Goal: Information Seeking & Learning: Learn about a topic

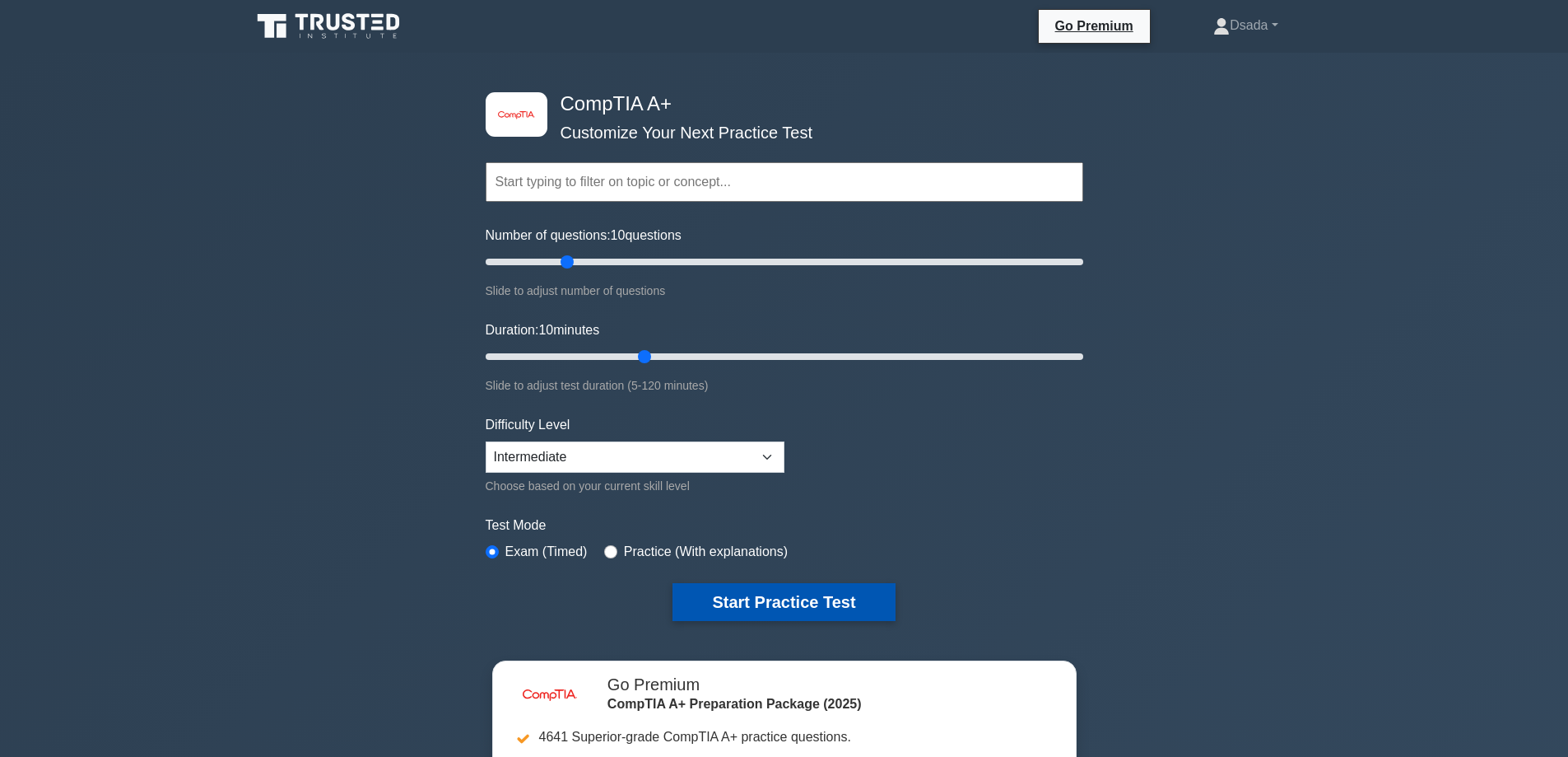
click at [755, 606] on button "Start Practice Test" at bounding box center [784, 602] width 222 height 38
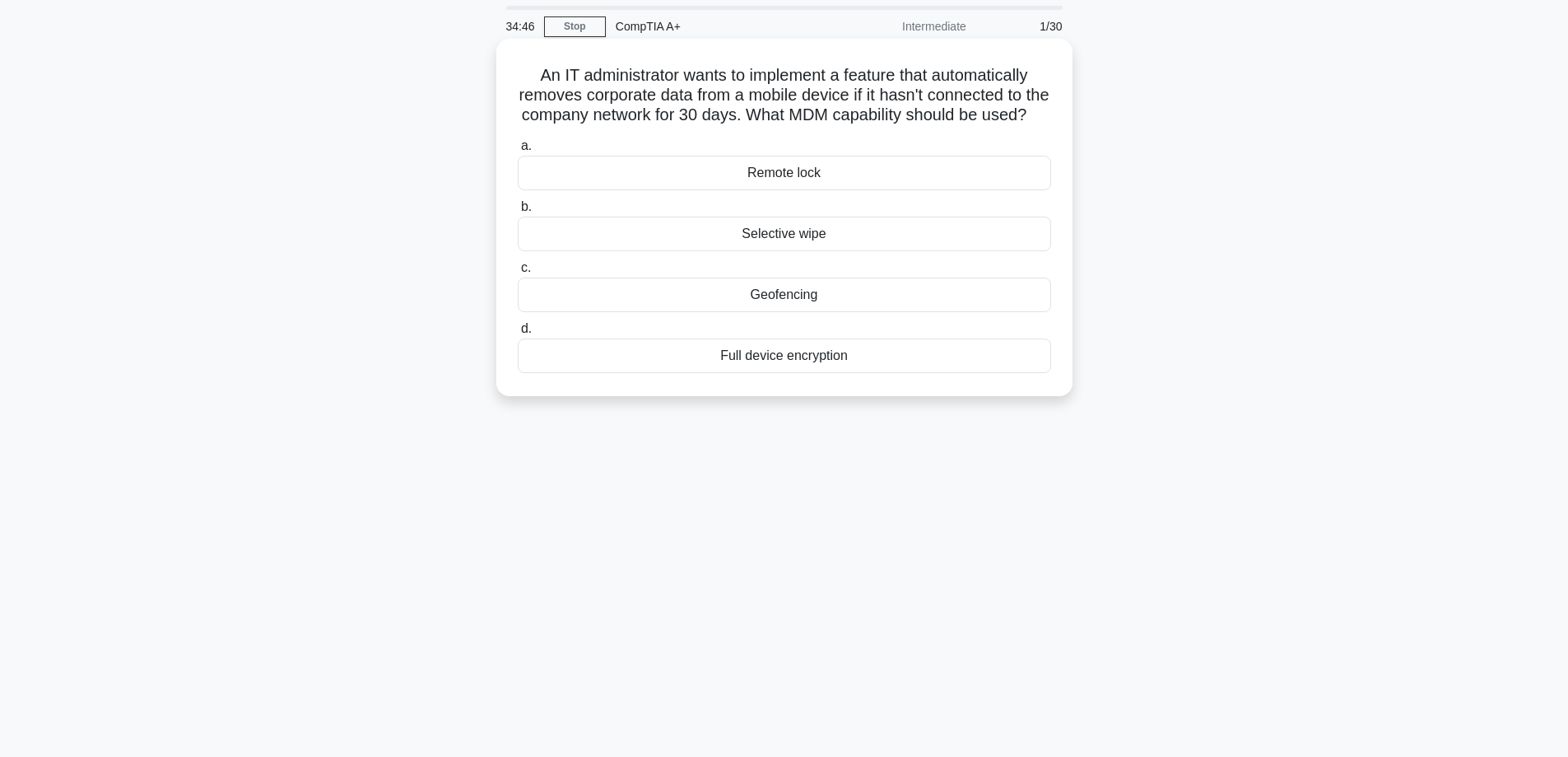
scroll to position [83, 0]
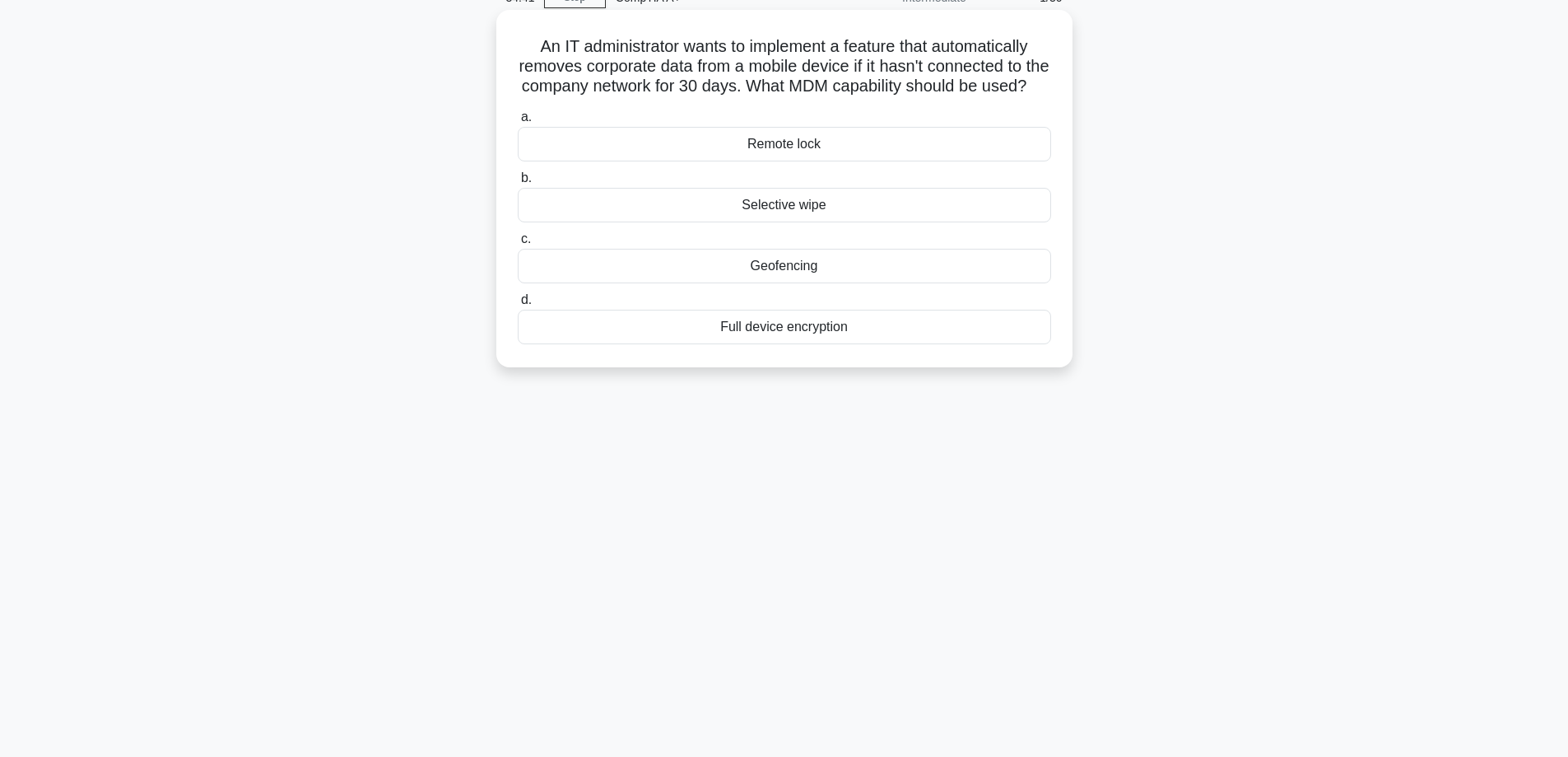
click at [797, 147] on label "a. Remote lock" at bounding box center [784, 134] width 533 height 55
click at [518, 123] on input "a. Remote lock" at bounding box center [518, 117] width 0 height 10
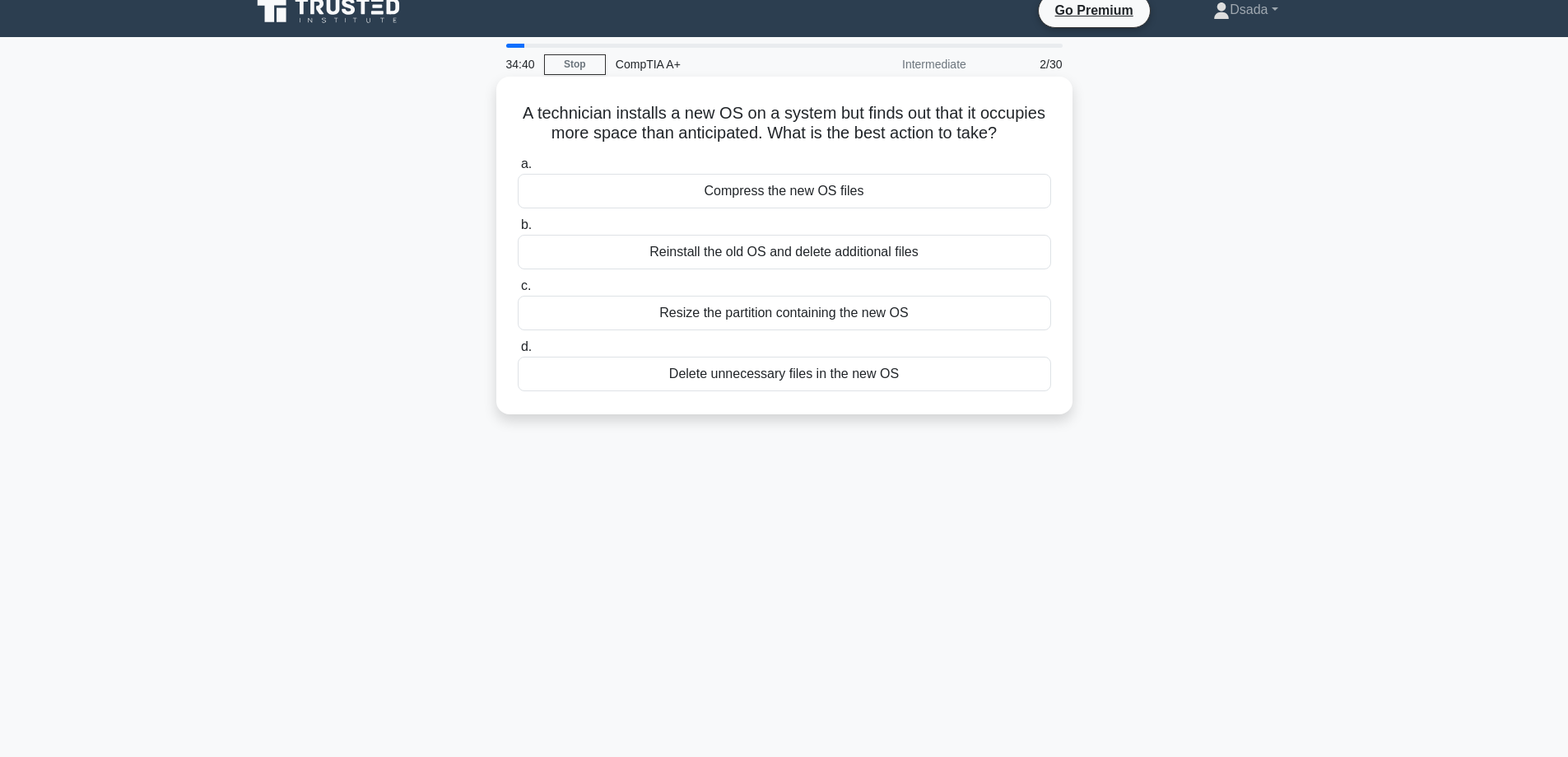
scroll to position [0, 0]
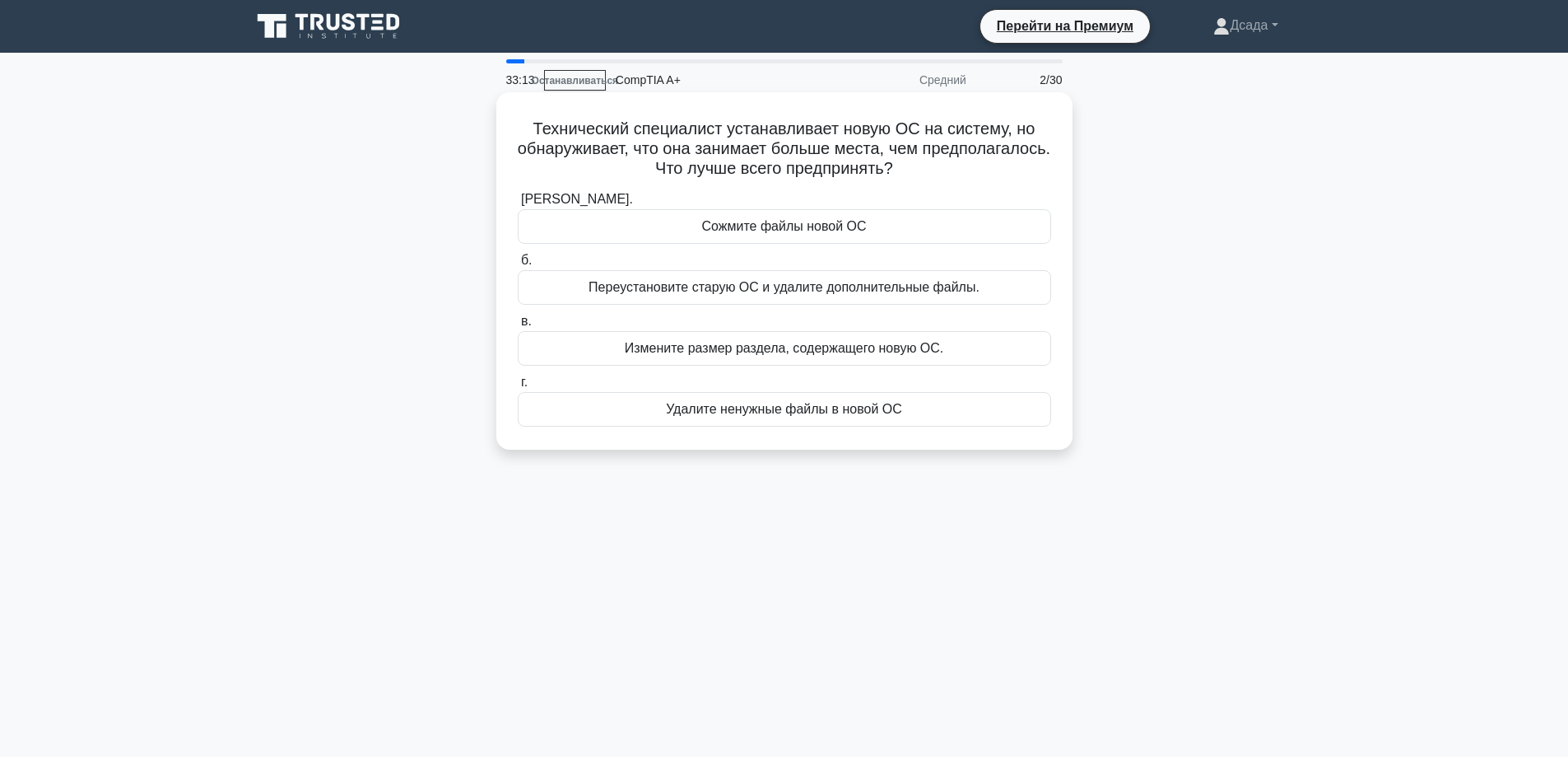
click at [671, 294] on font "Переустановите старую ОС и удалите дополнительные файлы." at bounding box center [784, 287] width 391 height 14
click at [518, 266] on input "б. Переустановите старую ОС и удалите дополнительные файлы." at bounding box center [518, 261] width 0 height 10
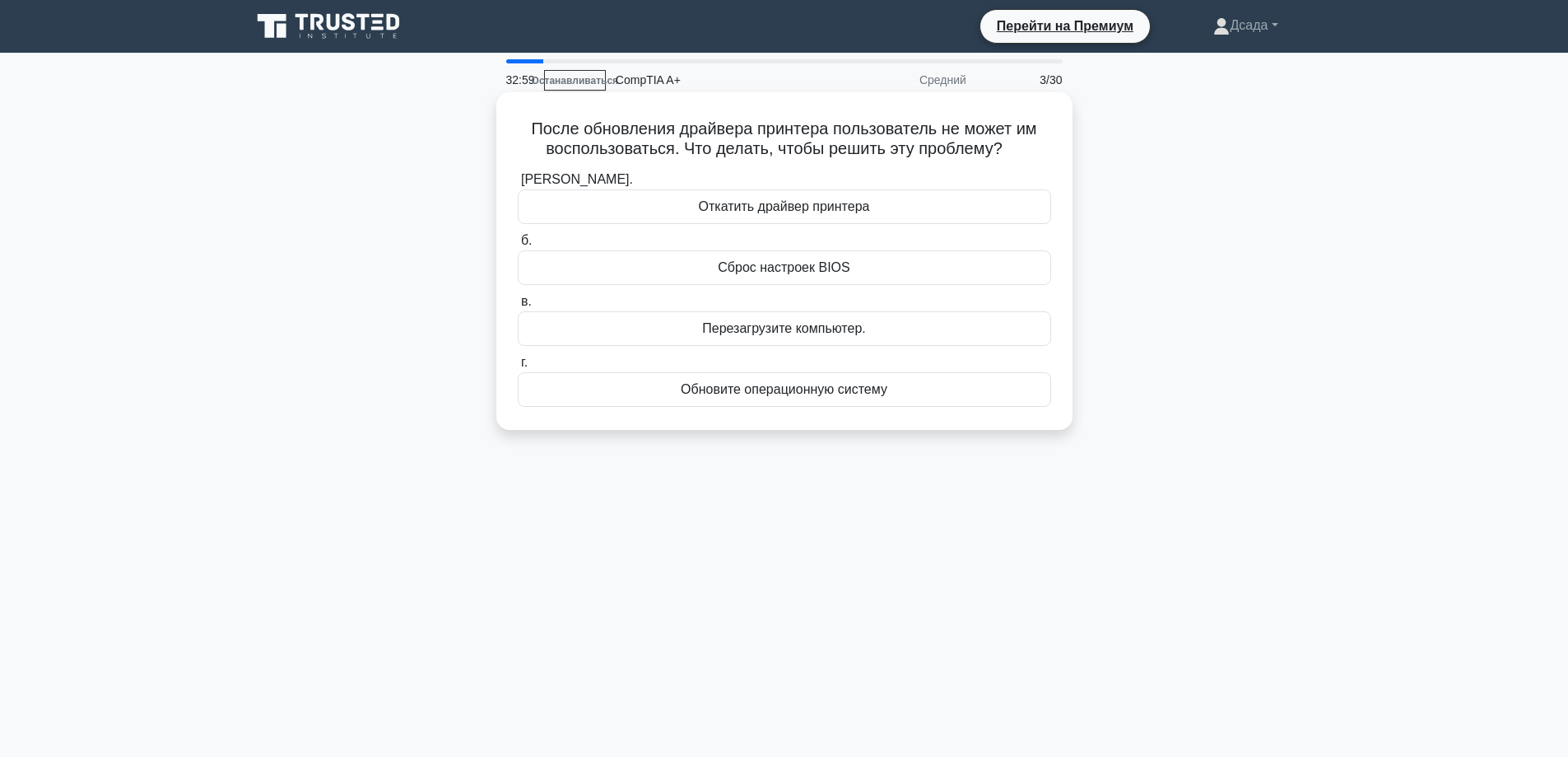
click at [763, 329] on font "Перезагрузите компьютер." at bounding box center [784, 329] width 164 height 14
click at [518, 307] on input "в. Перезагрузите компьютер." at bounding box center [518, 302] width 0 height 10
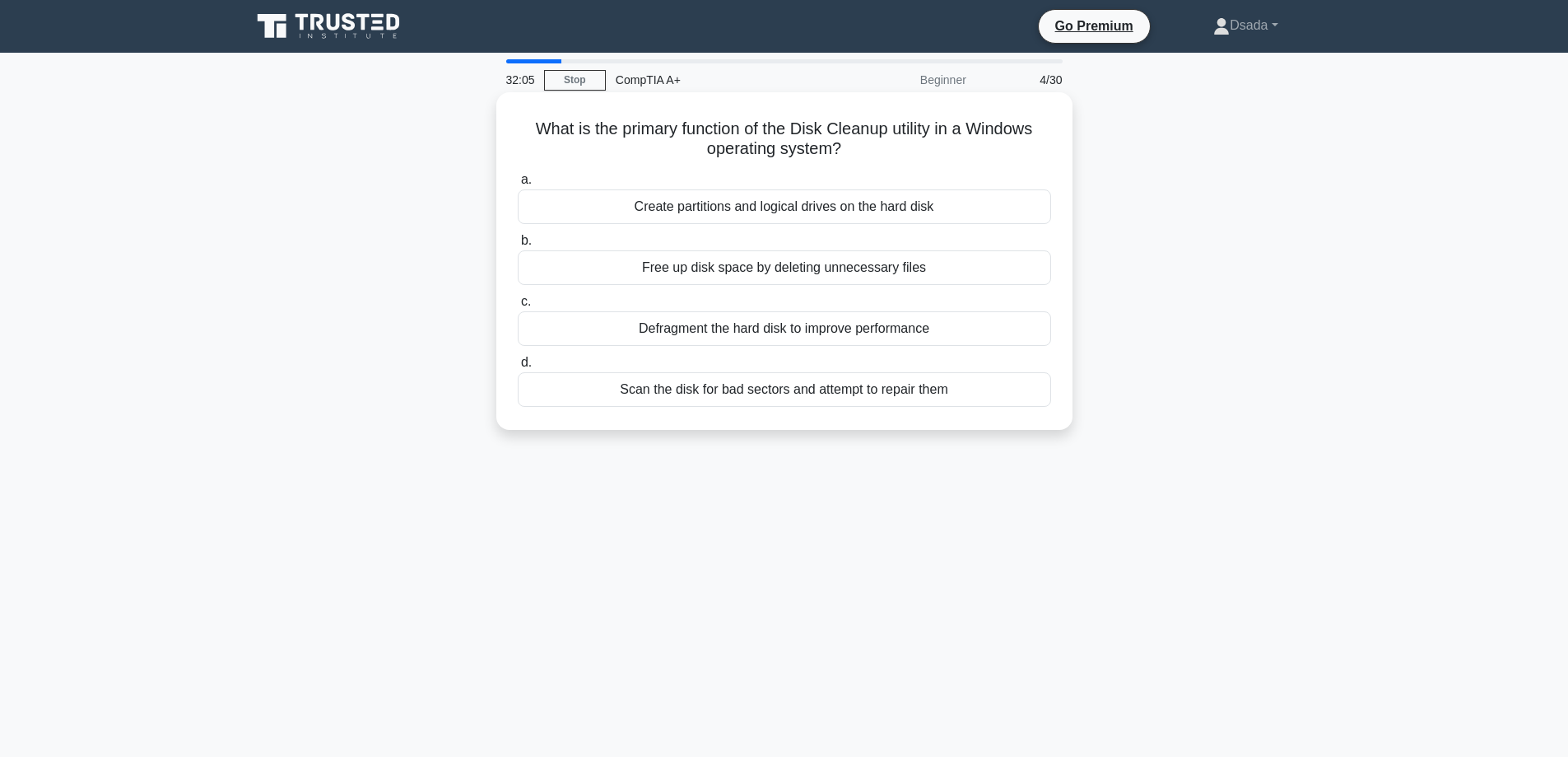
click at [730, 330] on div "Defragment the hard disk to improve performance" at bounding box center [784, 329] width 533 height 35
click at [518, 307] on input "c. Defragment the hard disk to improve performance" at bounding box center [518, 302] width 0 height 10
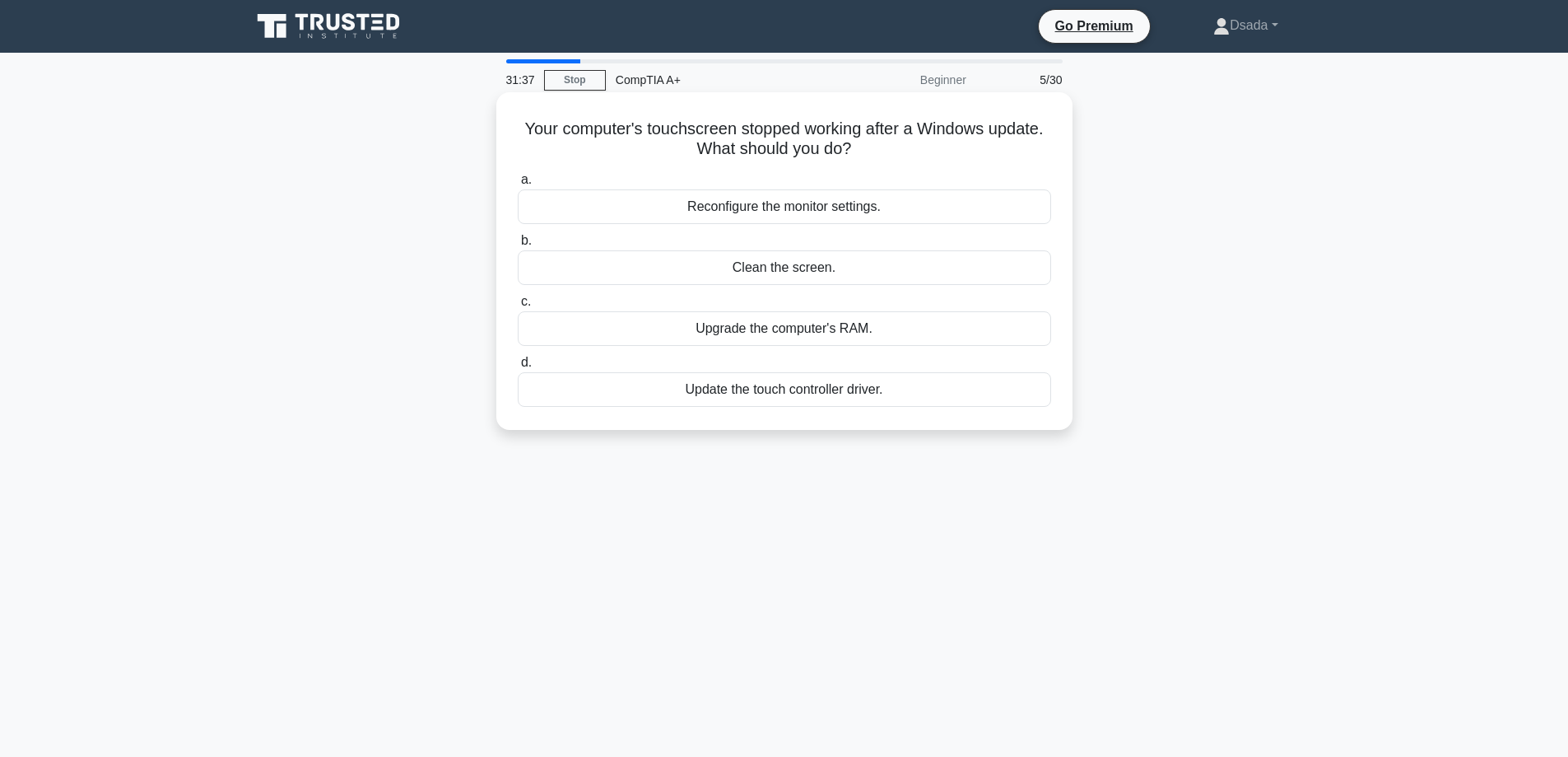
click at [763, 398] on div "Update the touch controller driver." at bounding box center [784, 389] width 533 height 35
click at [518, 369] on input "d. Update the touch controller driver." at bounding box center [518, 362] width 0 height 10
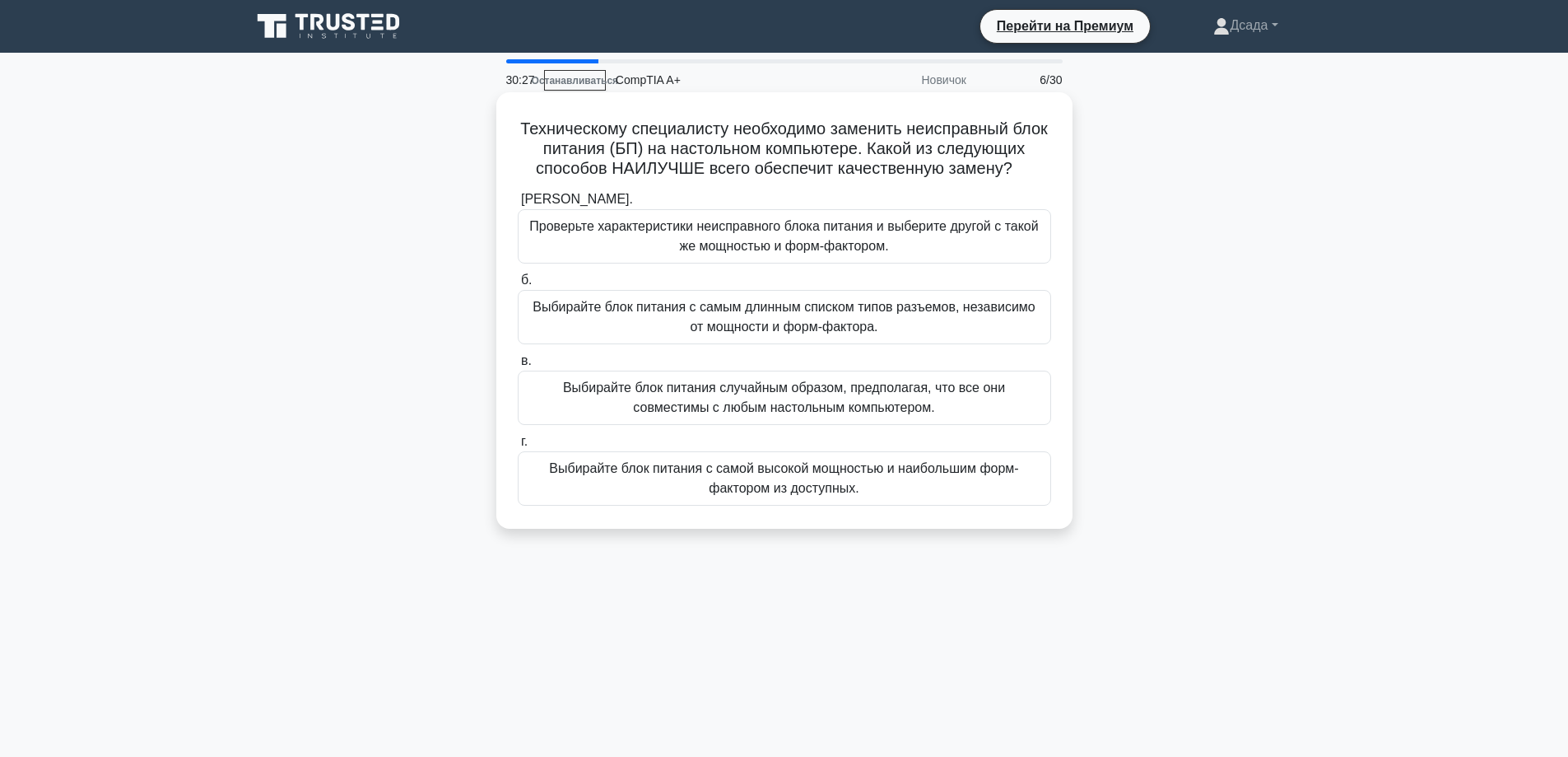
click at [872, 233] on font "Проверьте характеристики неисправного блока питания и выберите другой с такой ж…" at bounding box center [784, 236] width 509 height 34
click at [518, 205] on input "а. Проверьте характеристики неисправного блока питания и выберите другой с тако…" at bounding box center [518, 200] width 0 height 10
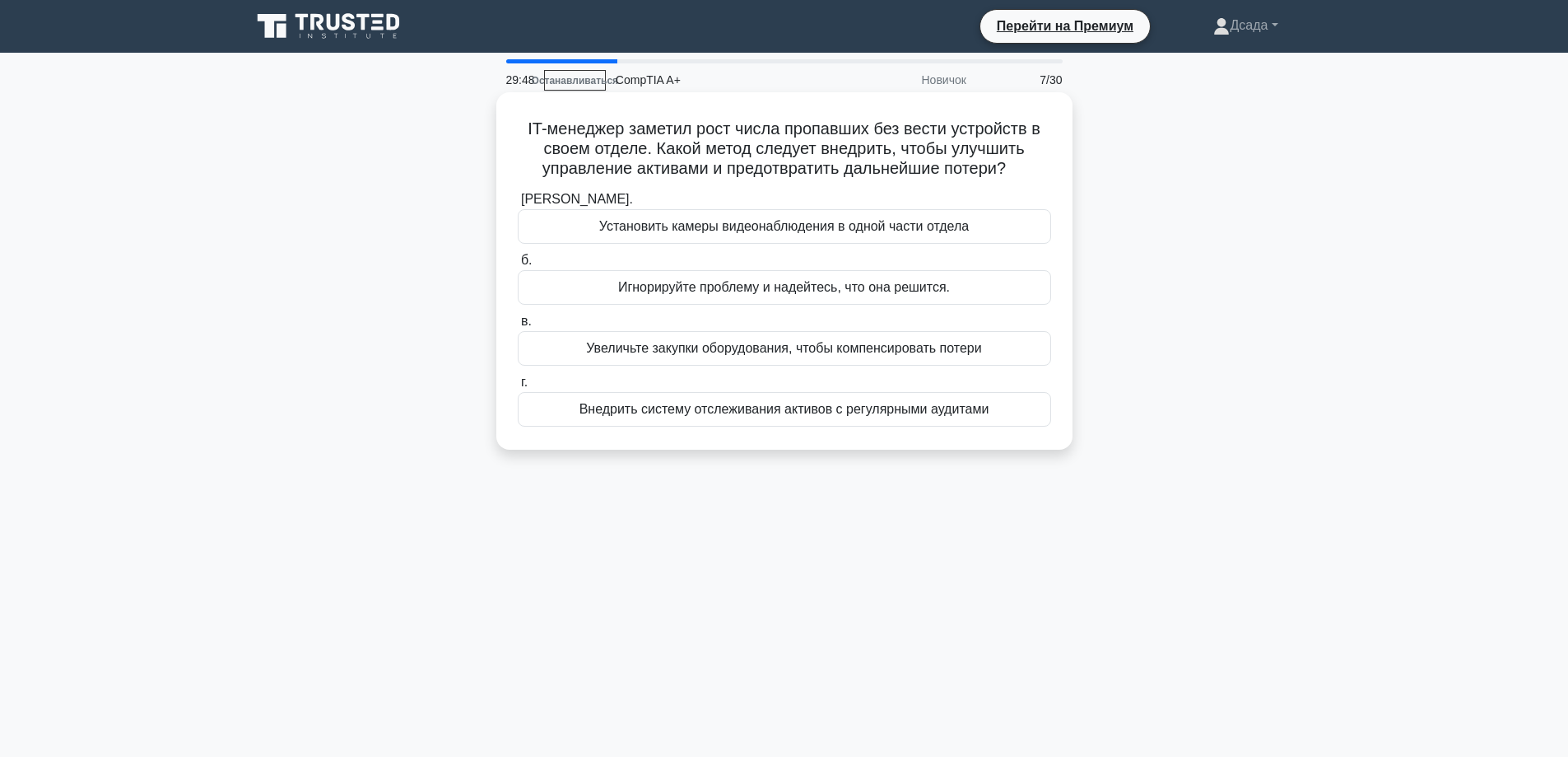
click at [778, 412] on font "Внедрить систему отслеживания активов с регулярными аудитами" at bounding box center [784, 408] width 410 height 14
click at [518, 388] on input "г. Внедрить систему отслеживания активов с регулярными аудитами" at bounding box center [518, 382] width 0 height 10
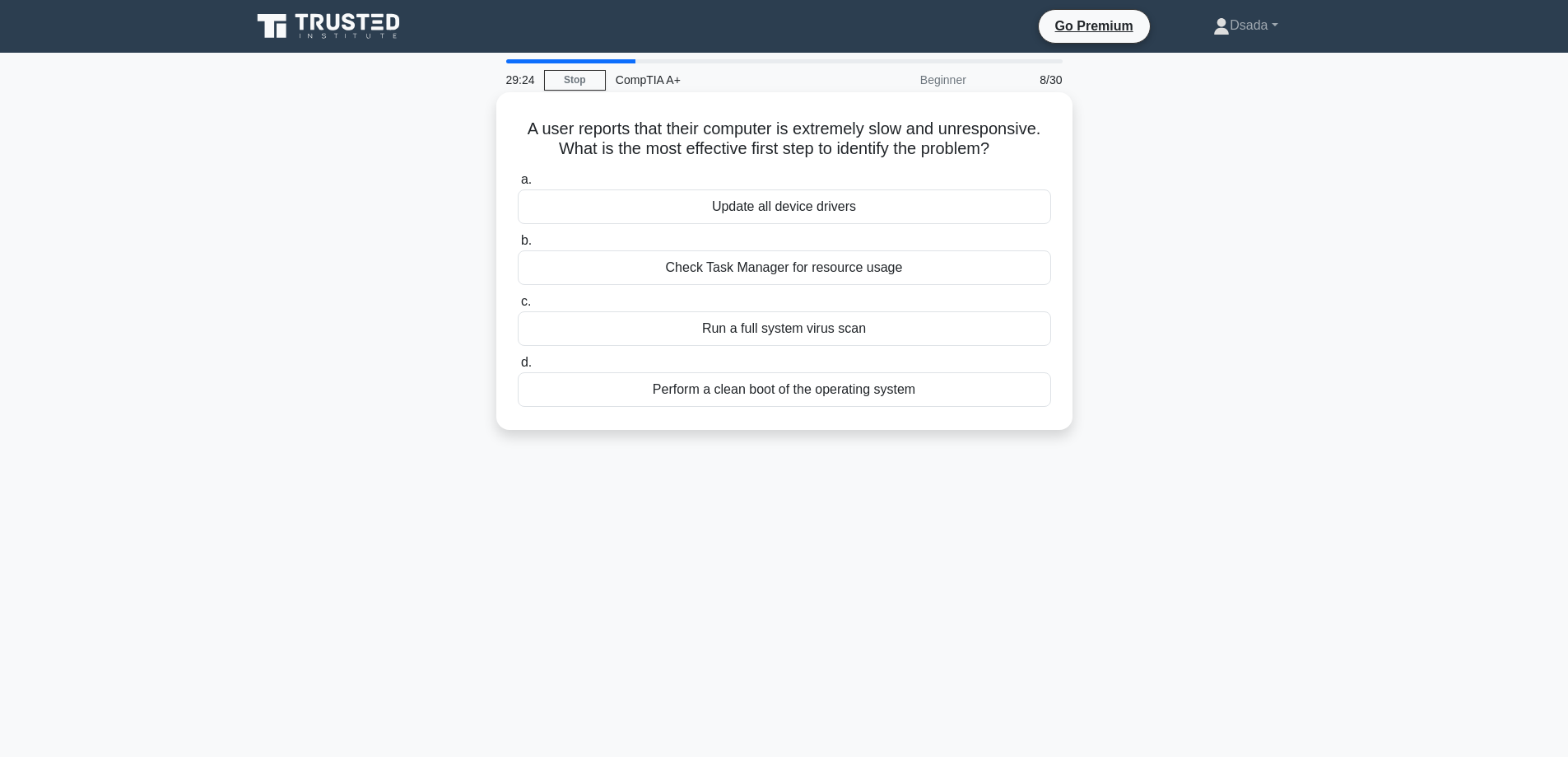
click at [764, 273] on div "Check Task Manager for resource usage" at bounding box center [784, 268] width 533 height 35
click at [518, 246] on input "b. Check Task Manager for resource usage" at bounding box center [518, 241] width 0 height 10
click at [812, 397] on div "Connect the USB drive to another USB port" at bounding box center [784, 389] width 533 height 35
click at [518, 369] on input "d. Connect the USB drive to another USB port" at bounding box center [518, 362] width 0 height 10
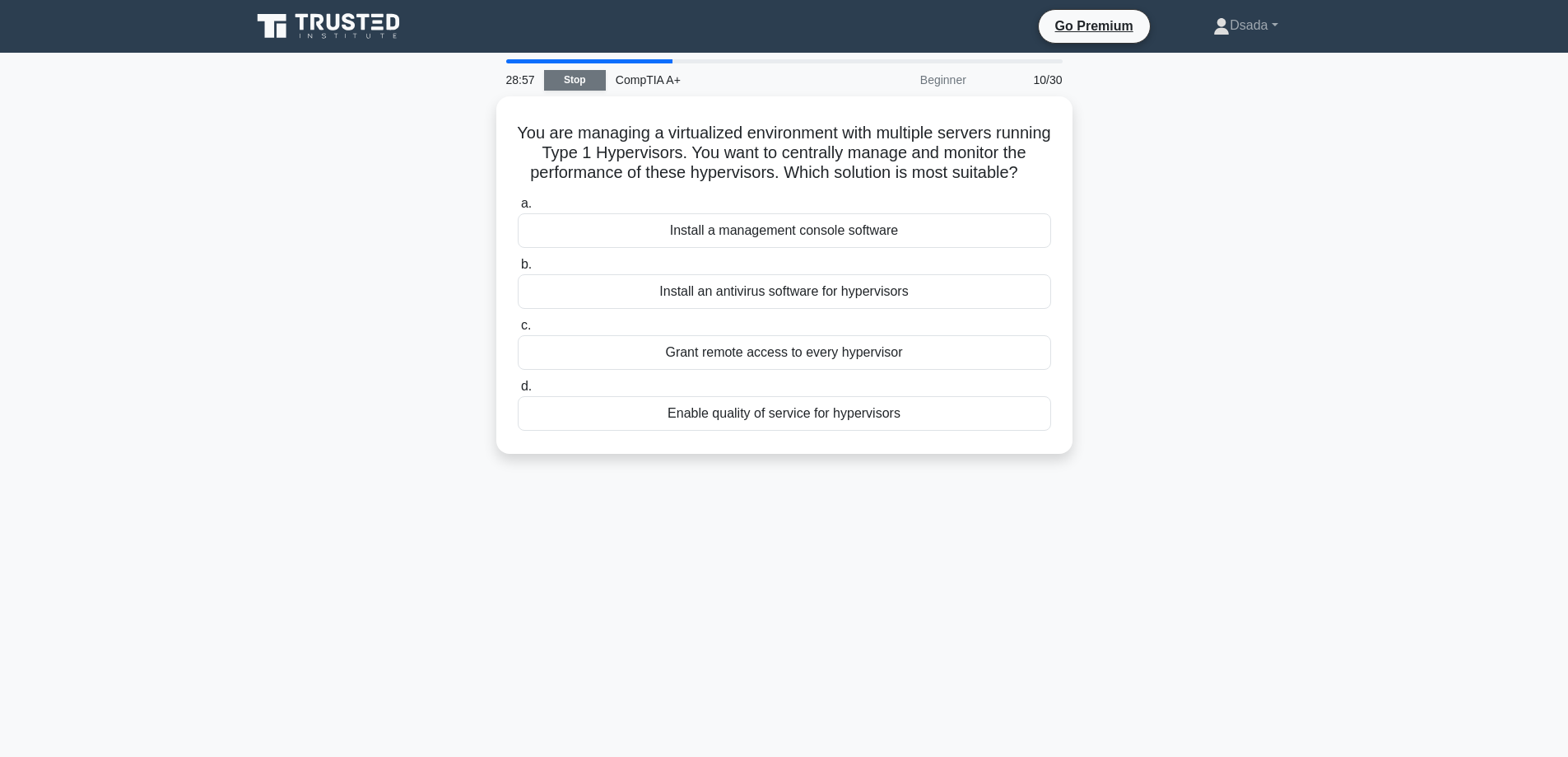
click at [570, 83] on link "Stop" at bounding box center [574, 81] width 62 height 21
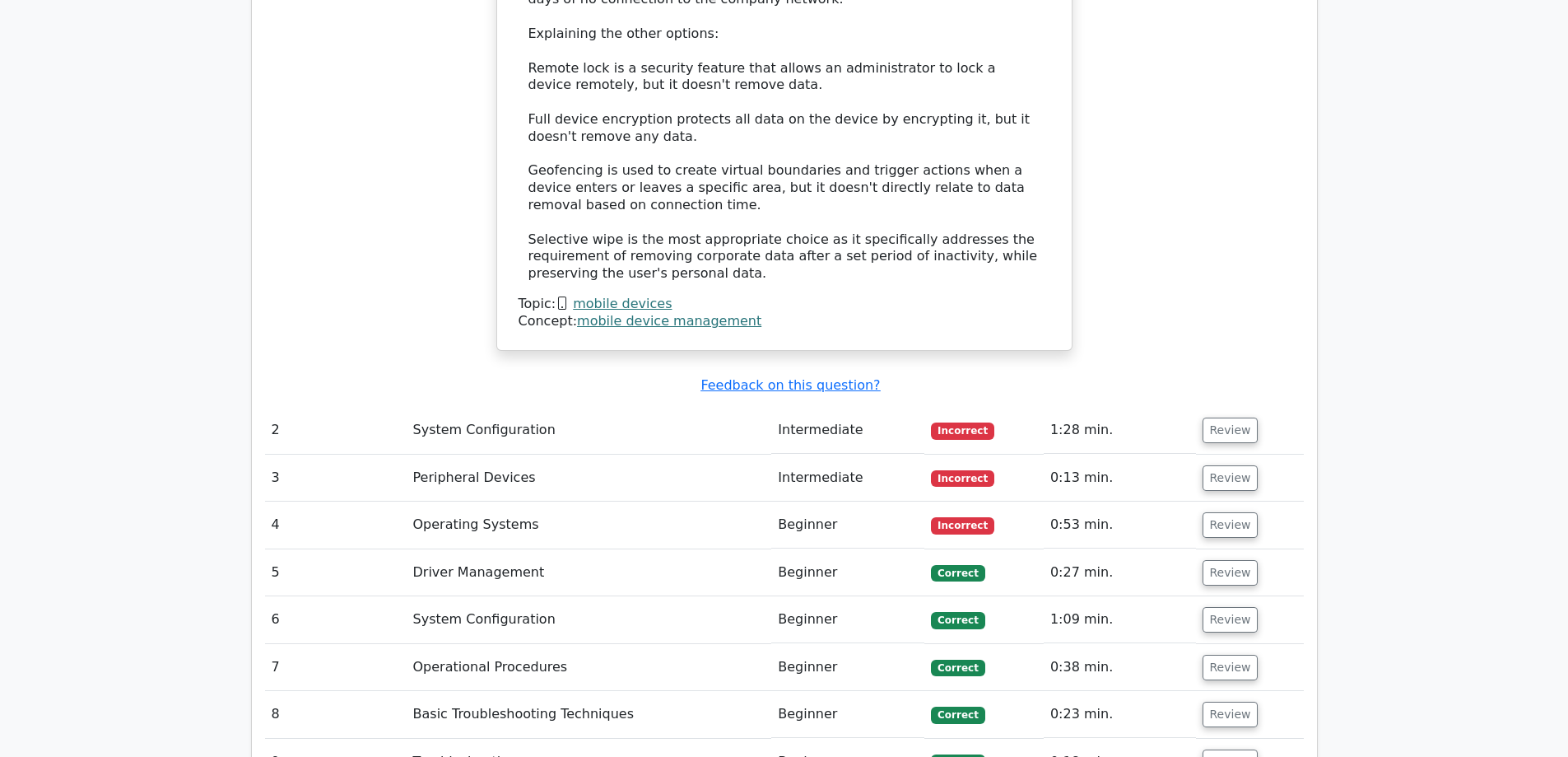
scroll to position [2147, 0]
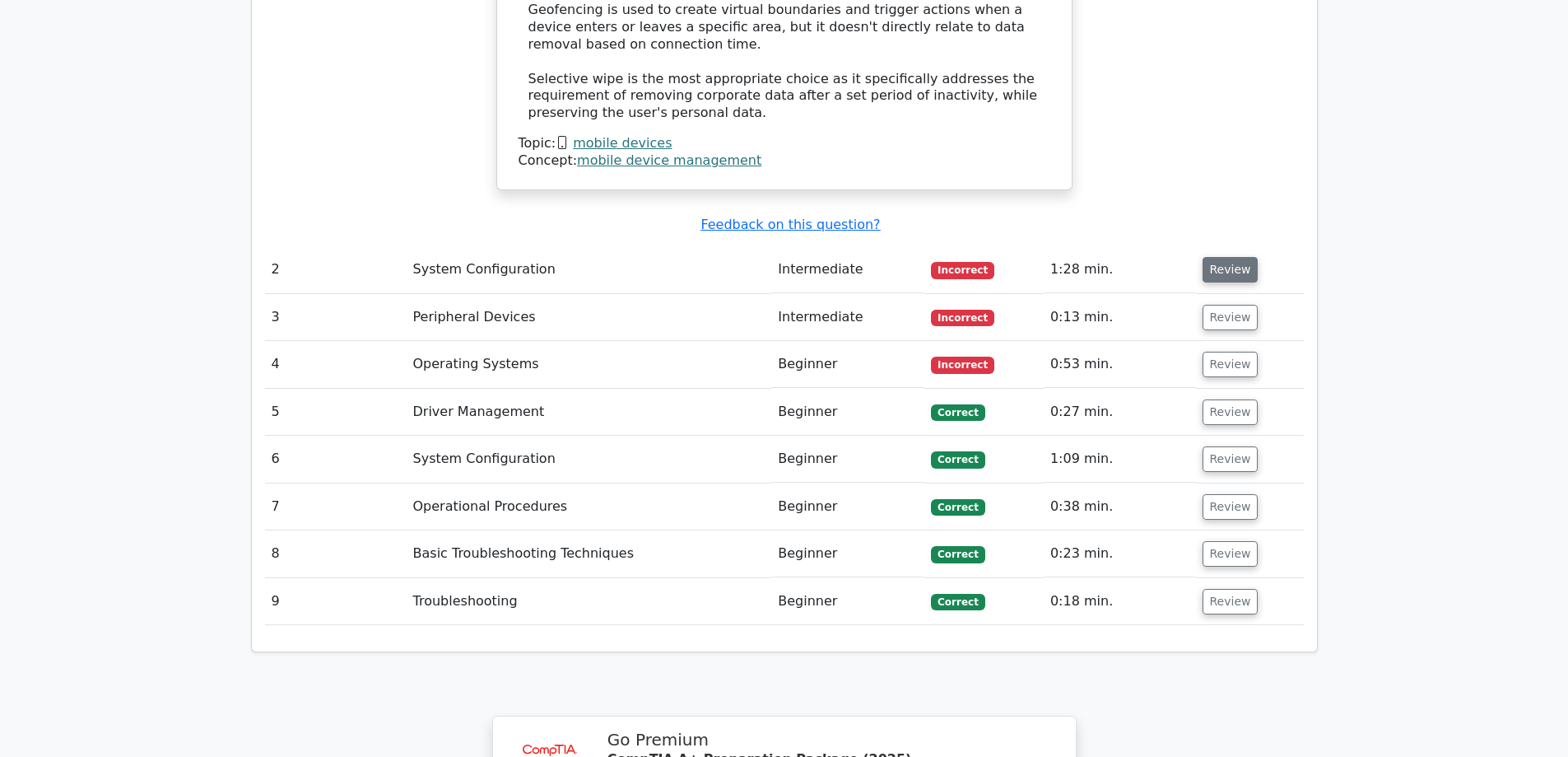
click at [1214, 257] on button "Review" at bounding box center [1230, 269] width 56 height 25
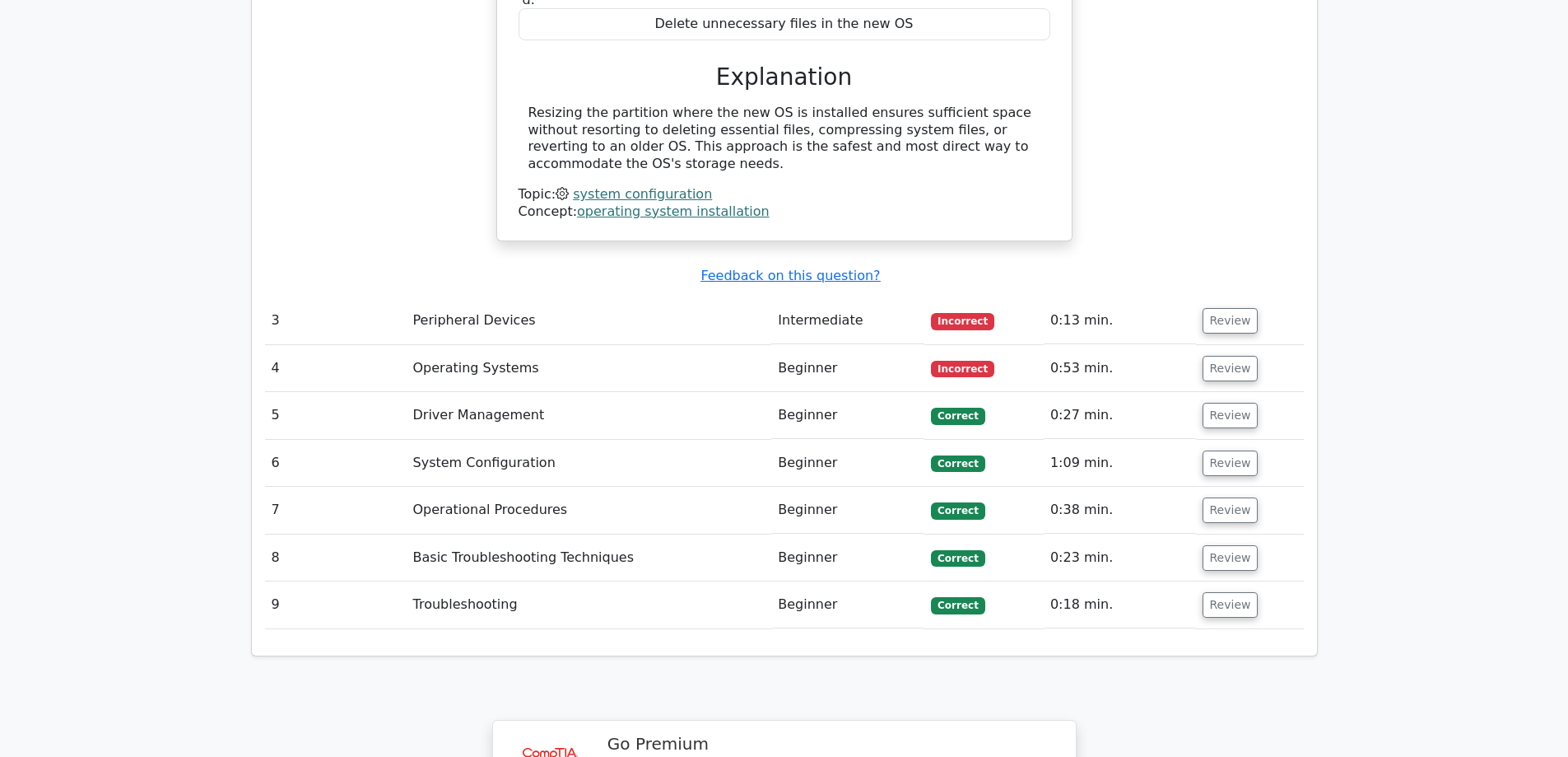
scroll to position [2724, 0]
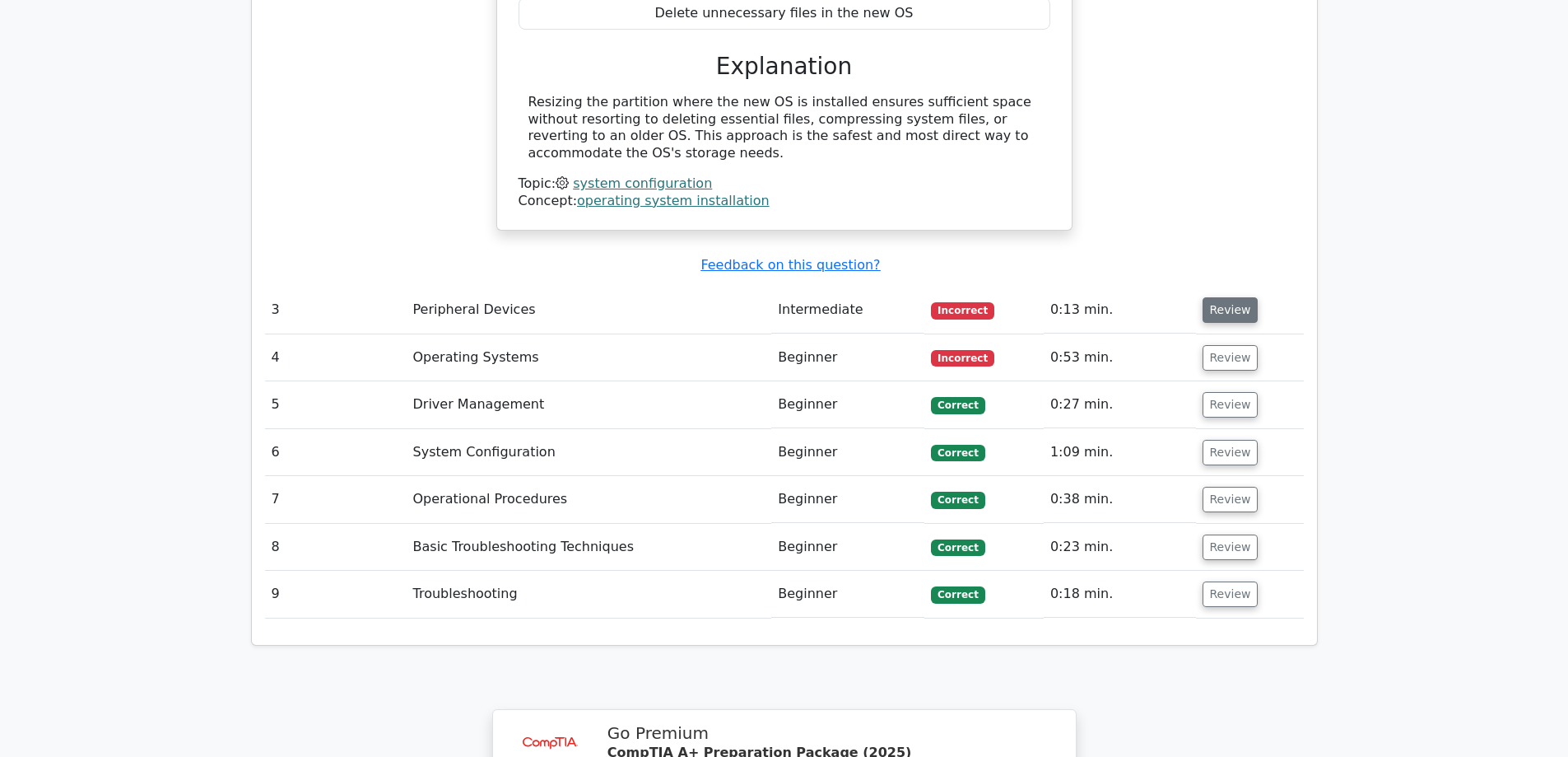
click at [1242, 297] on button "Review" at bounding box center [1230, 309] width 56 height 25
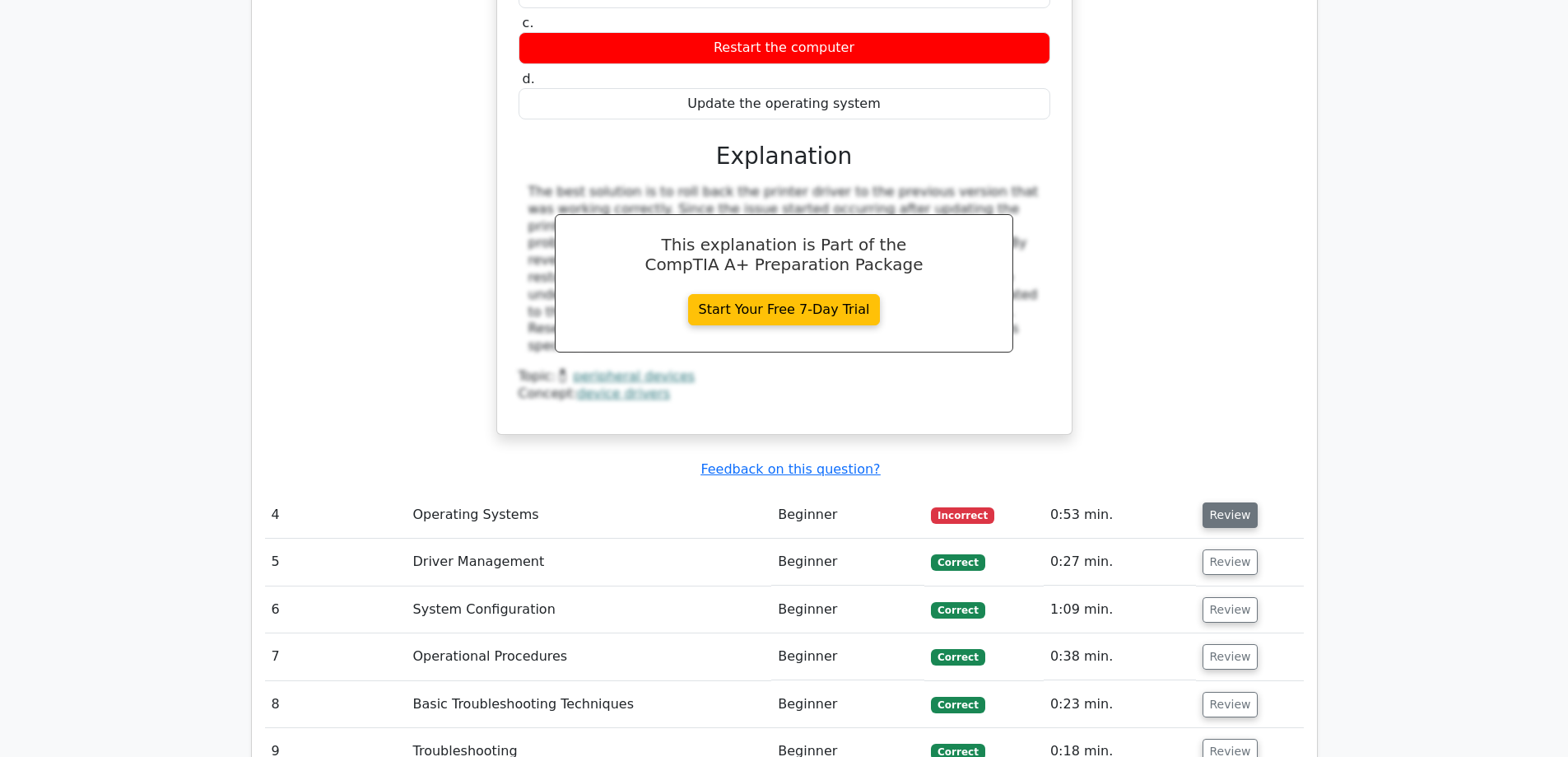
scroll to position [3383, 0]
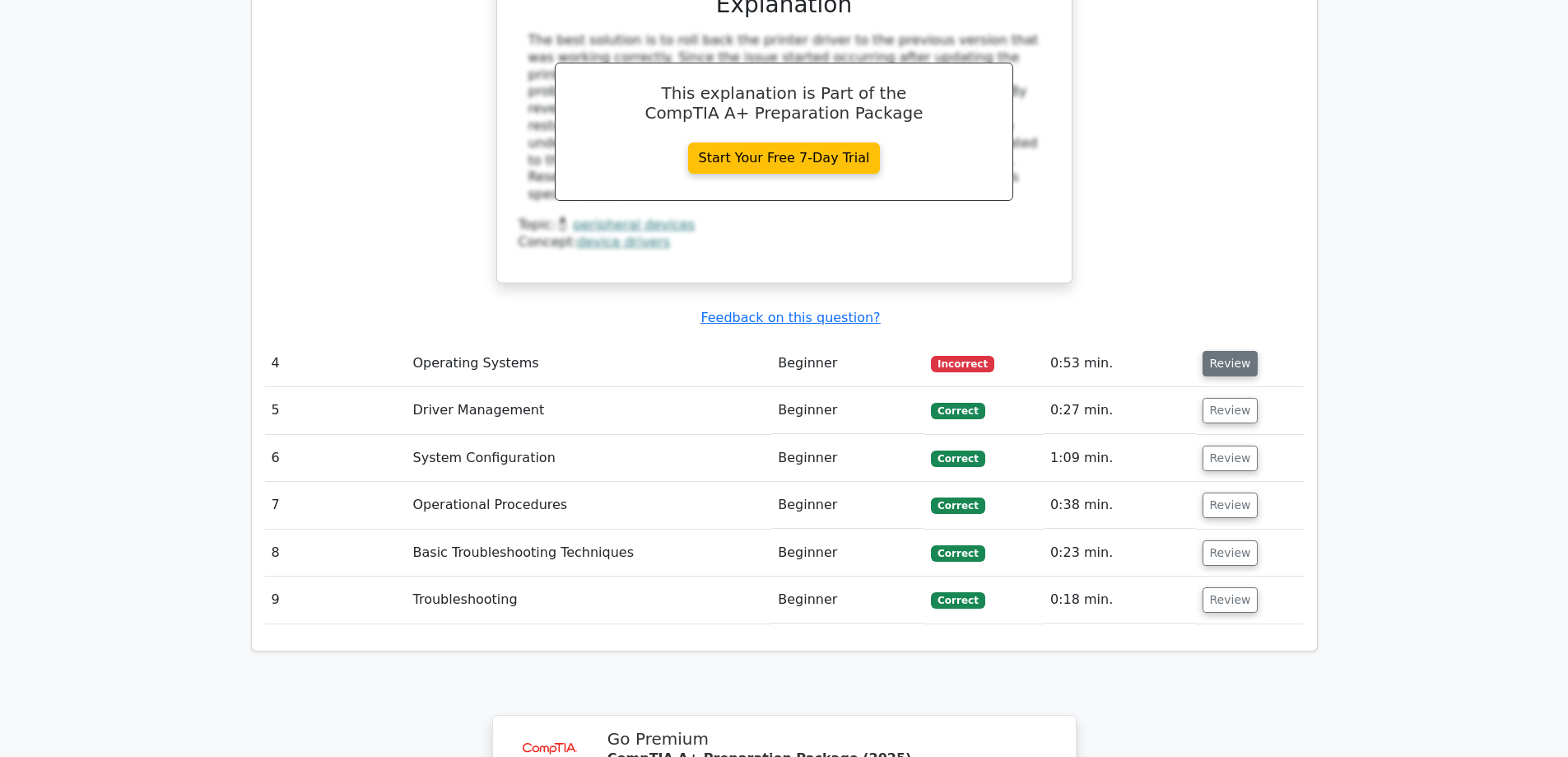
click at [1229, 351] on button "Review" at bounding box center [1230, 363] width 56 height 25
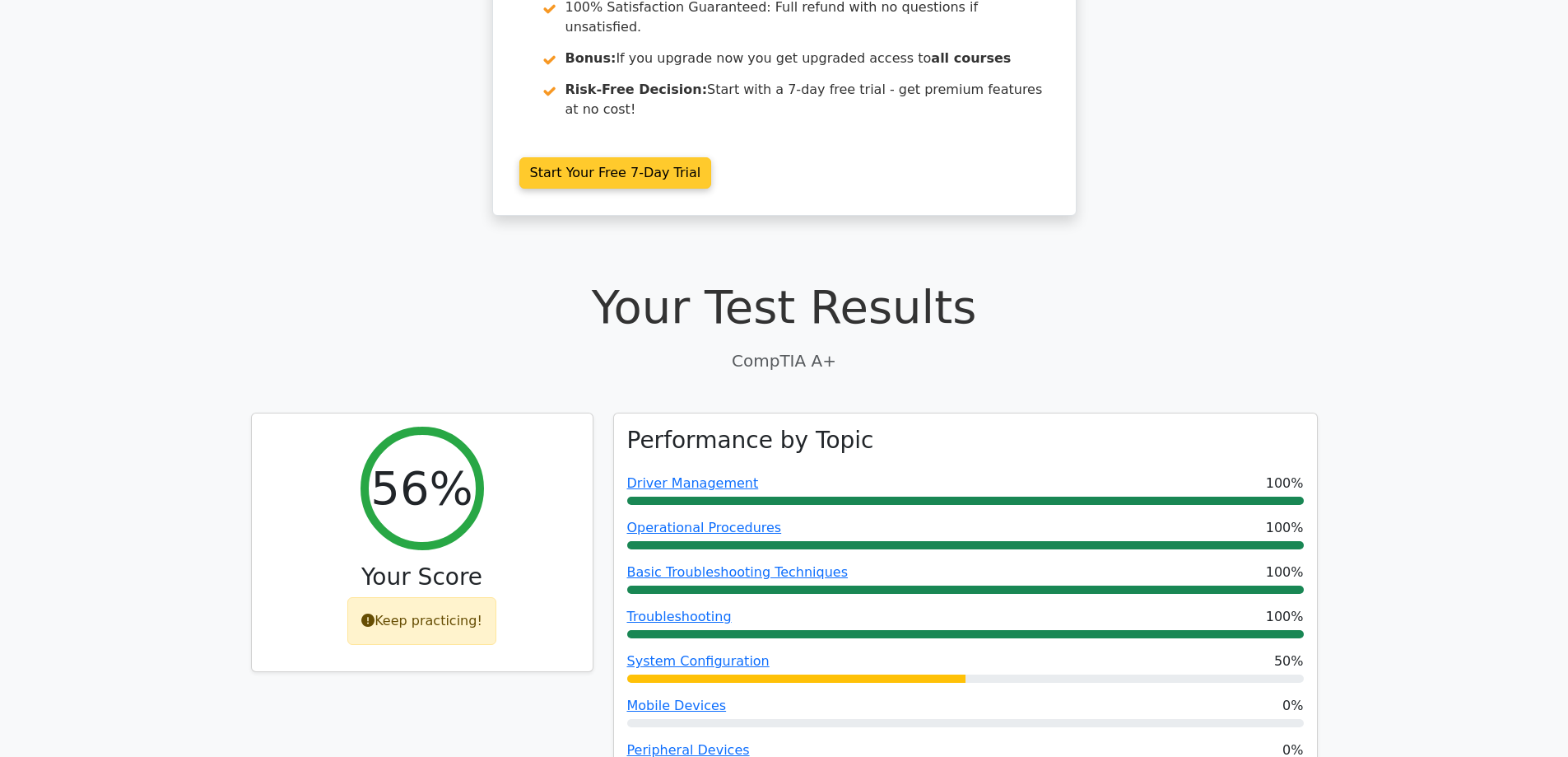
scroll to position [0, 0]
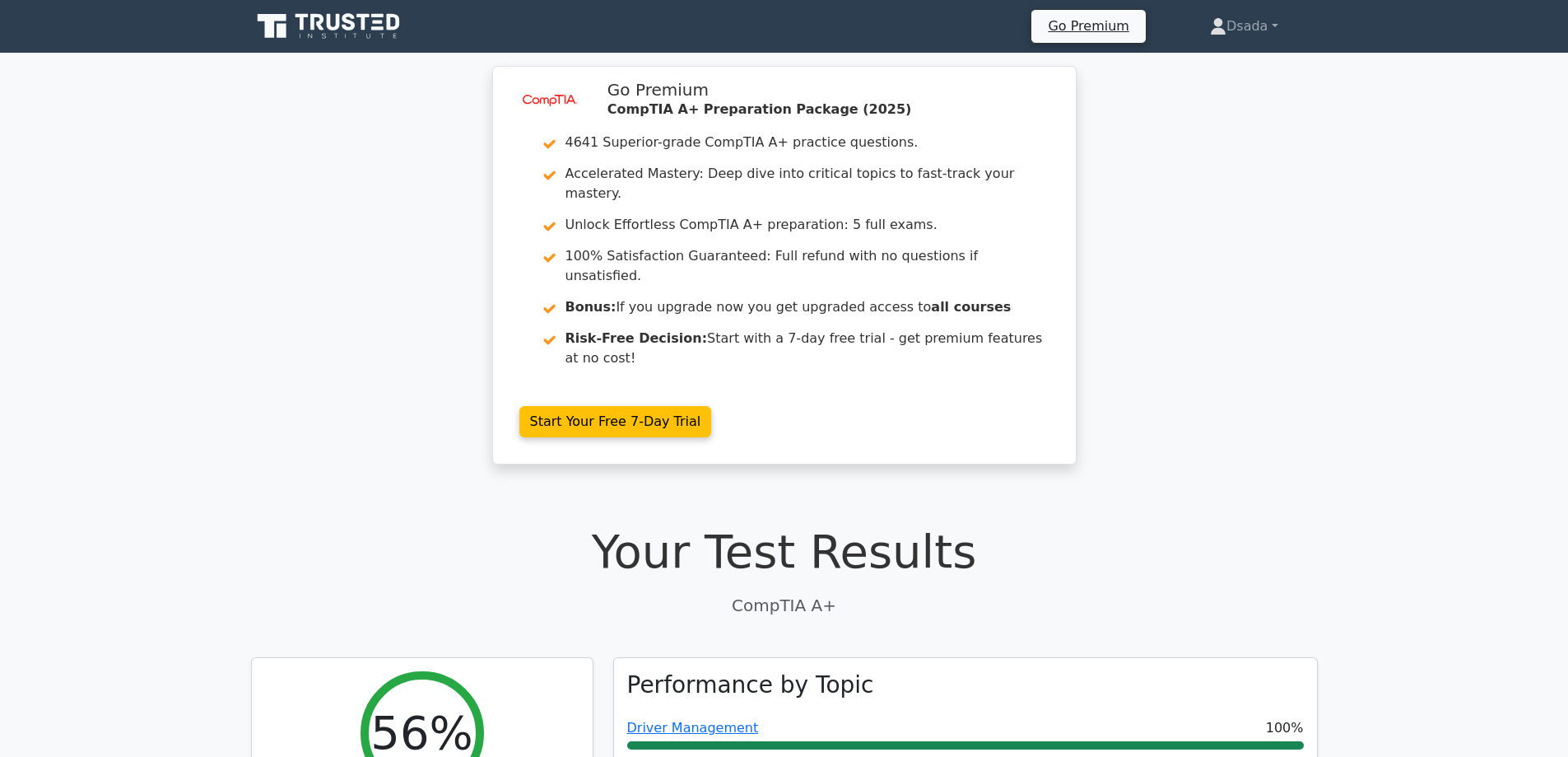
click at [333, 26] on icon at bounding box center [330, 26] width 158 height 31
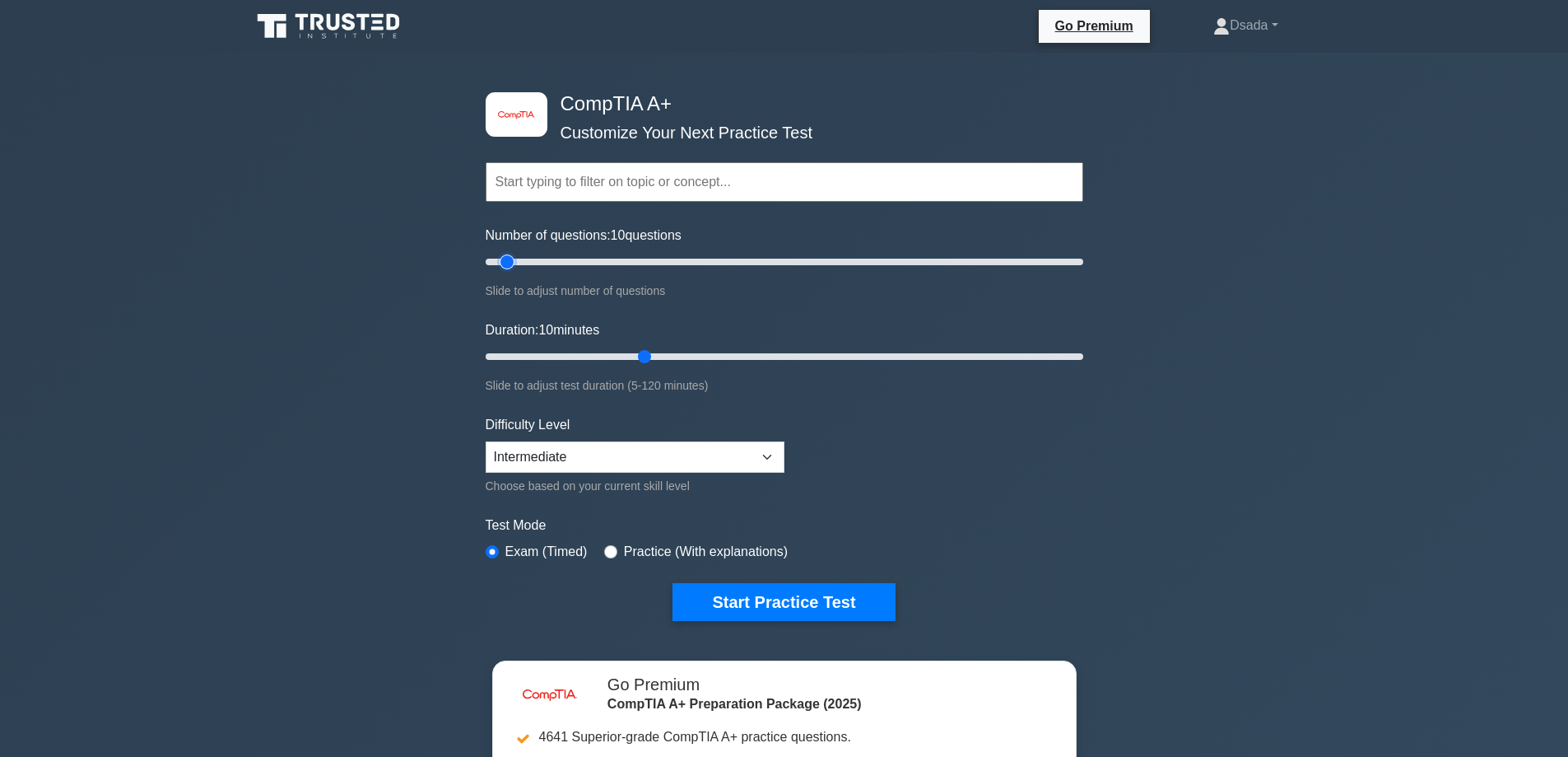
drag, startPoint x: 567, startPoint y: 260, endPoint x: 511, endPoint y: 262, distance: 56.0
type input "10"
click at [511, 262] on input "Number of questions: 10 questions" at bounding box center [784, 262] width 598 height 20
drag, startPoint x: 647, startPoint y: 353, endPoint x: 524, endPoint y: 353, distance: 123.0
type input "10"
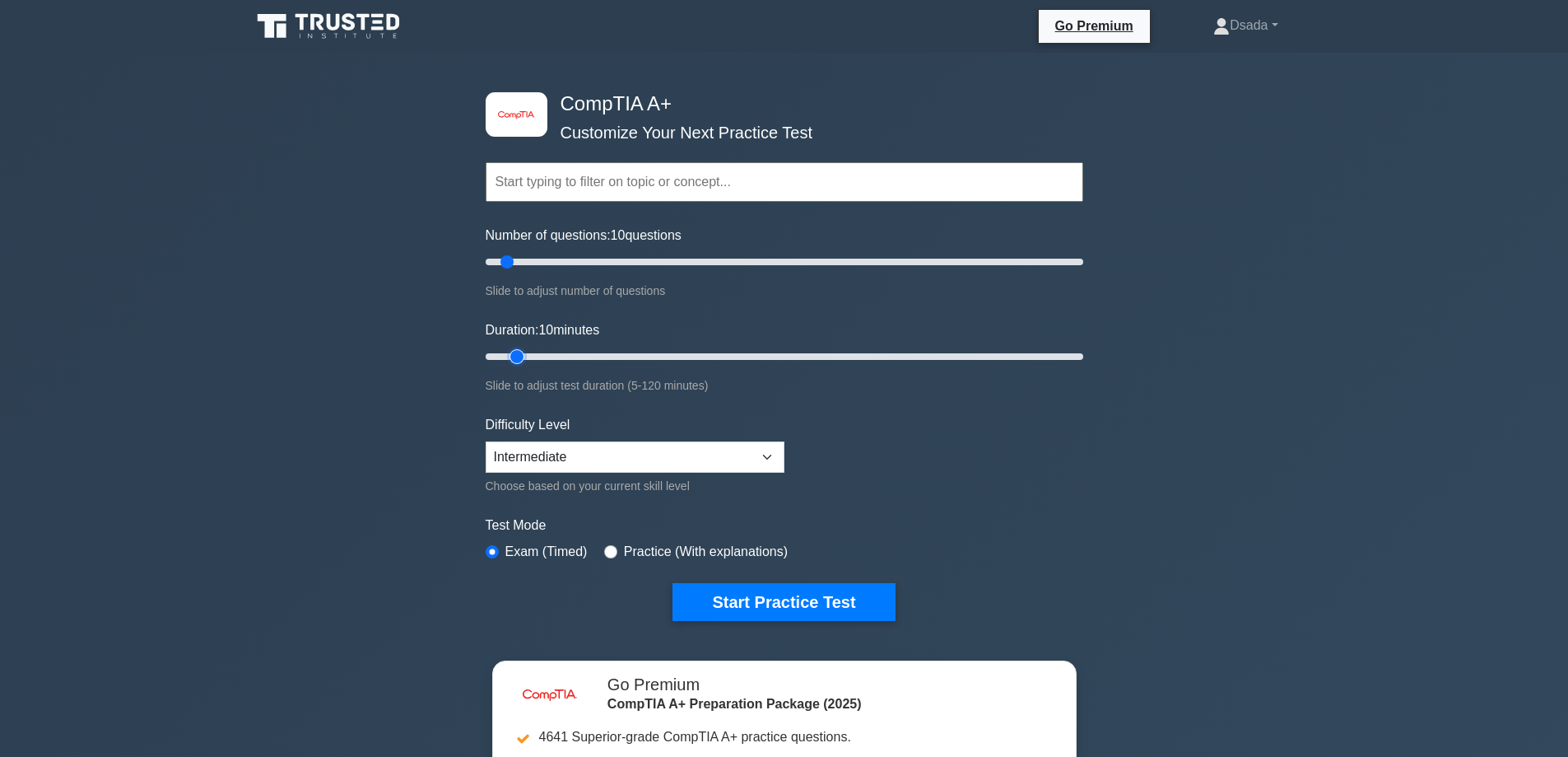
click at [512, 353] on input "Duration: 10 minutes" at bounding box center [784, 356] width 598 height 20
click at [672, 457] on select "Beginner Intermediate Expert" at bounding box center [635, 457] width 299 height 31
click at [812, 607] on button "Start Practice Test" at bounding box center [784, 602] width 222 height 38
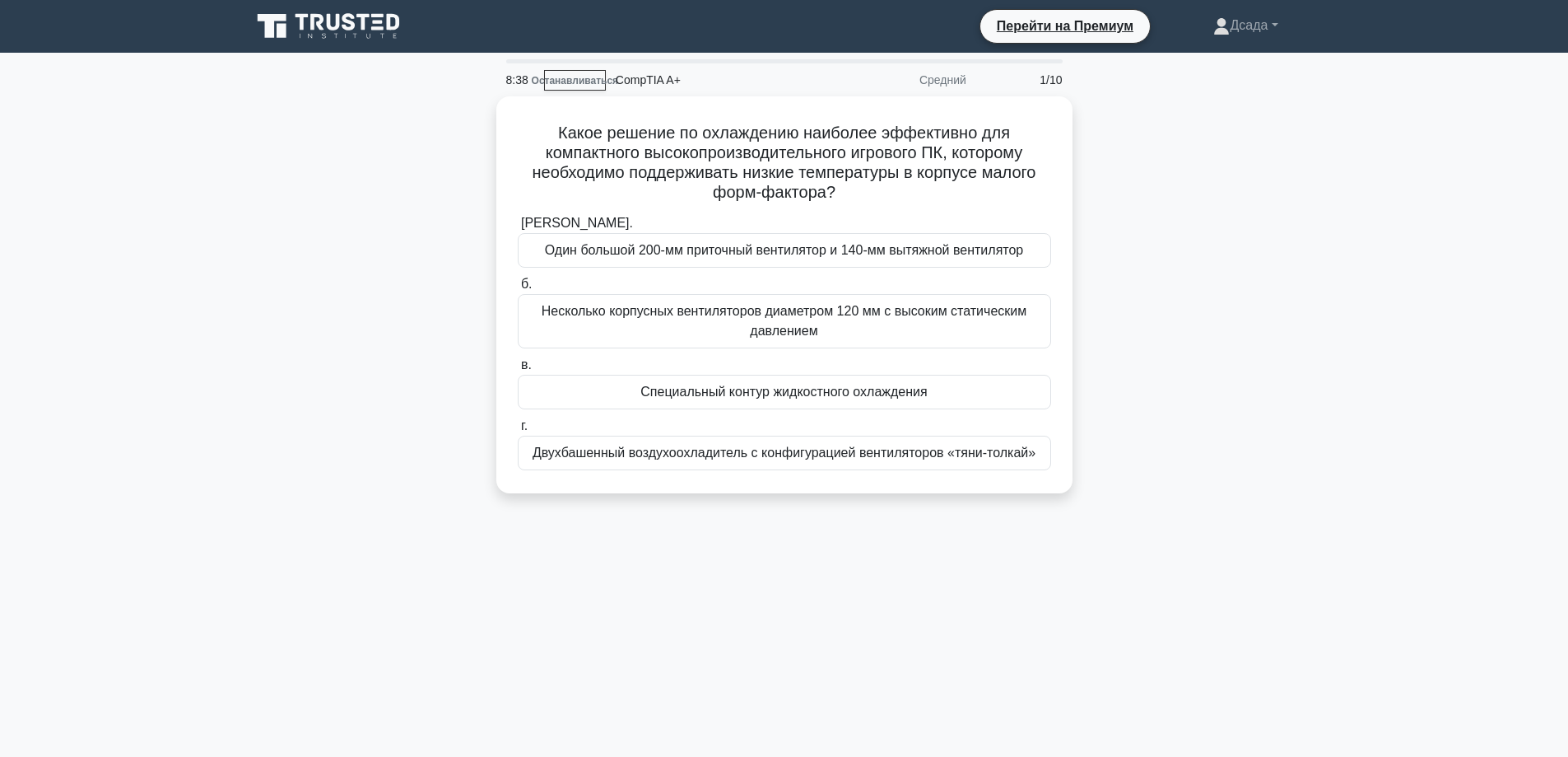
drag, startPoint x: 1205, startPoint y: 70, endPoint x: 1165, endPoint y: 87, distance: 43.5
click at [1164, 112] on div "Какое решение по охлаждению наиболее эффективно для компактного высокопроизводи…" at bounding box center [784, 304] width 1087 height 416
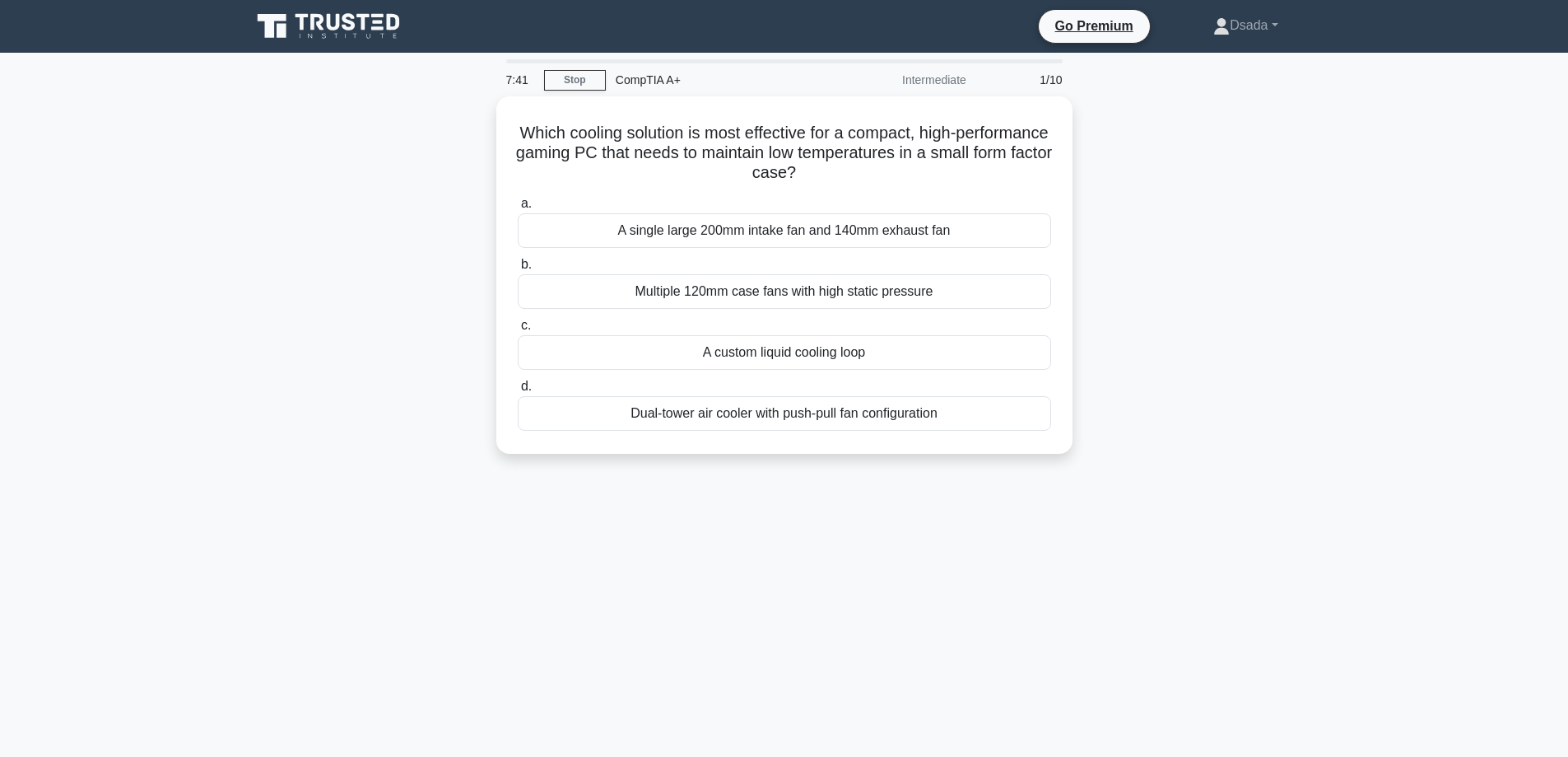
click at [1192, 307] on div "Which cooling solution is most effective for a compact, high-performance gaming…" at bounding box center [784, 285] width 1087 height 377
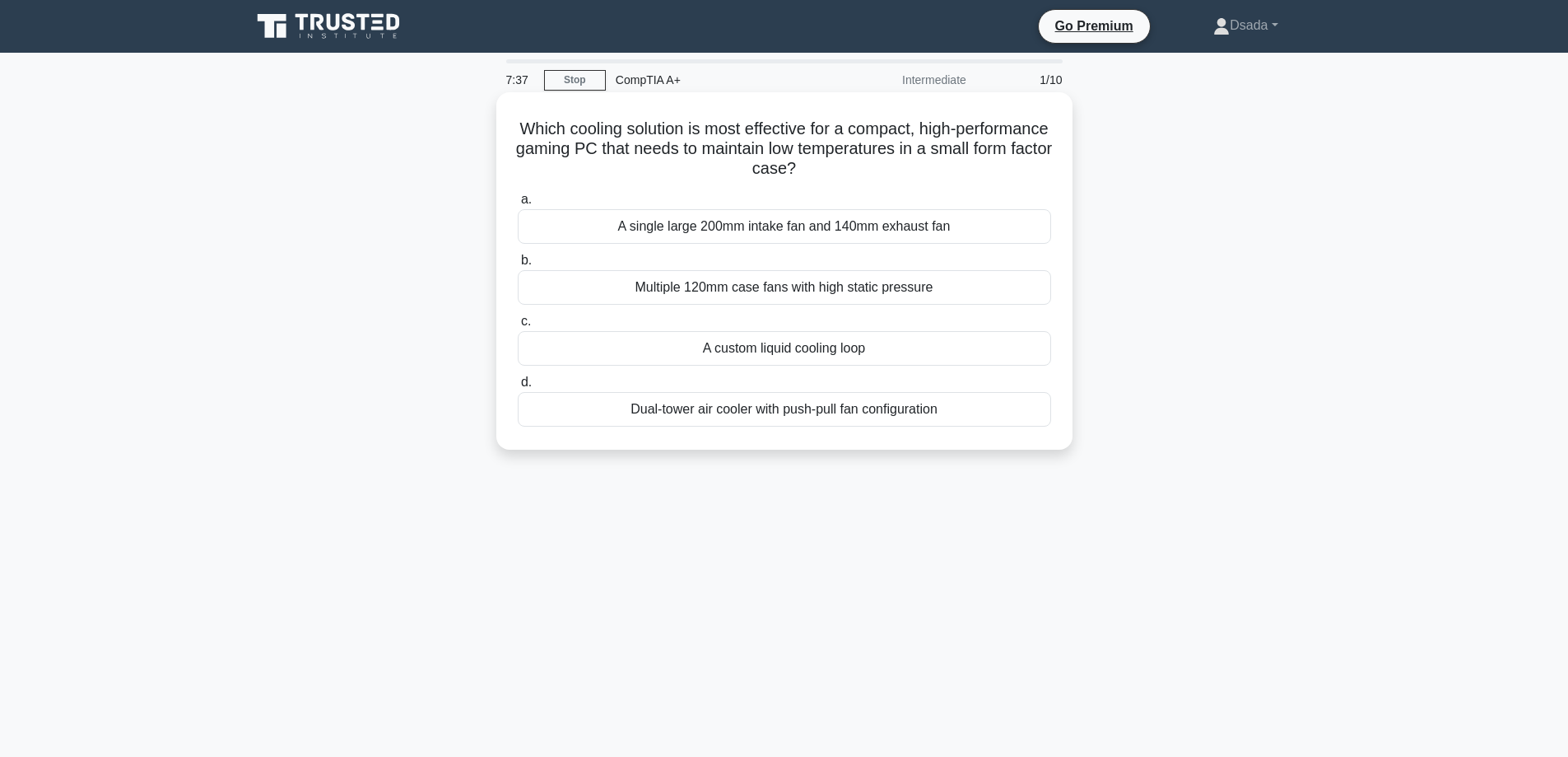
click at [816, 285] on div "Multiple 120mm case fans with high static pressure" at bounding box center [784, 288] width 533 height 35
click at [518, 266] on input "b. Multiple 120mm case fans with high static pressure" at bounding box center [518, 261] width 0 height 10
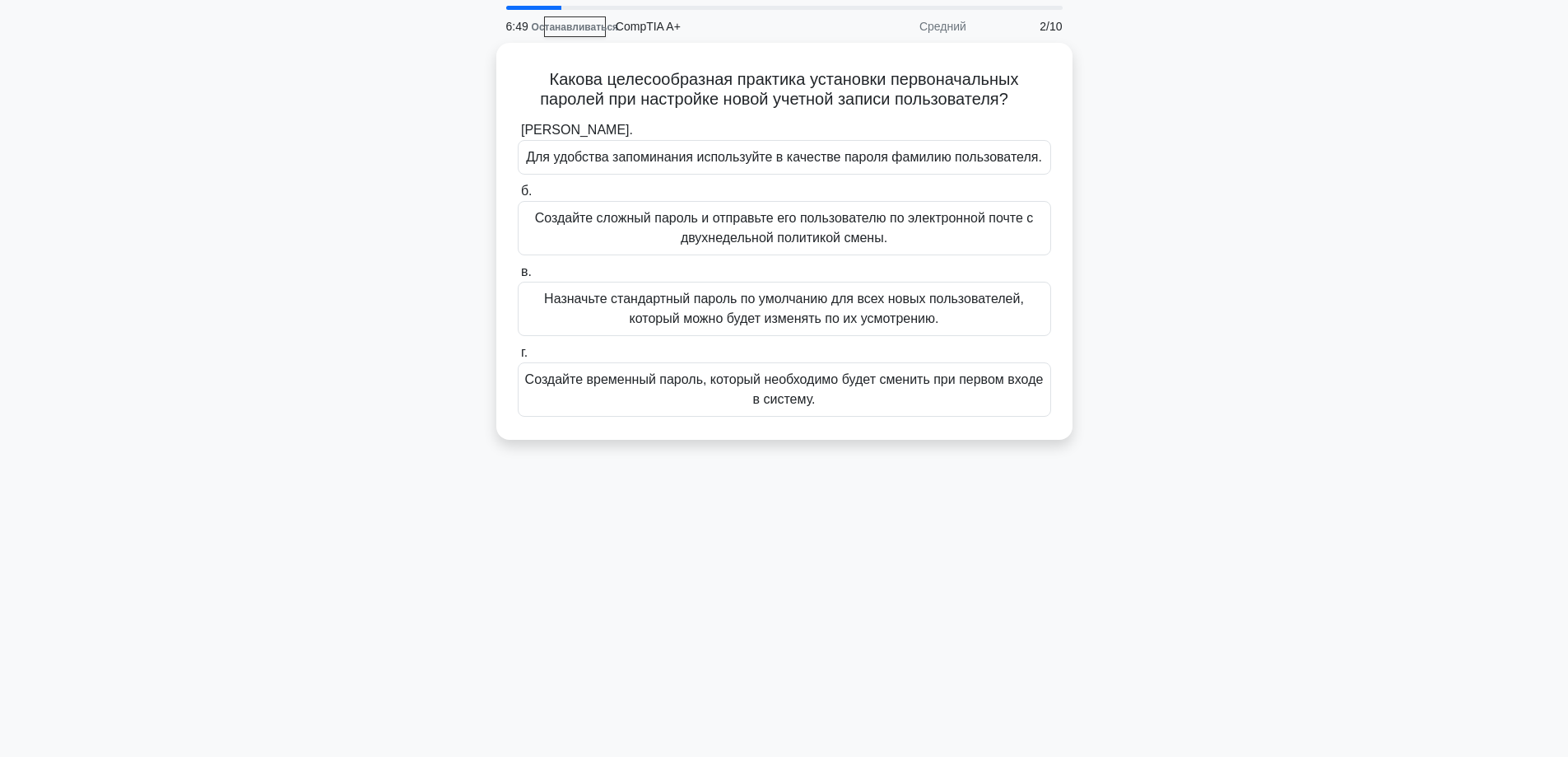
scroll to position [83, 0]
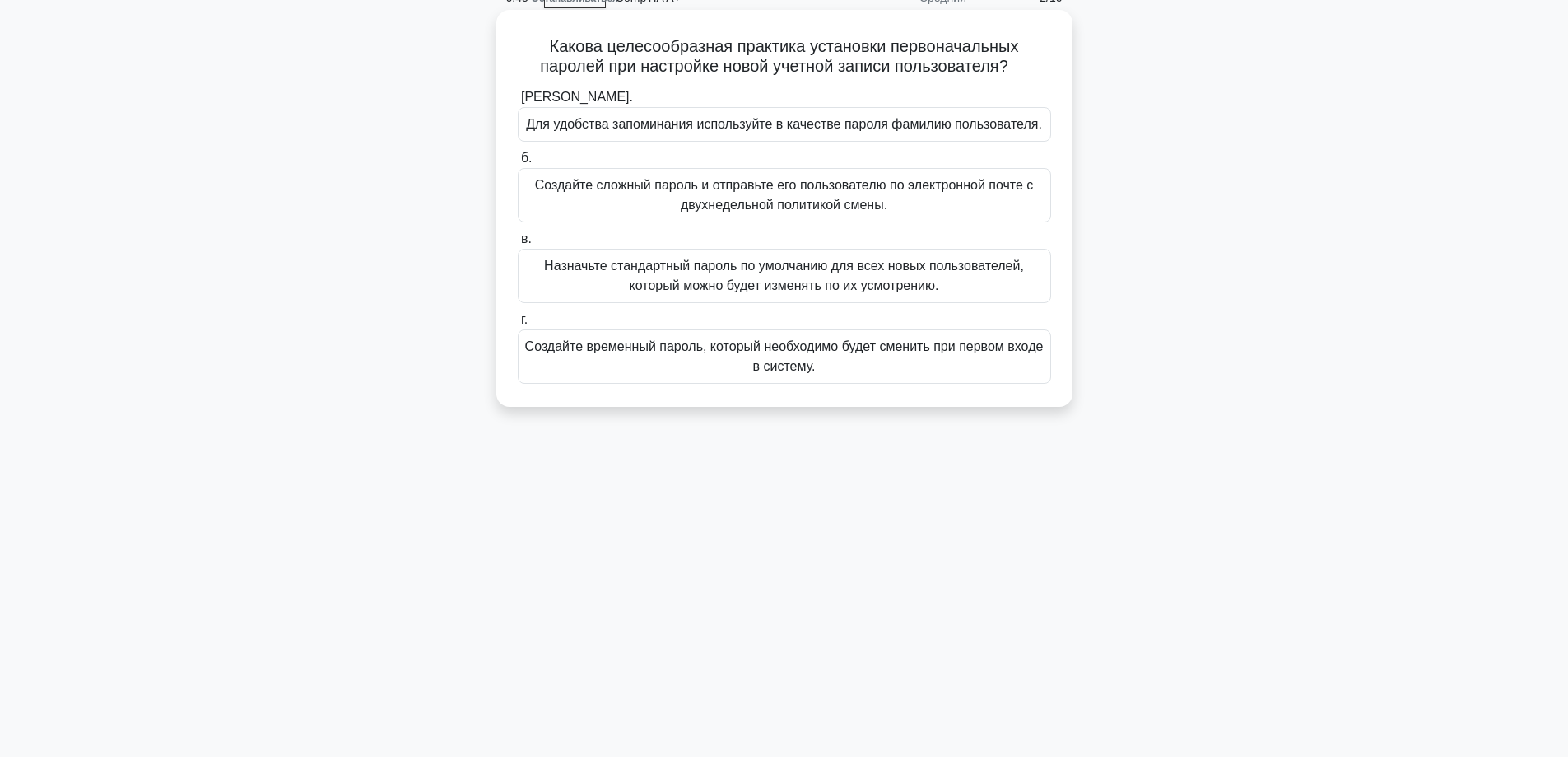
click at [801, 363] on font "Создайте временный пароль, который необходимо будет сменить при первом входе в …" at bounding box center [784, 355] width 519 height 34
click at [518, 325] on input "г. Создайте временный пароль, который необходимо будет сменить при первом входе…" at bounding box center [518, 320] width 0 height 10
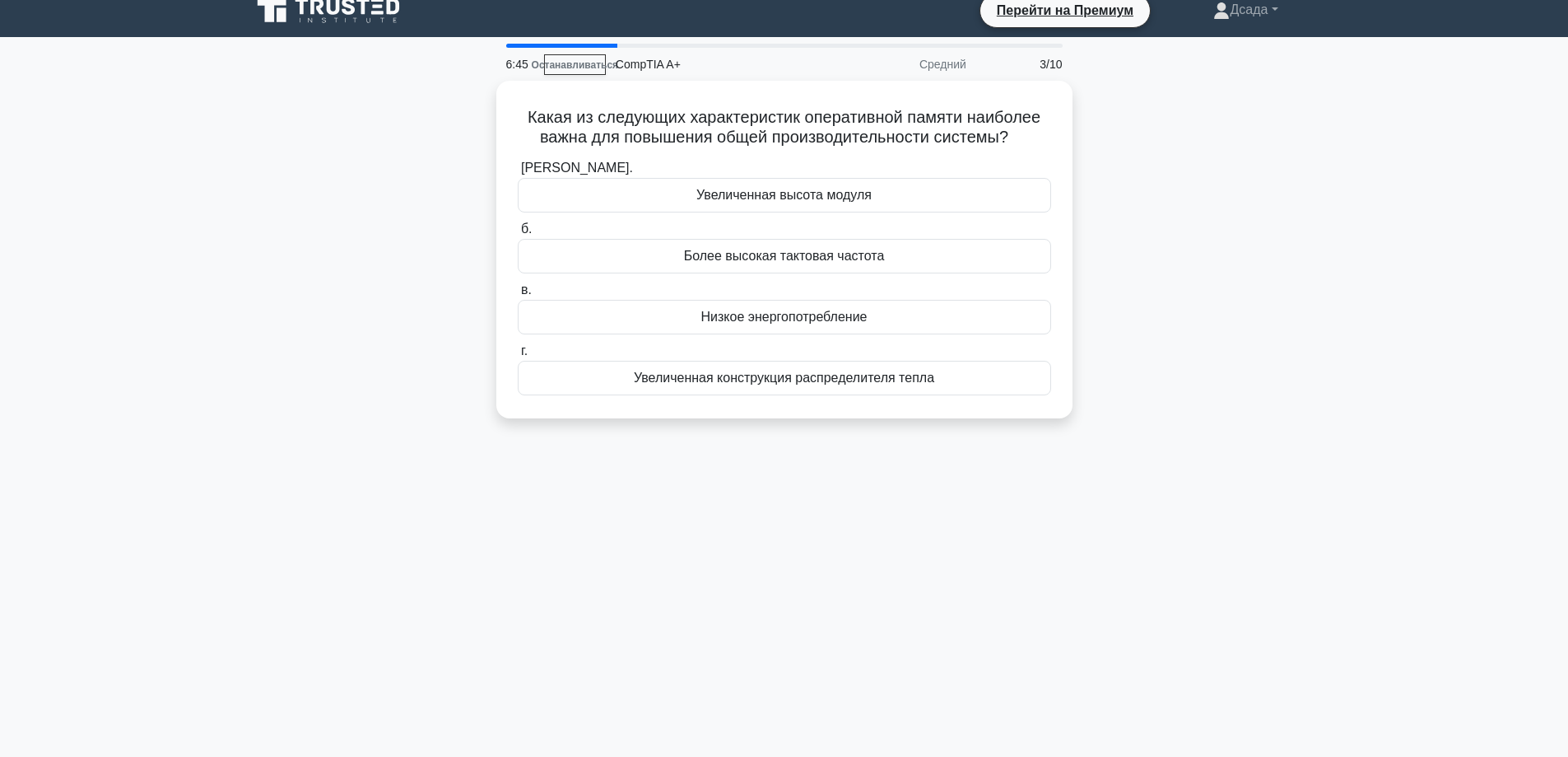
scroll to position [0, 0]
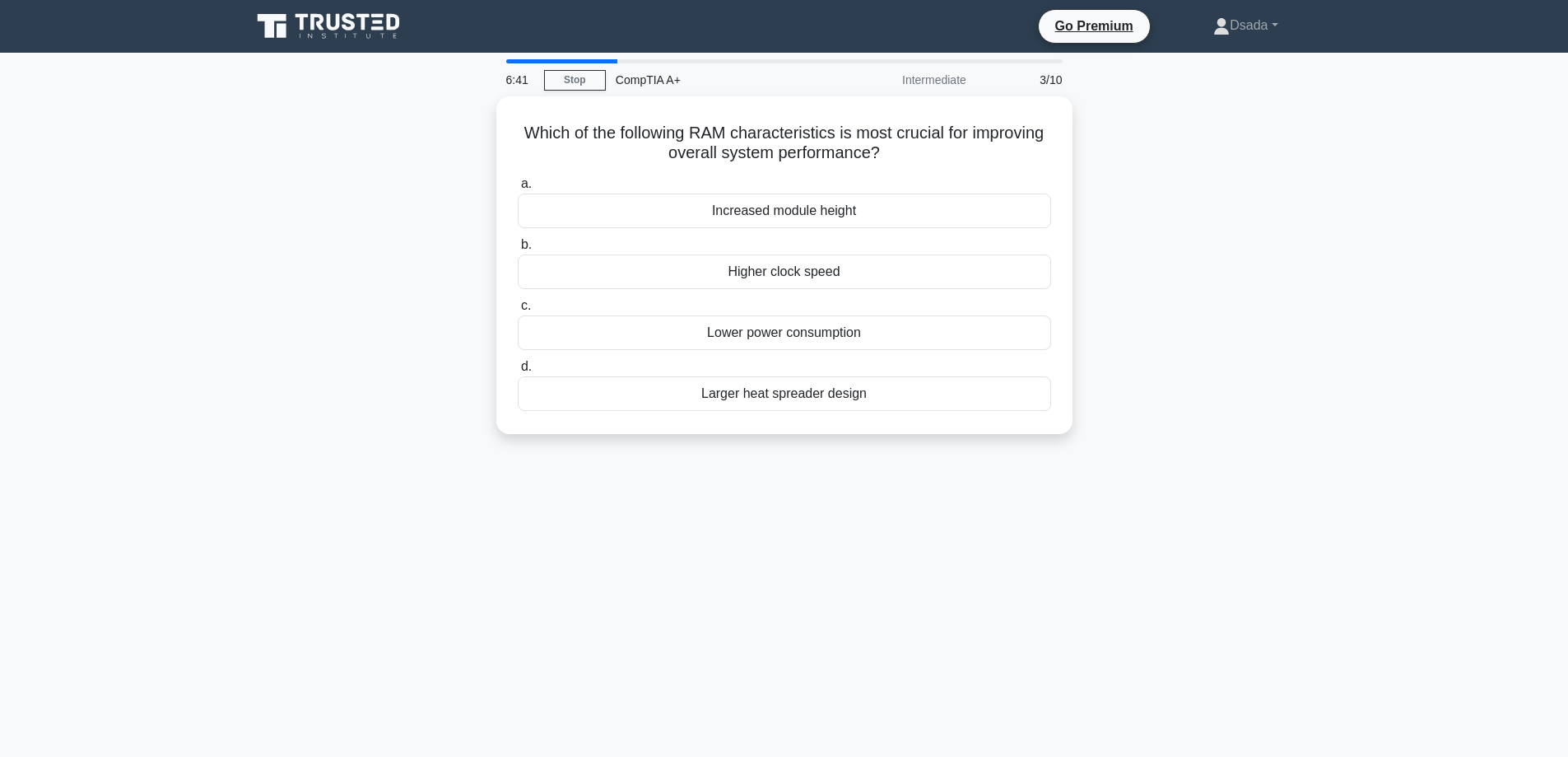
click at [1277, 255] on div "Which of the following RAM characteristics is most crucial for improving overal…" at bounding box center [784, 275] width 1087 height 357
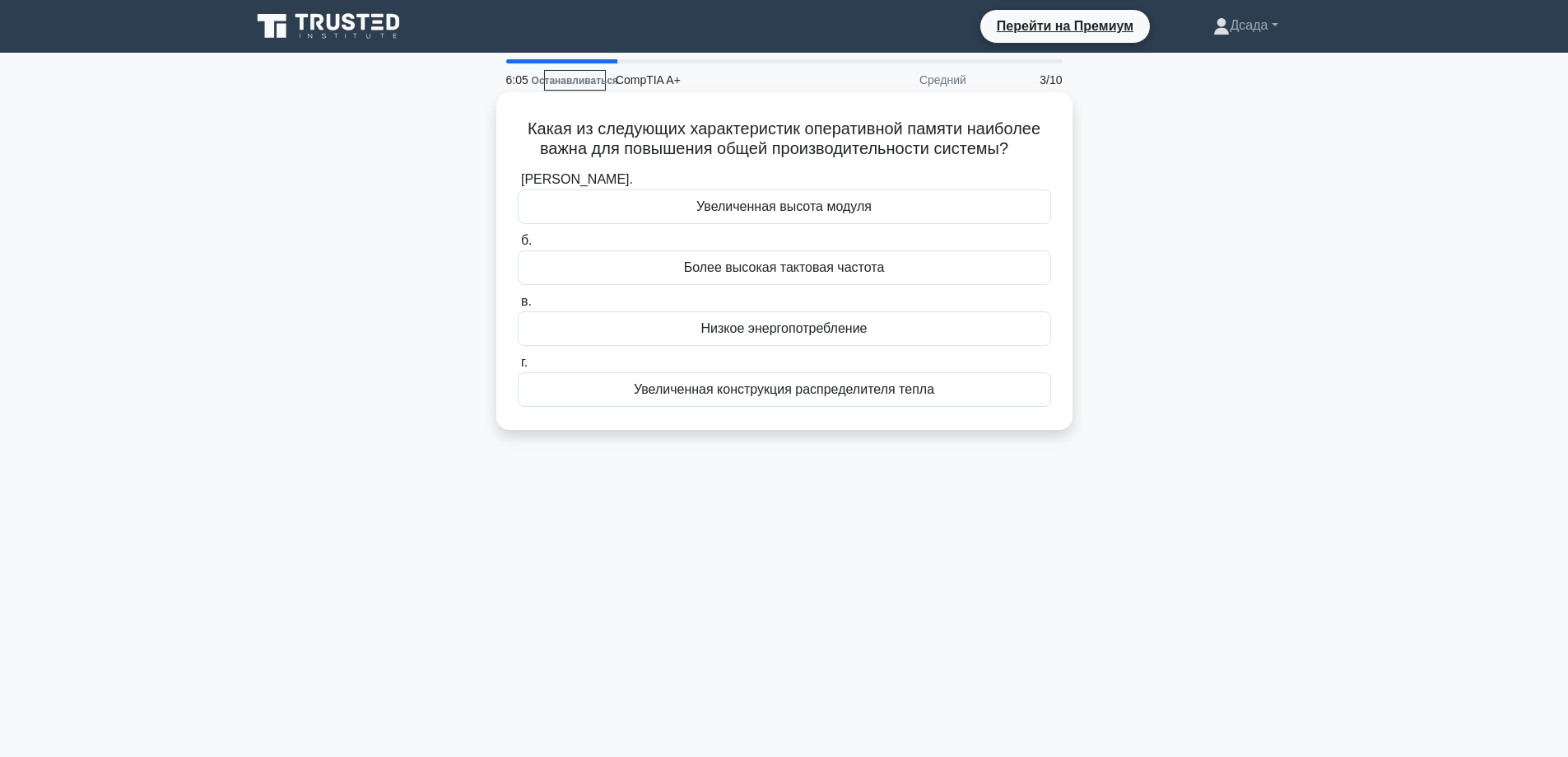
click at [792, 271] on font "Более высокая тактовая частота" at bounding box center [784, 267] width 201 height 14
click at [518, 246] on input "б. Более высокая тактовая частота" at bounding box center [518, 241] width 0 height 10
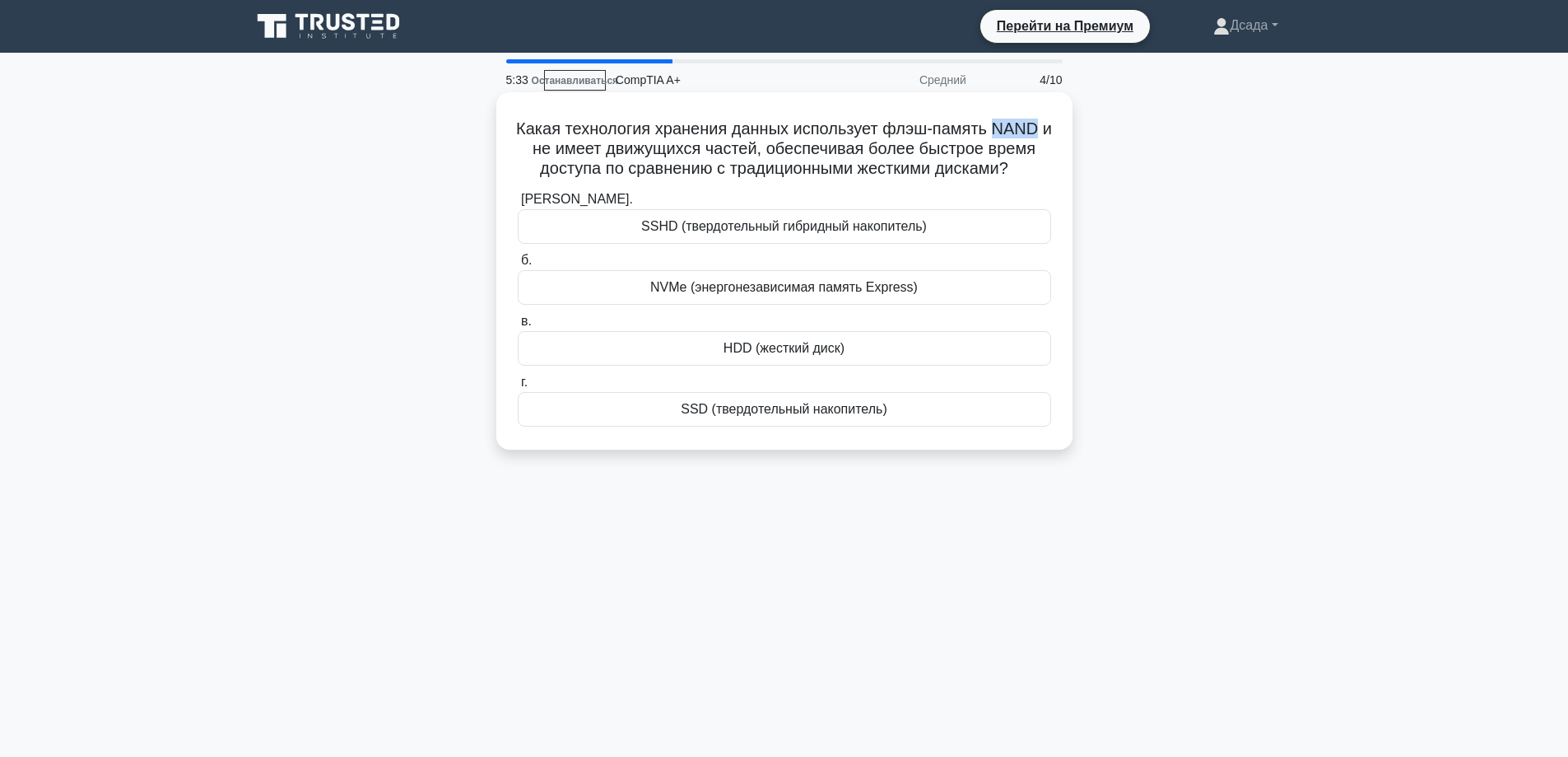
drag, startPoint x: 1001, startPoint y: 127, endPoint x: 1048, endPoint y: 126, distance: 47.0
click at [1048, 126] on font "Какая технология хранения данных использует флэш-память NAND и не имеет движущи…" at bounding box center [784, 148] width 536 height 57
drag, startPoint x: 920, startPoint y: 136, endPoint x: 906, endPoint y: 133, distance: 14.3
click at [919, 136] on font "Какая технология хранения данных использует флэш-память NAND и не имеет движущи…" at bounding box center [784, 148] width 536 height 57
drag, startPoint x: 896, startPoint y: 127, endPoint x: 585, endPoint y: 120, distance: 311.1
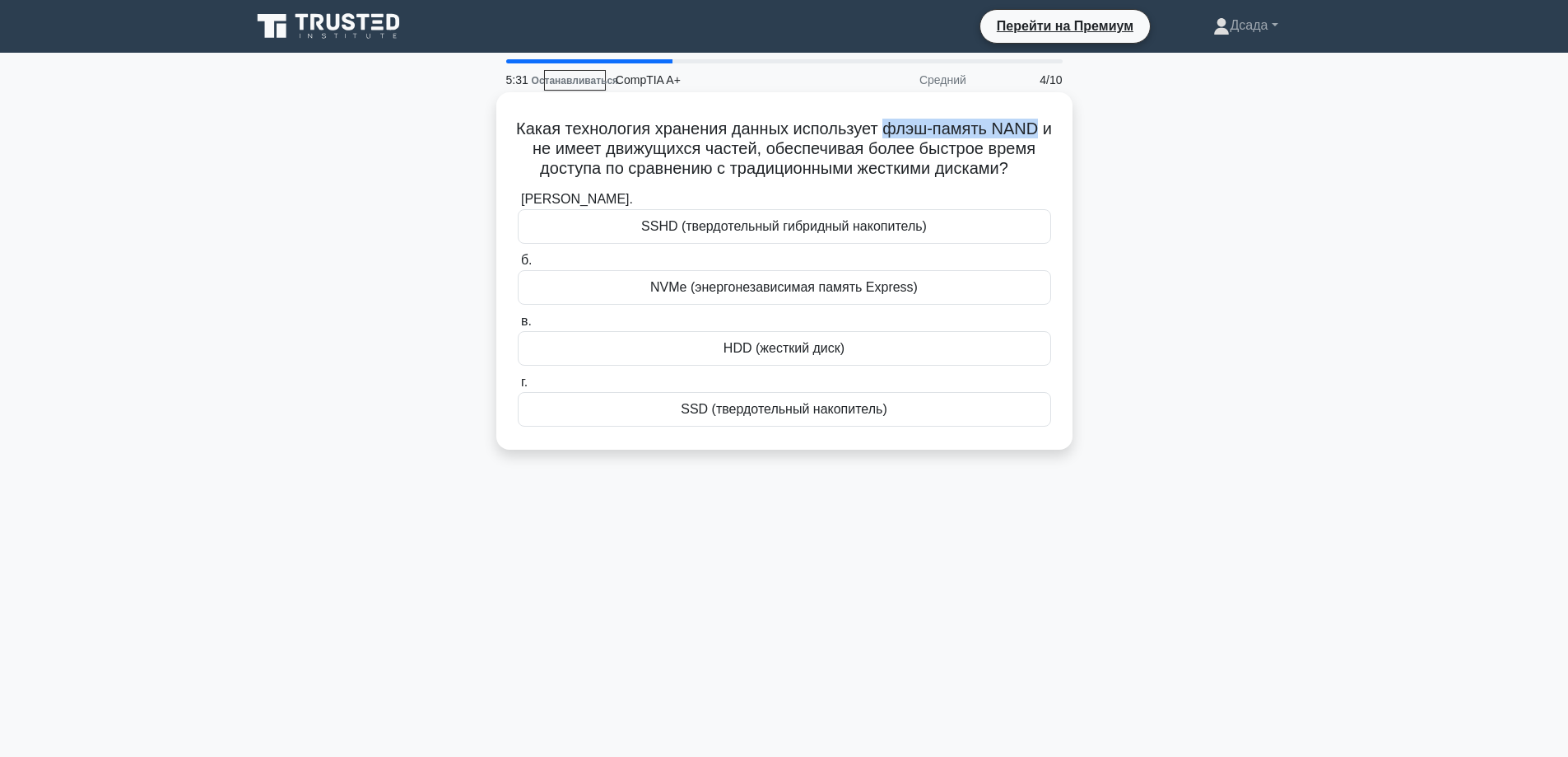
click at [1055, 120] on div "Какая технология хранения данных использует флэш-память NAND и не имеет движущи…" at bounding box center [784, 271] width 563 height 344
drag, startPoint x: 521, startPoint y: 124, endPoint x: 1009, endPoint y: 172, distance: 490.4
click at [1034, 176] on h5 "Какая технология хранения данных использует флэш-память NAND и не имеет движущи…" at bounding box center [784, 149] width 537 height 61
copy font "Какая технология хранения данных использует флэш-память NAND и не имеет движущи…"
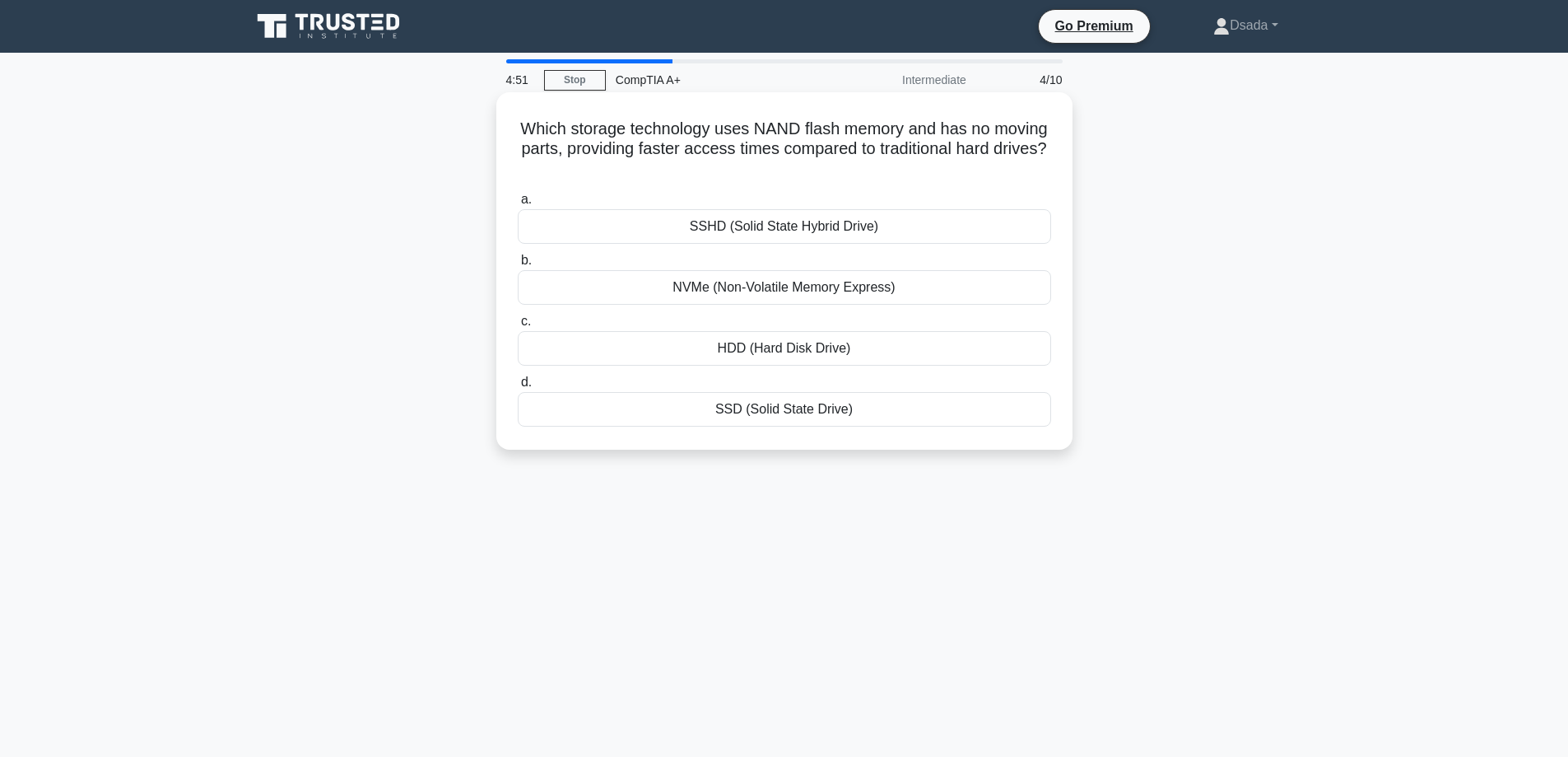
click at [826, 415] on div "SSD (Solid State Drive)" at bounding box center [784, 409] width 533 height 35
click at [518, 388] on input "d. SSD (Solid State Drive)" at bounding box center [518, 382] width 0 height 10
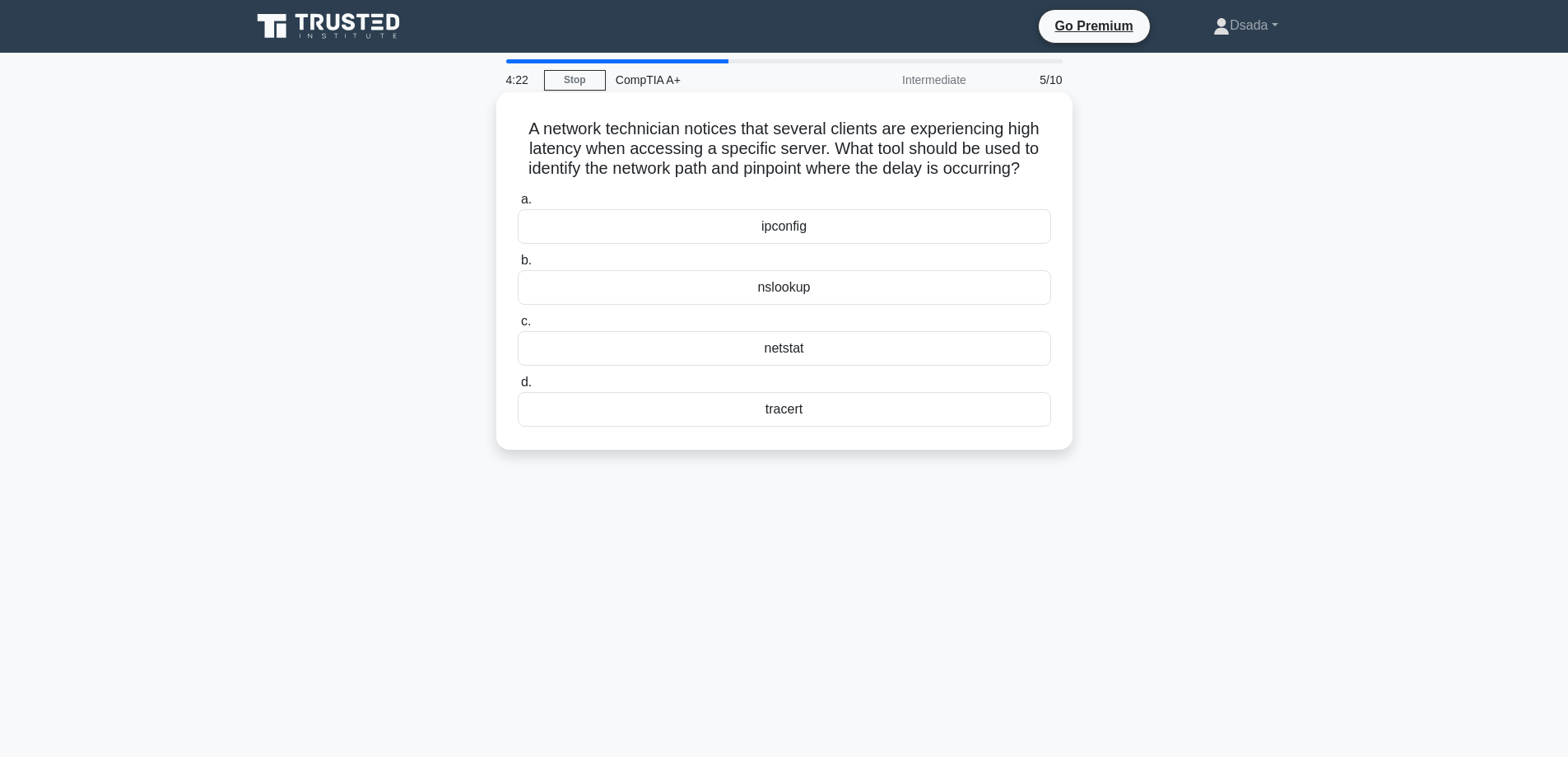
click at [800, 427] on div "tracert" at bounding box center [784, 409] width 533 height 35
click at [518, 388] on input "d. tracert" at bounding box center [518, 382] width 0 height 10
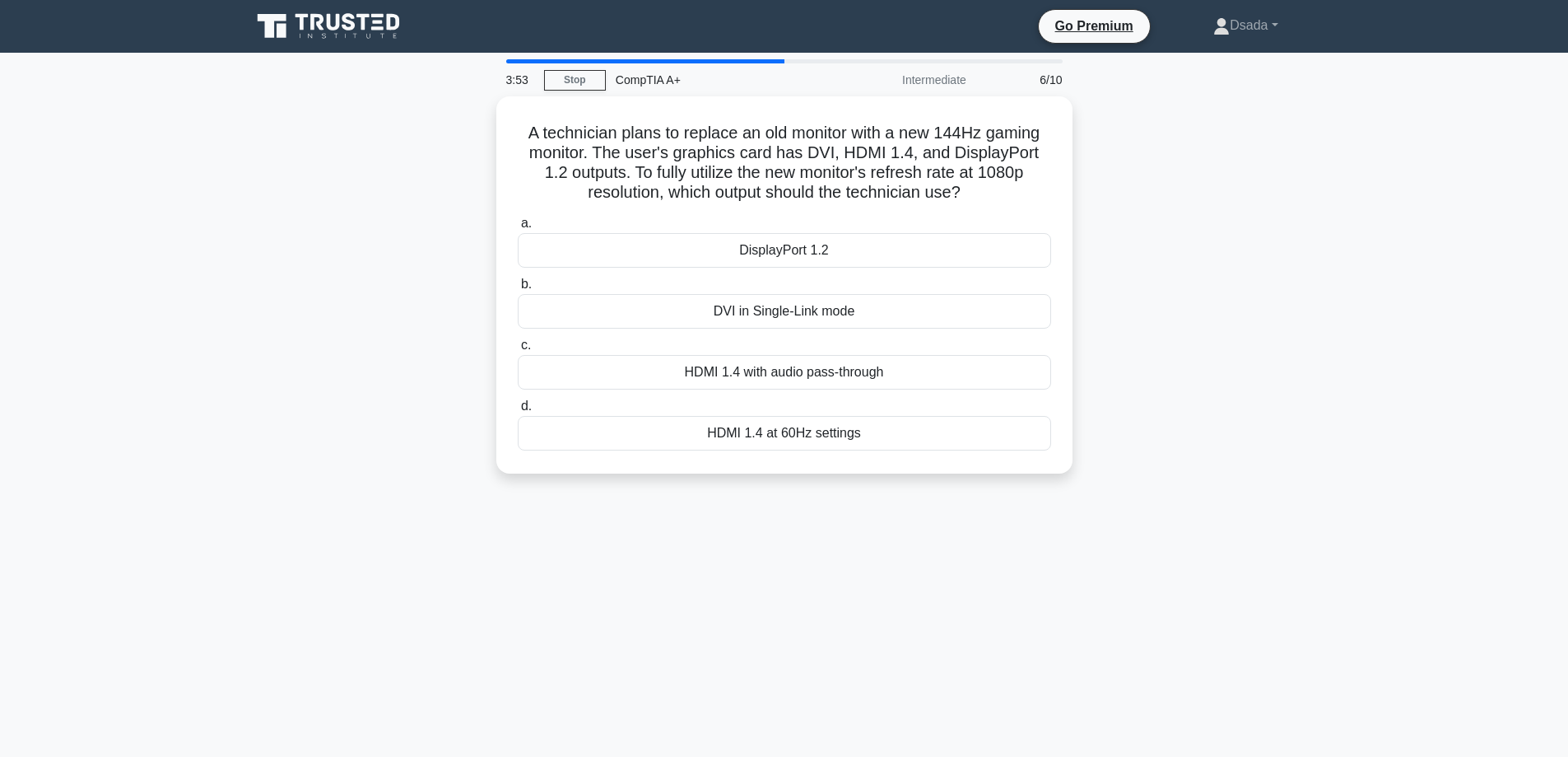
drag, startPoint x: 789, startPoint y: 368, endPoint x: 1335, endPoint y: 347, distance: 546.4
click at [1335, 347] on main "3:53 Stop CompTIA A+ Intermediate 6/10 A technician plans to replace an old mon…" at bounding box center [784, 471] width 1568 height 837
click at [803, 378] on div "HDMI 1.4 with audio pass-through" at bounding box center [784, 369] width 533 height 35
click at [518, 347] on input "c. HDMI 1.4 with audio pass-through" at bounding box center [518, 342] width 0 height 10
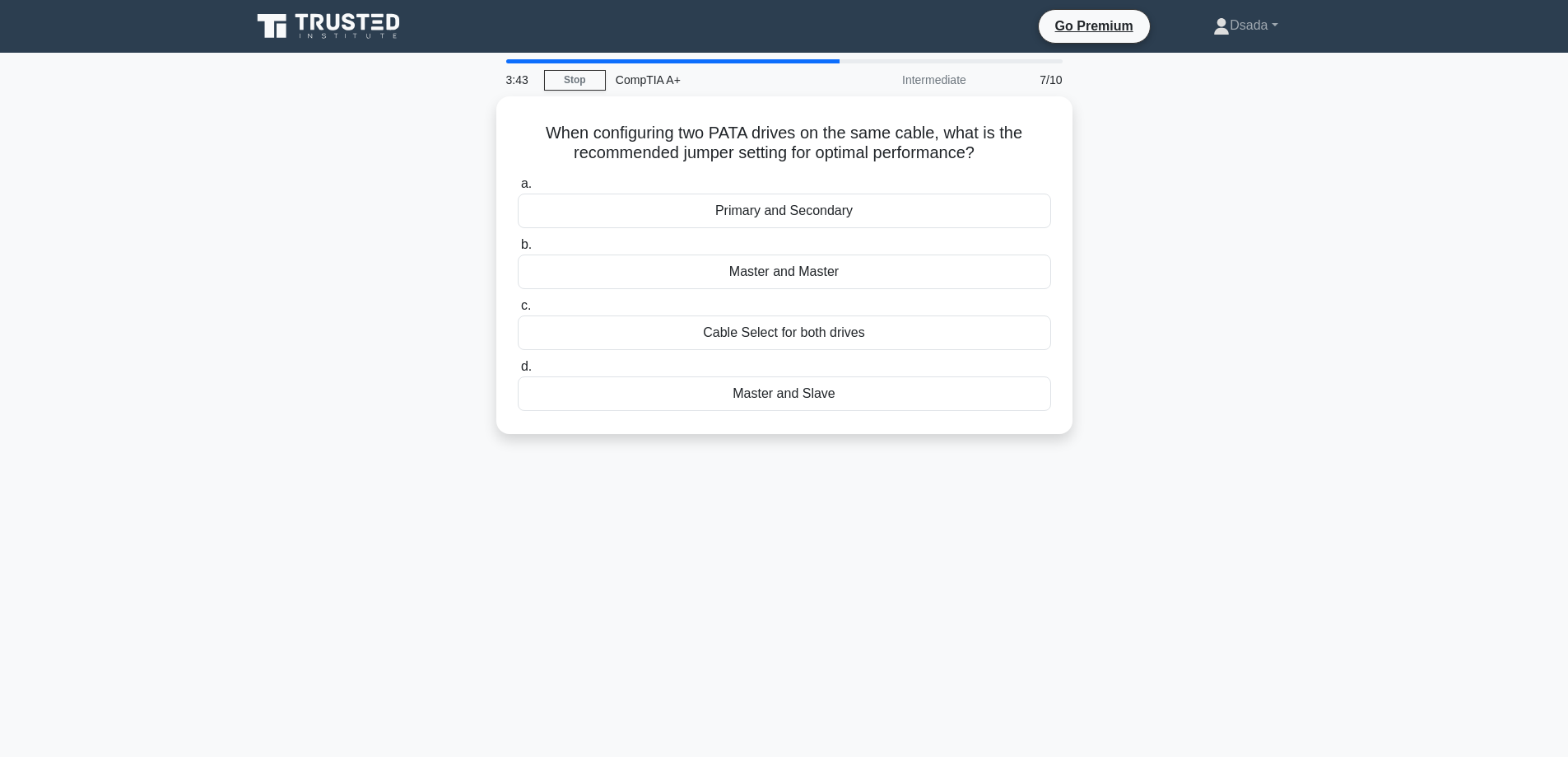
drag, startPoint x: 830, startPoint y: 131, endPoint x: 494, endPoint y: 129, distance: 336.0
click at [491, 129] on div "When configuring two PATA drives on the same cable, what is the recommended jum…" at bounding box center [784, 275] width 1087 height 357
drag, startPoint x: 656, startPoint y: 139, endPoint x: 1317, endPoint y: 110, distance: 661.6
click at [1313, 137] on div "When configuring two PATA drives on the same cable, what is the recommended jum…" at bounding box center [784, 275] width 1087 height 357
drag, startPoint x: 543, startPoint y: 126, endPoint x: 1013, endPoint y: 156, distance: 471.0
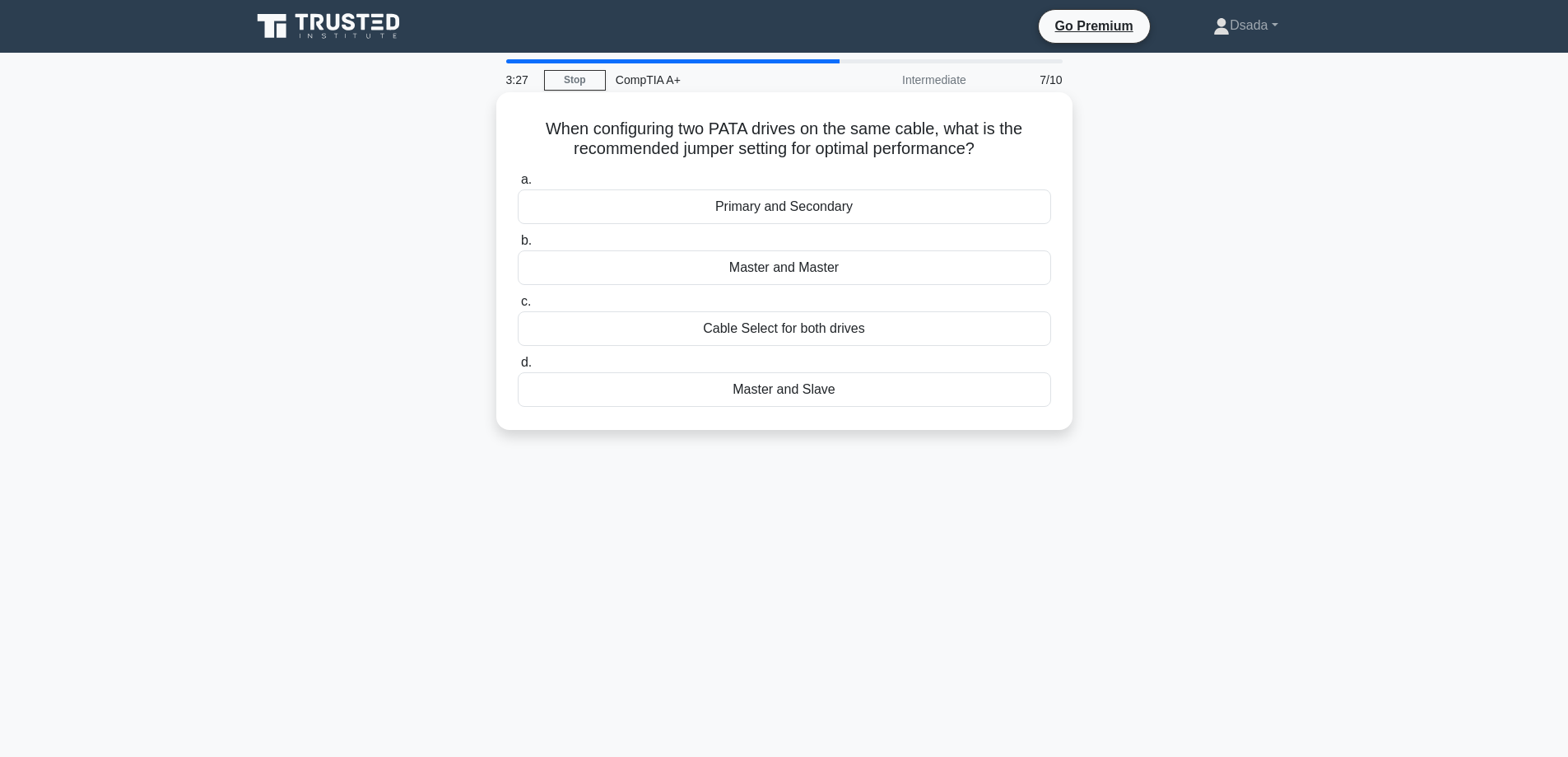
click at [1013, 156] on h5 "When configuring two PATA drives on the same cable, what is the recommended jum…" at bounding box center [784, 138] width 537 height 41
copy h5 "When configuring two PATA drives on the same cable, what is the recommended jum…"
click at [1319, 292] on div "When configuring two PATA drives on the same cable, what is the recommended jum…" at bounding box center [784, 275] width 1087 height 357
click at [776, 392] on div "Master and Slave" at bounding box center [784, 389] width 533 height 35
click at [518, 369] on input "d. Master and Slave" at bounding box center [518, 362] width 0 height 10
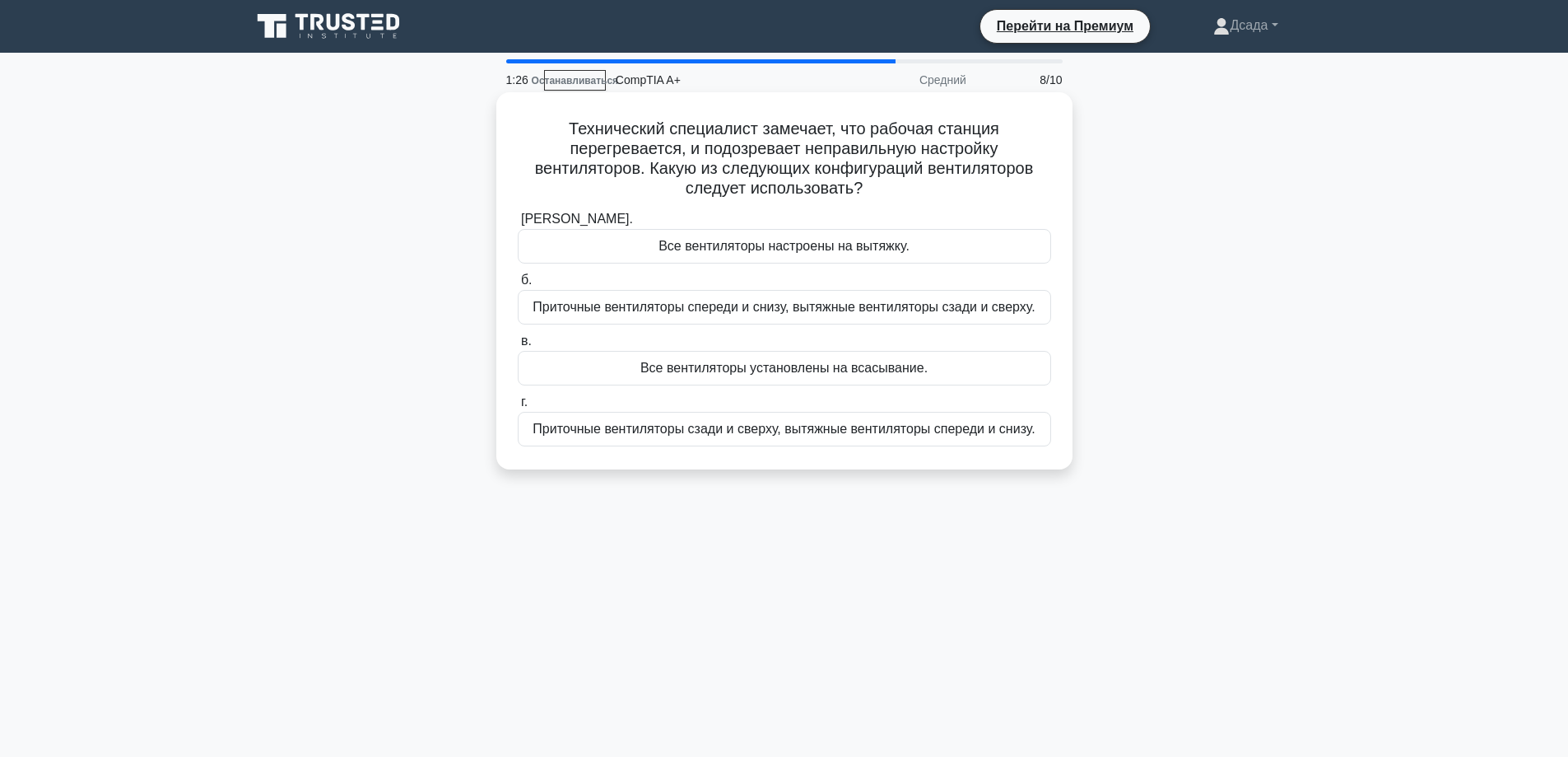
click at [794, 428] on font "Приточные вентиляторы сзади и сверху, вытяжные вентиляторы спереди и снизу." at bounding box center [784, 428] width 502 height 14
click at [518, 408] on input "г. Приточные вентиляторы сзади и сверху, вытяжные вентиляторы спереди и снизу." at bounding box center [518, 402] width 0 height 10
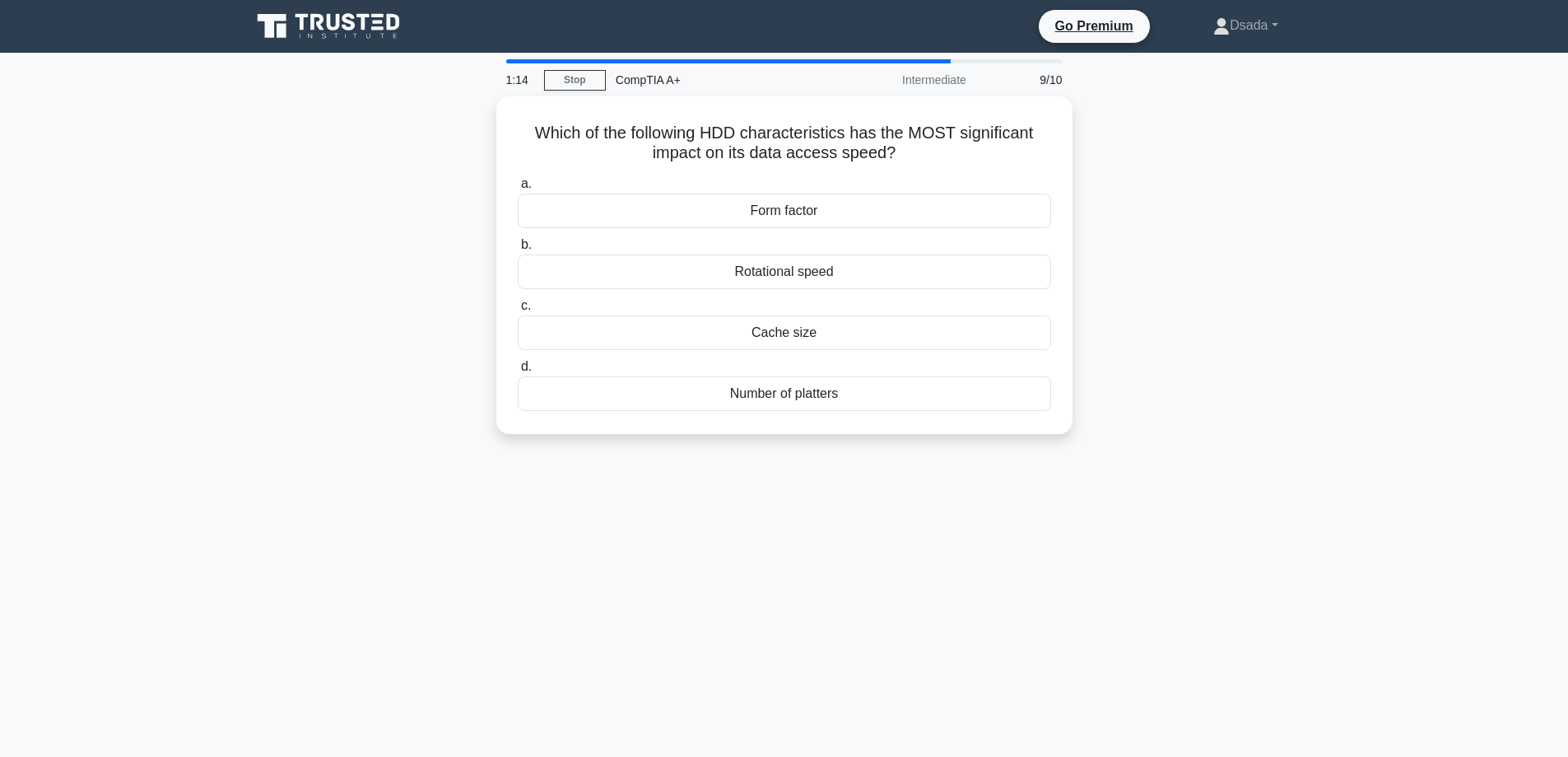
click at [1236, 313] on div "Which of the following HDD characteristics has the MOST significant impact on i…" at bounding box center [784, 275] width 1087 height 357
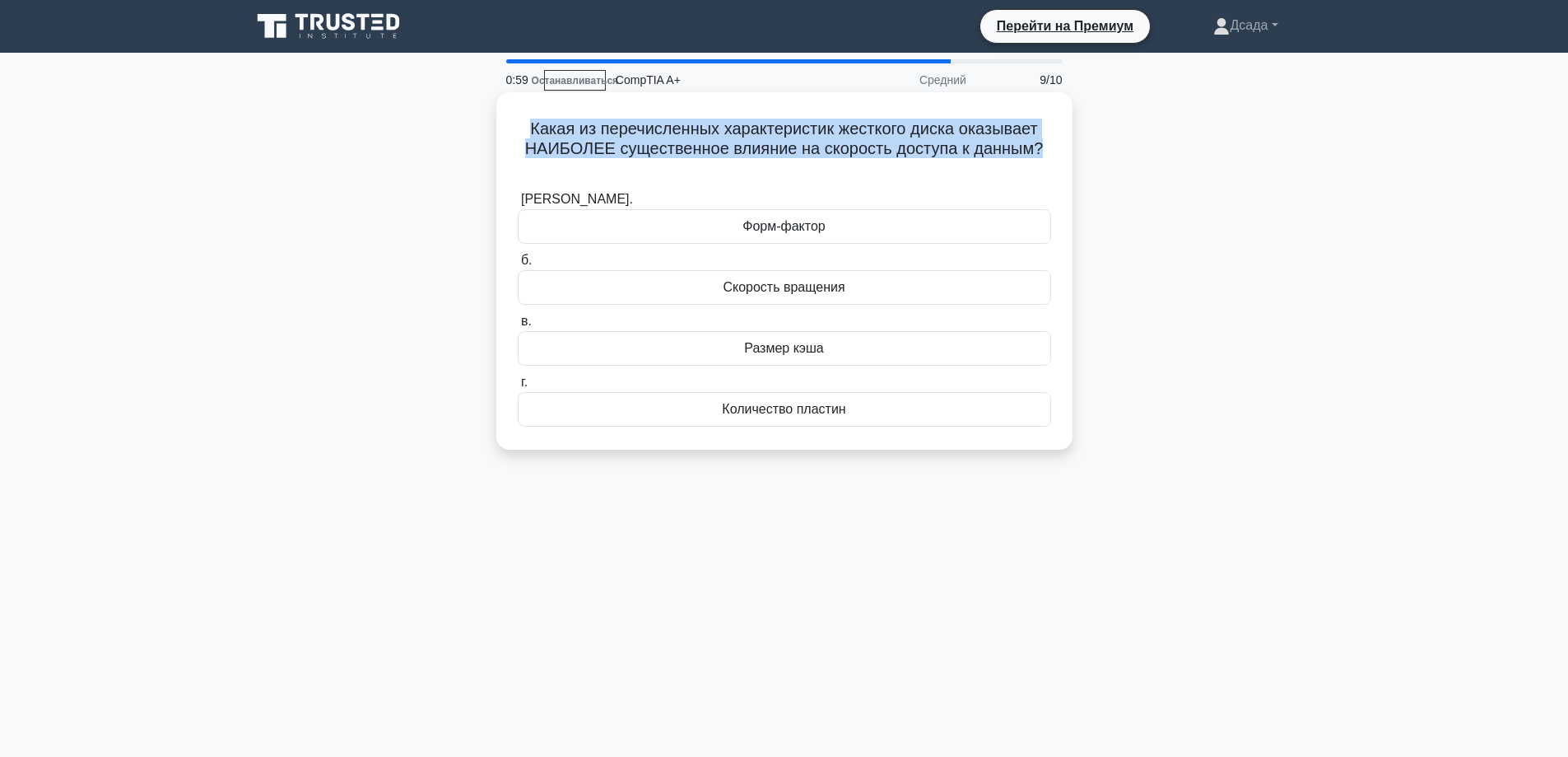
drag, startPoint x: 1051, startPoint y: 145, endPoint x: 578, endPoint y: 131, distance: 473.2
click at [514, 129] on div "Какая из перечисленных характеристик жесткого диска оказывает НАИБОЛЕЕ существе…" at bounding box center [784, 271] width 563 height 344
copy font "Какая из перечисленных характеристик жесткого диска оказывает НАИБОЛЕЕ существе…"
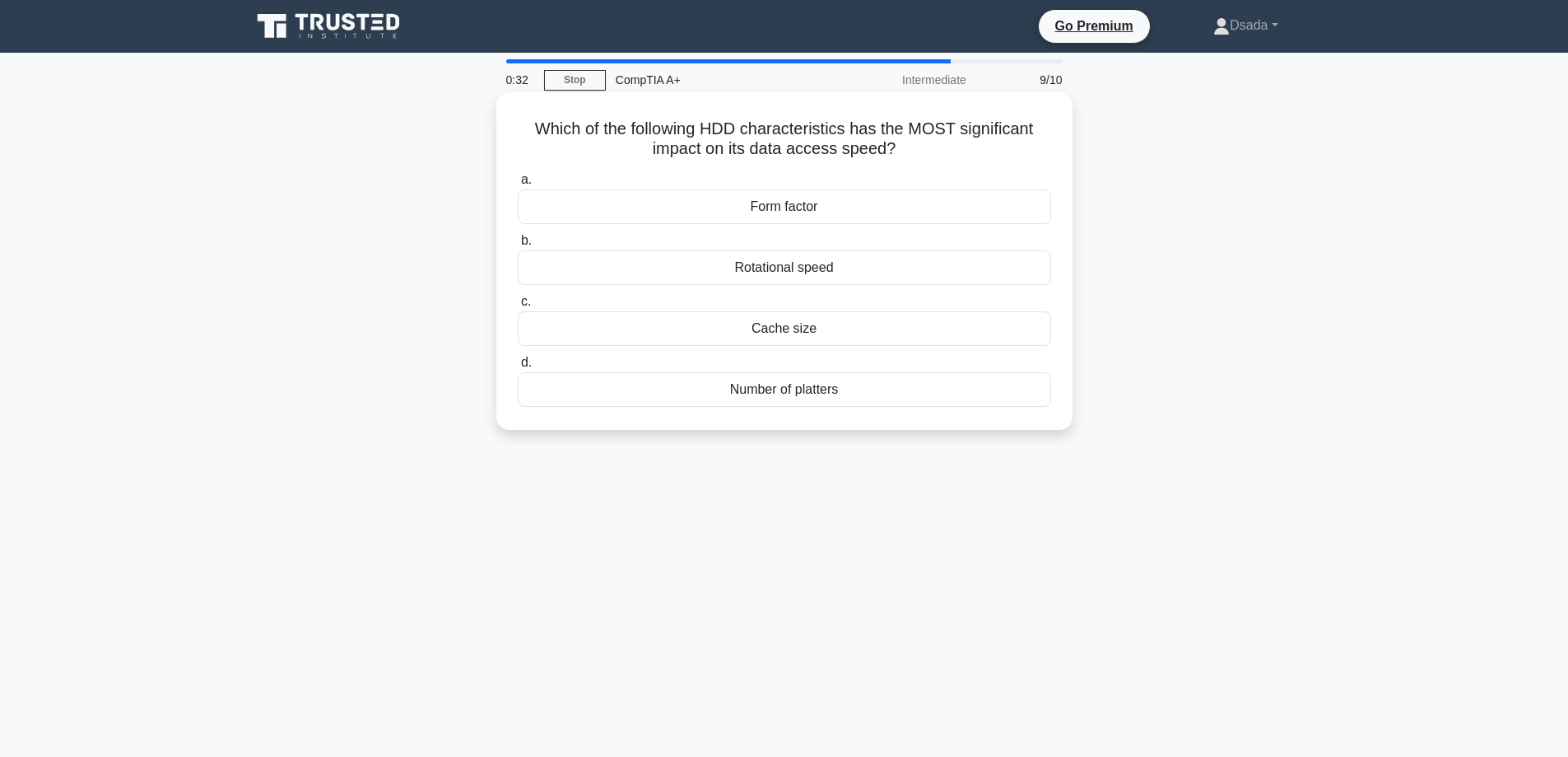
click at [1216, 229] on div "Which of the following HDD characteristics has the MOST significant impact on i…" at bounding box center [784, 275] width 1087 height 357
drag, startPoint x: 743, startPoint y: 196, endPoint x: 875, endPoint y: 406, distance: 248.0
click at [875, 406] on div "a. Form factor b. Rotational speed c. d." at bounding box center [784, 288] width 553 height 243
copy div "Form factor b. Rotational speed c. Cache size d. Number of platters"
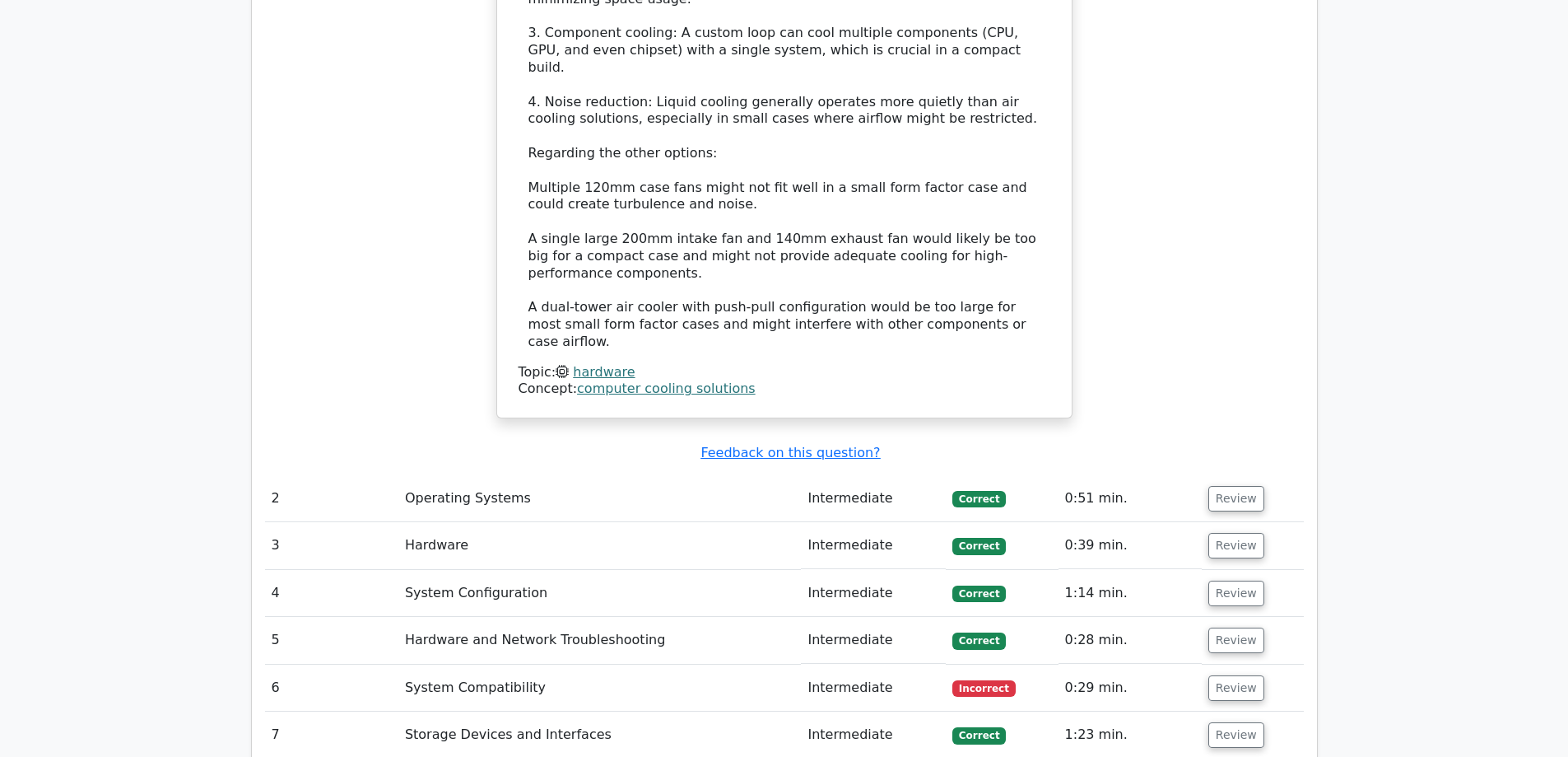
scroll to position [2142, 0]
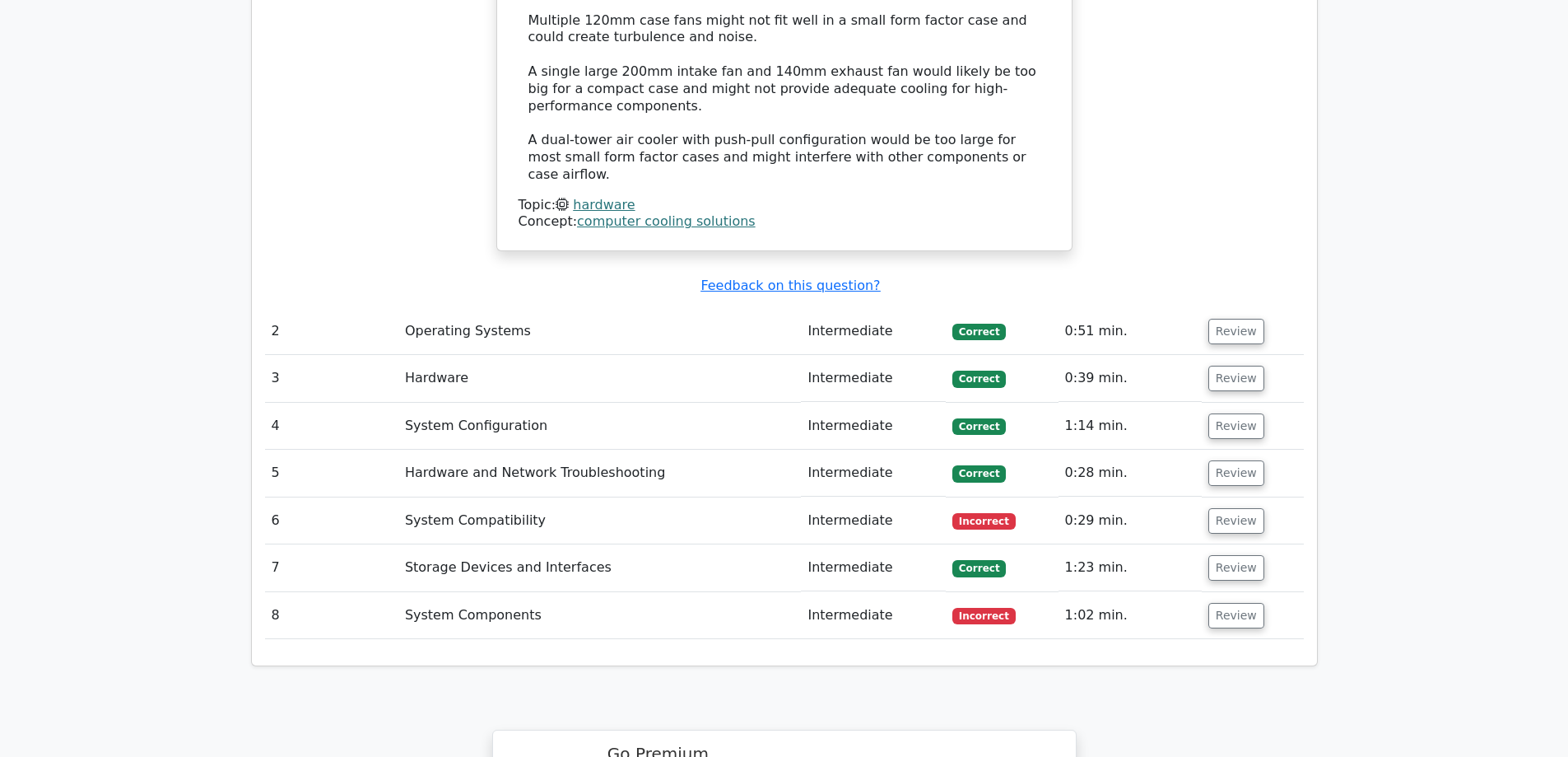
click at [502, 497] on td "System Compatibility" at bounding box center [600, 521] width 403 height 47
click at [1224, 508] on button "Review" at bounding box center [1236, 521] width 56 height 25
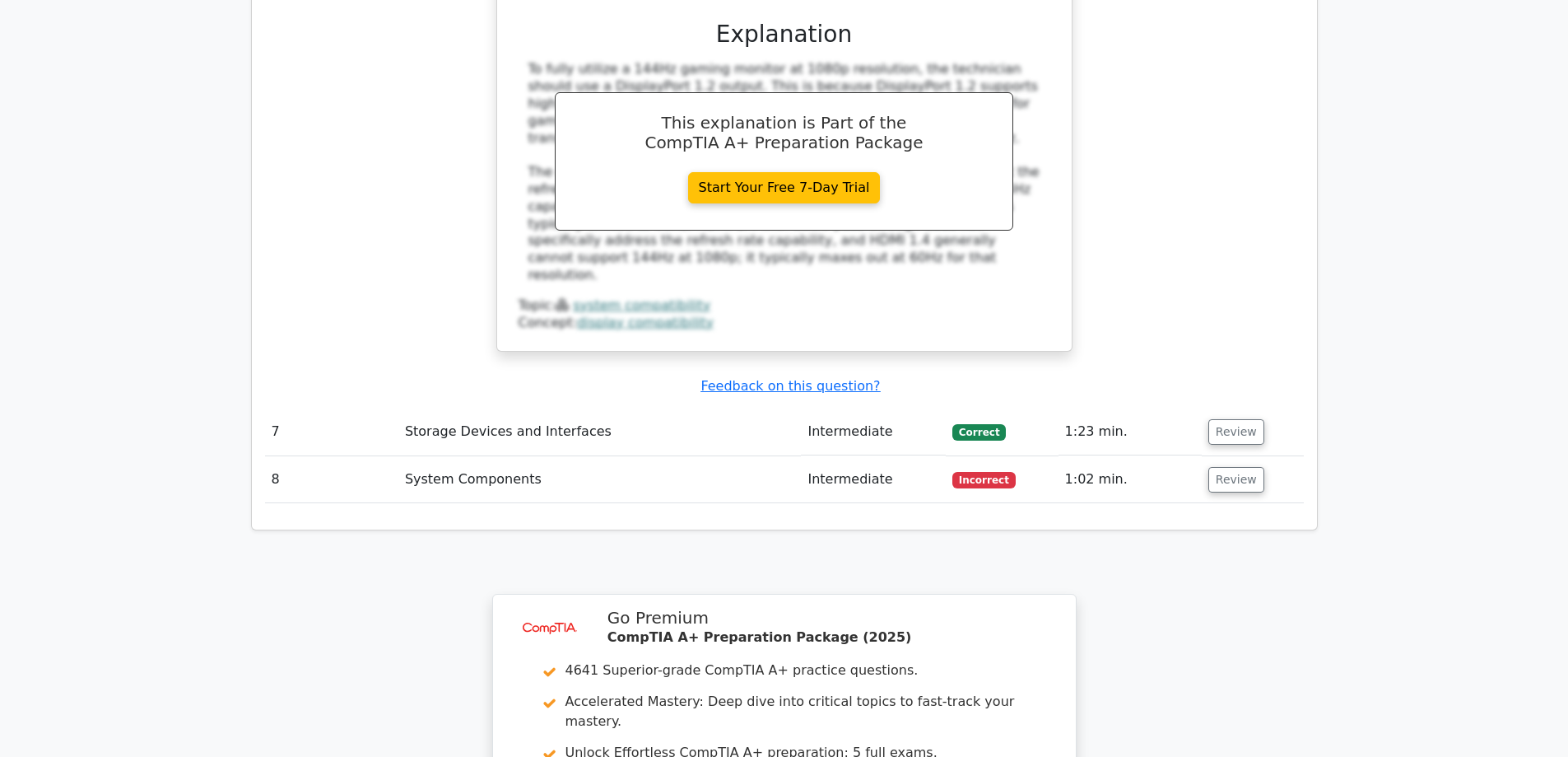
scroll to position [3047, 0]
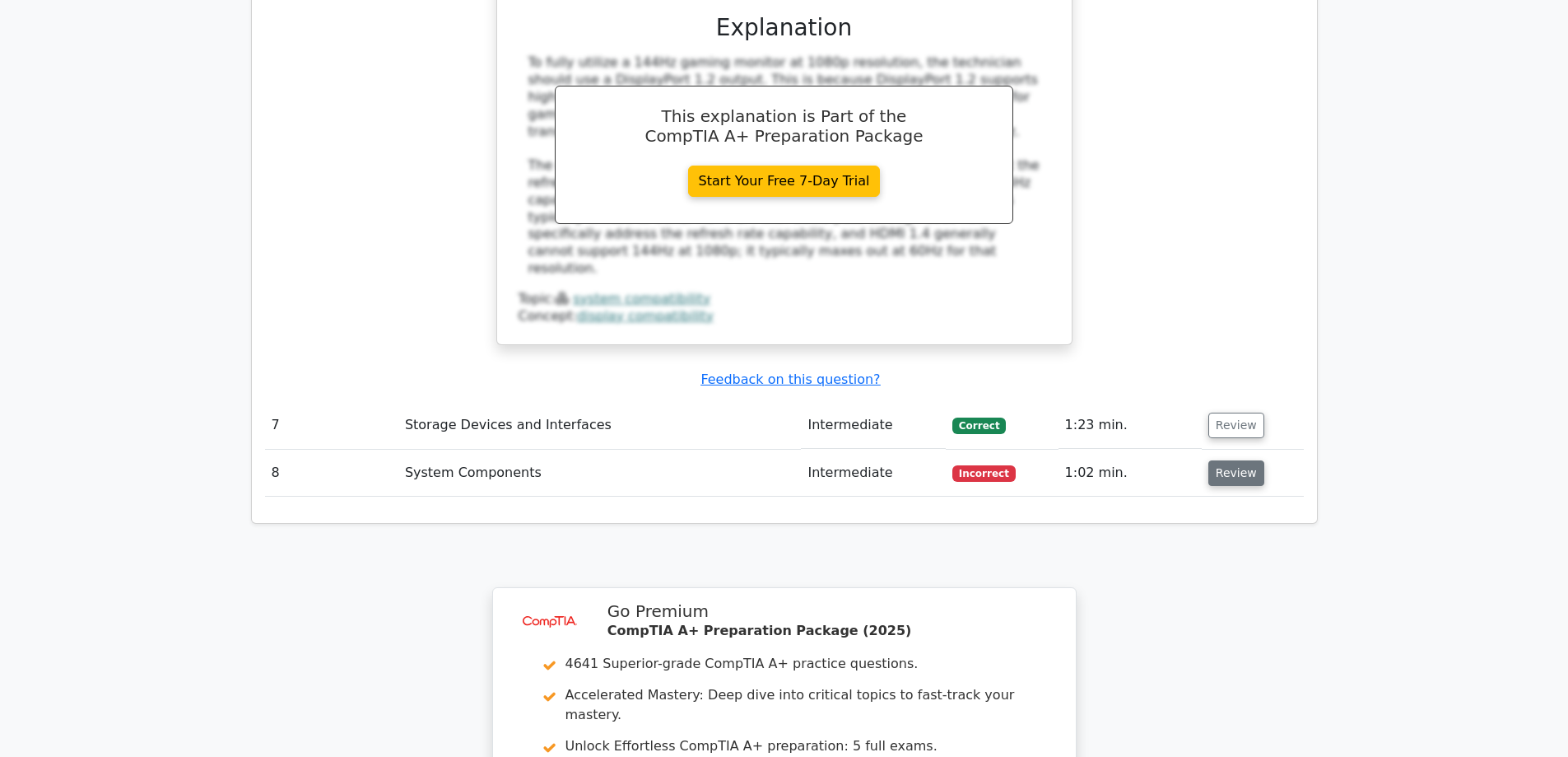
click at [1233, 461] on button "Review" at bounding box center [1236, 473] width 56 height 25
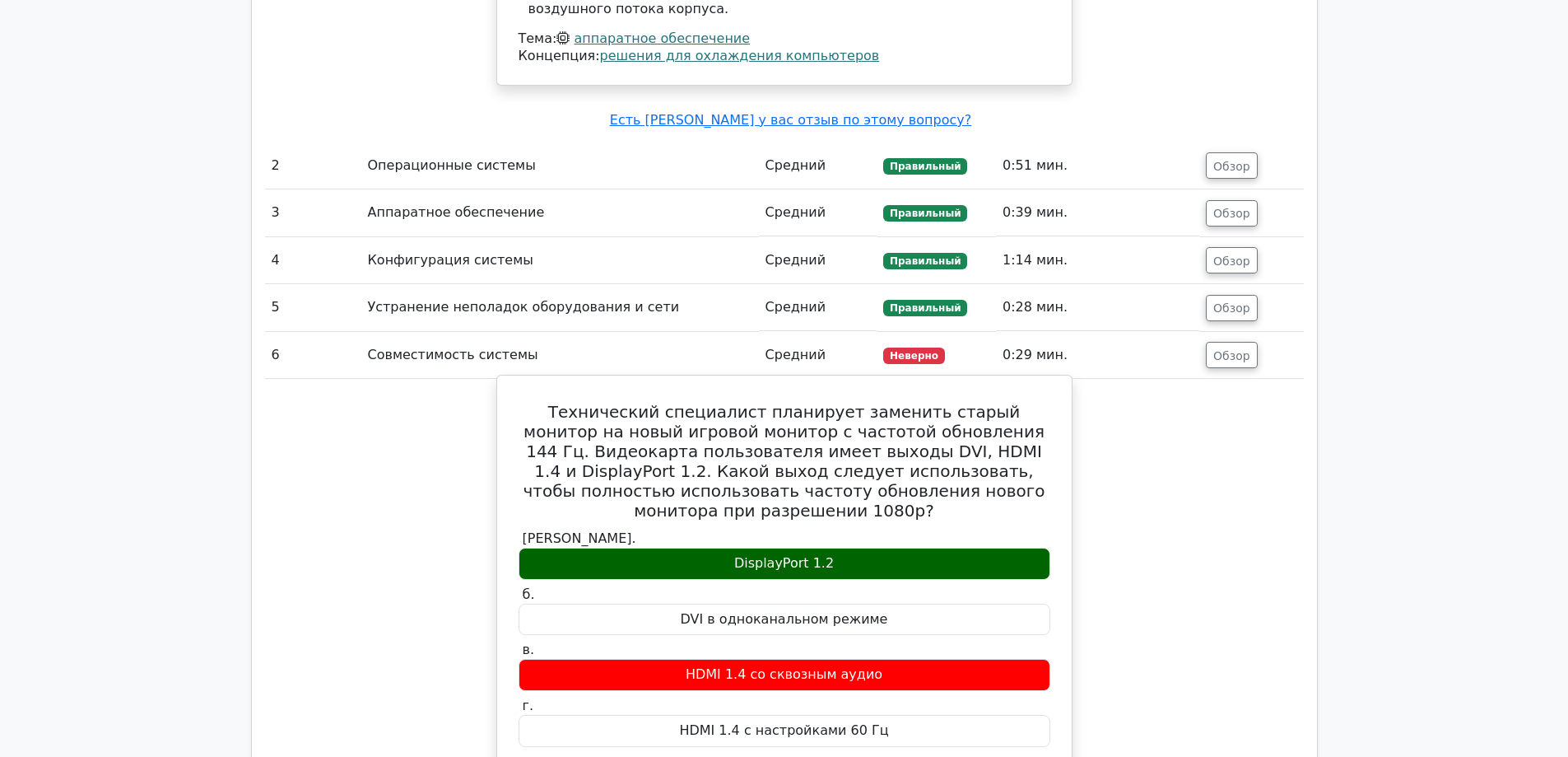
scroll to position [2613, 0]
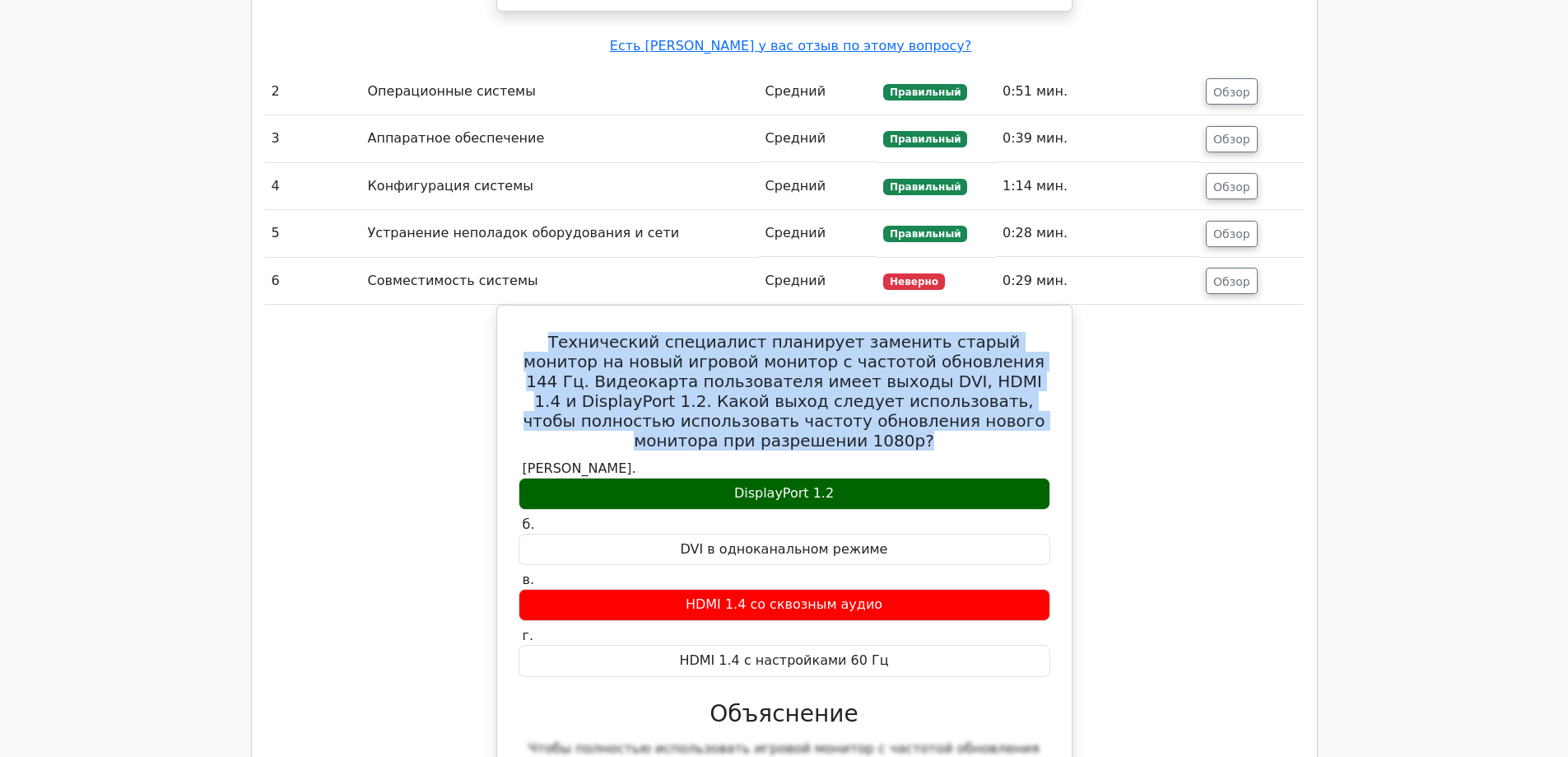
drag, startPoint x: 527, startPoint y: 216, endPoint x: 955, endPoint y: 272, distance: 431.6
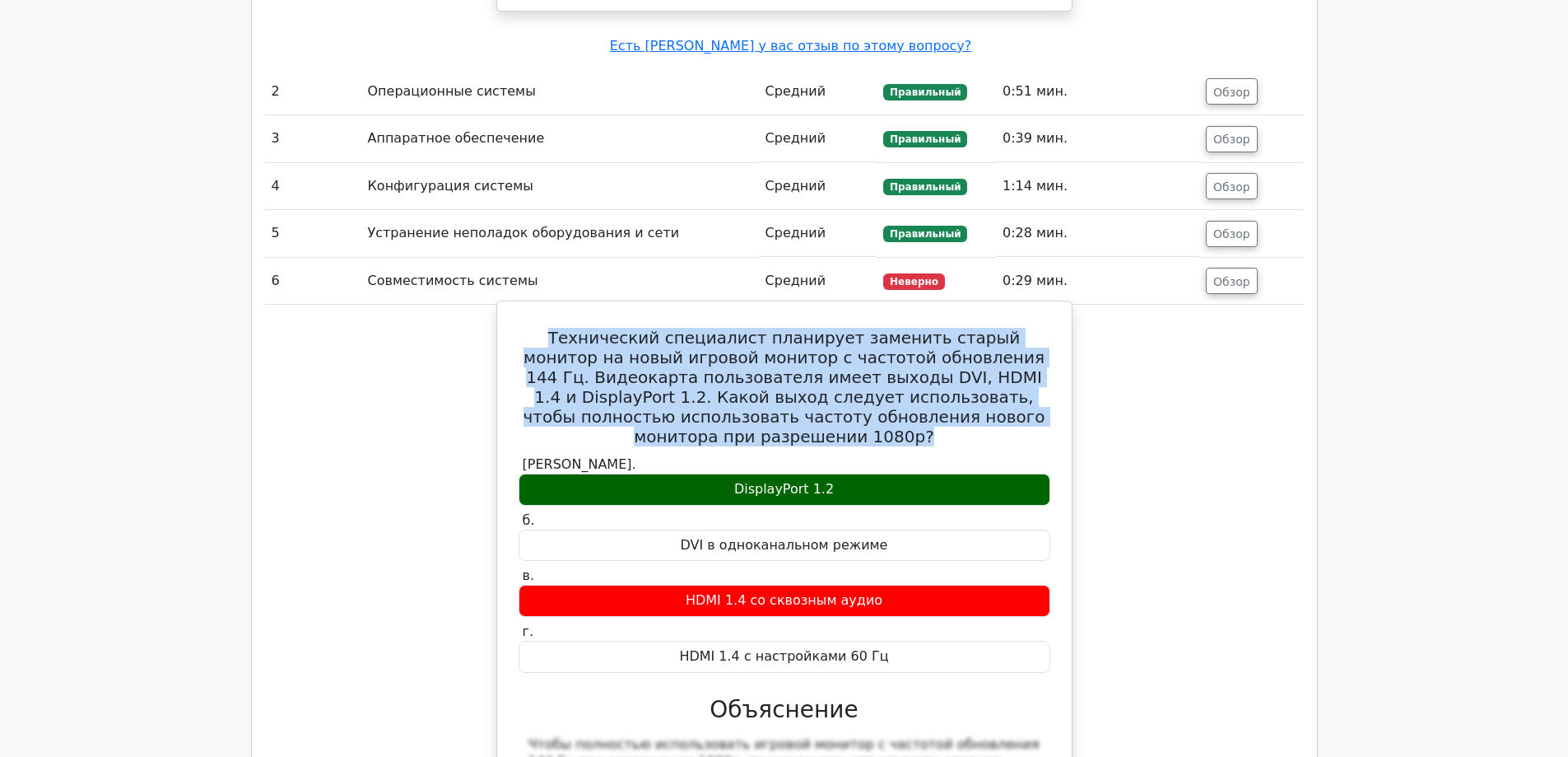
click at [1082, 305] on div "Технический специалист планирует заменить старый монитор на новый игровой монит…" at bounding box center [784, 703] width 1039 height 797
copy font "Технический специалист планирует заменить старый монитор на новый игровой монит…"
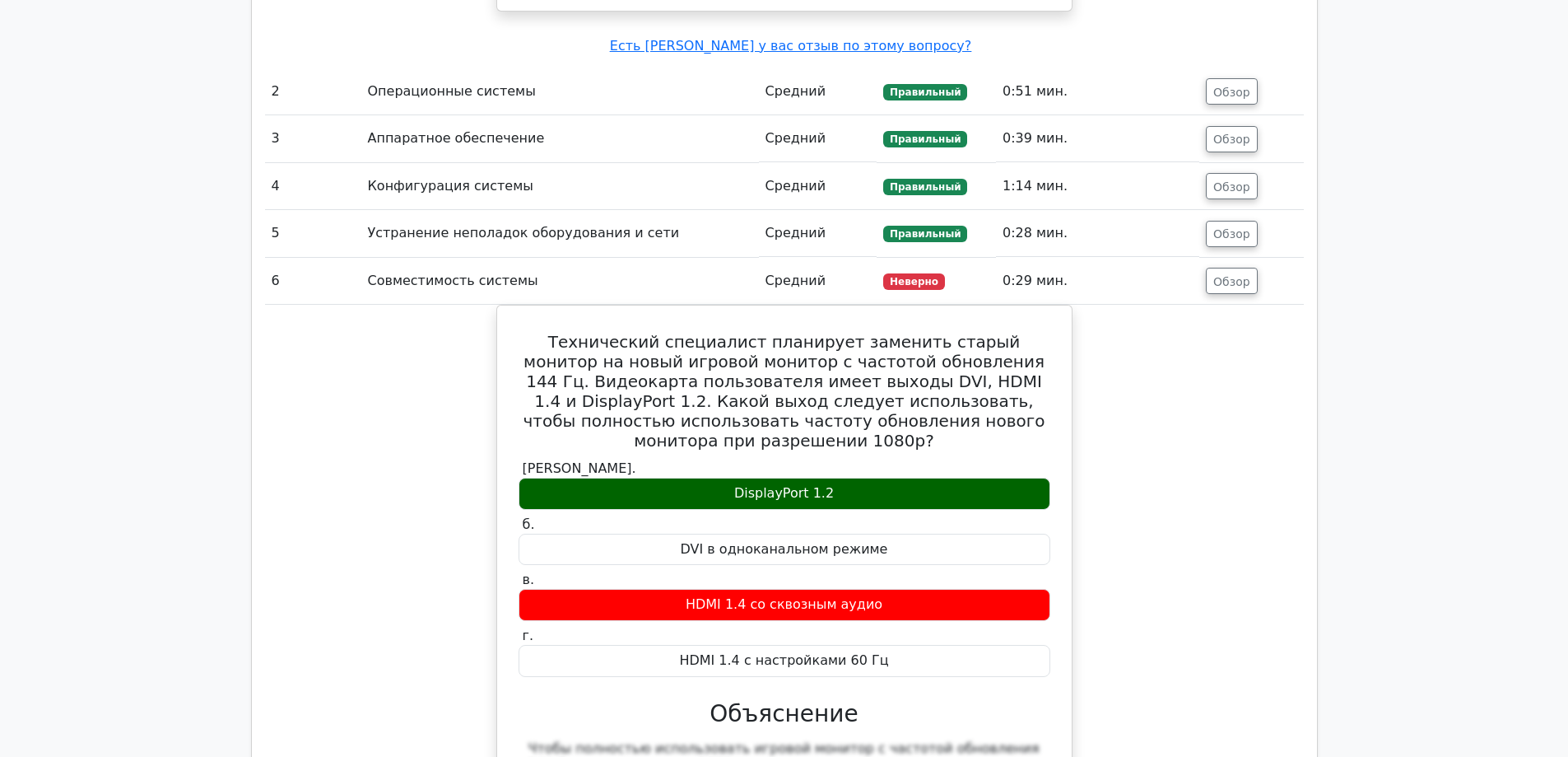
drag, startPoint x: 1499, startPoint y: 334, endPoint x: 1095, endPoint y: 163, distance: 438.7
click at [1499, 334] on main "image/svg+xml Перейти на Премиум Пакет подготовки к экзамену CompTIA A+ (2025) …" at bounding box center [784, 22] width 1568 height 5163
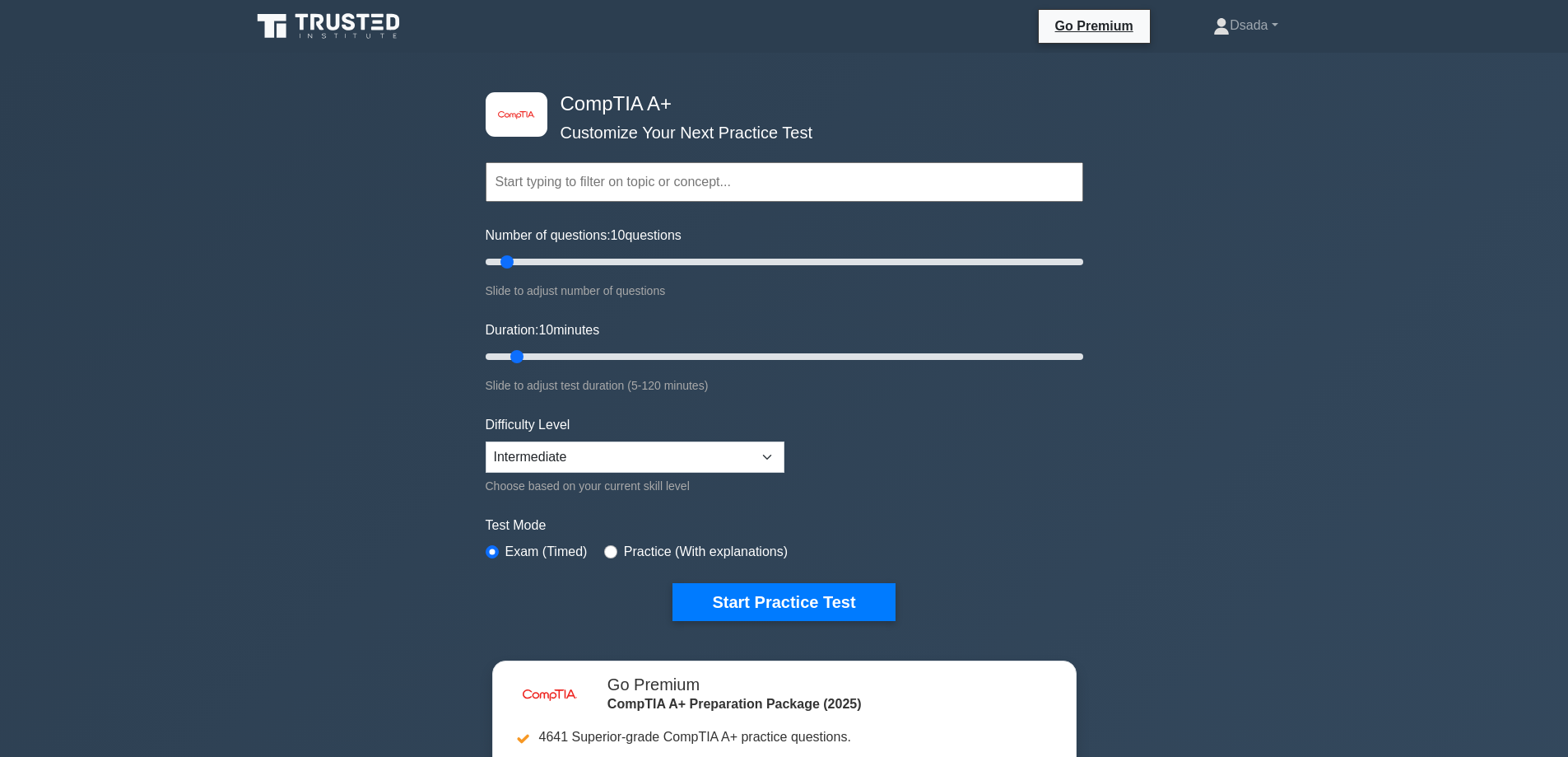
click at [702, 190] on input "text" at bounding box center [784, 182] width 598 height 39
click at [1381, 260] on div "image/svg+xml CompTIA A+ Customize Your Next Practice Test Topics Hardware Oper…" at bounding box center [784, 538] width 1568 height 970
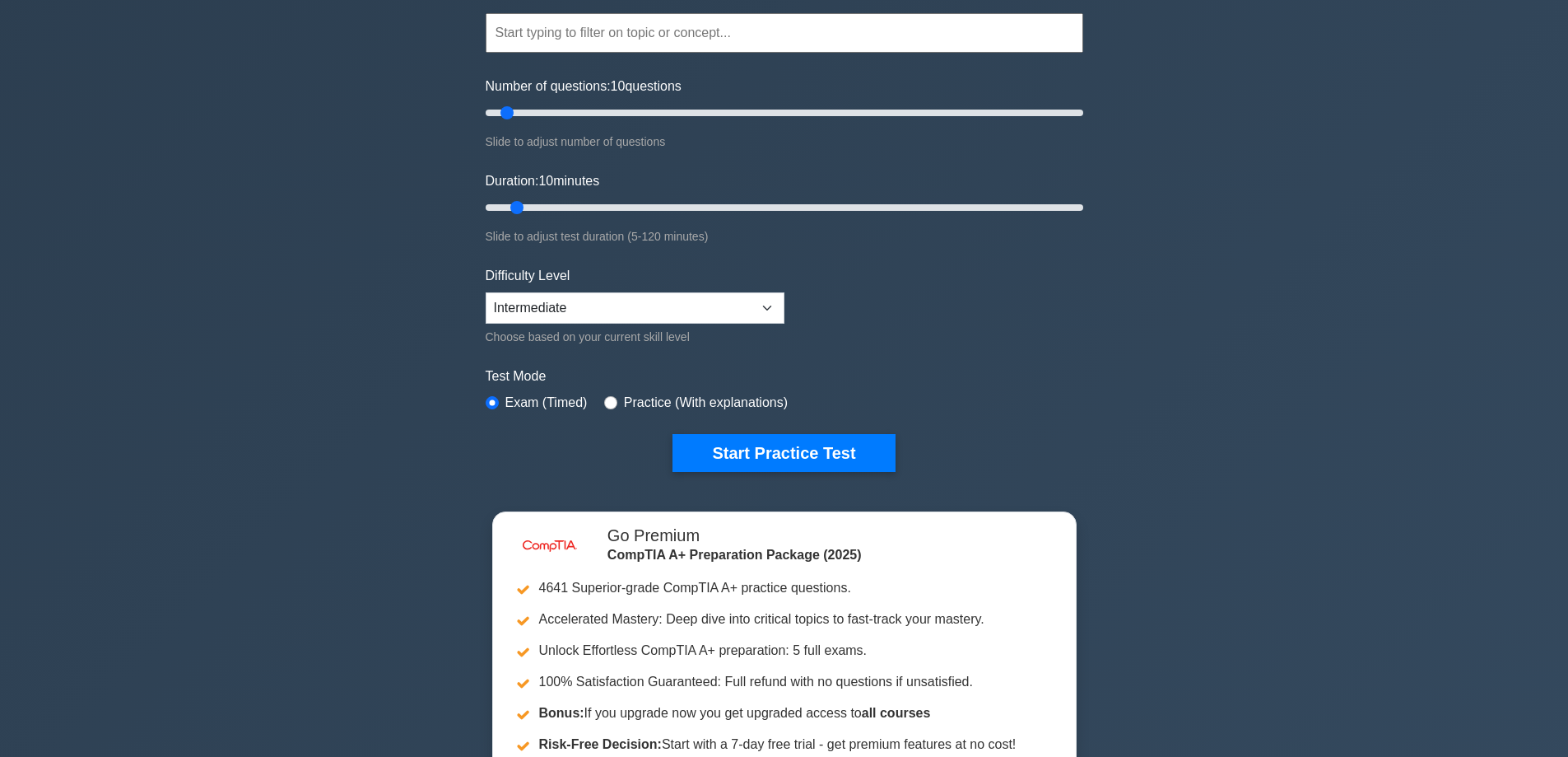
scroll to position [165, 0]
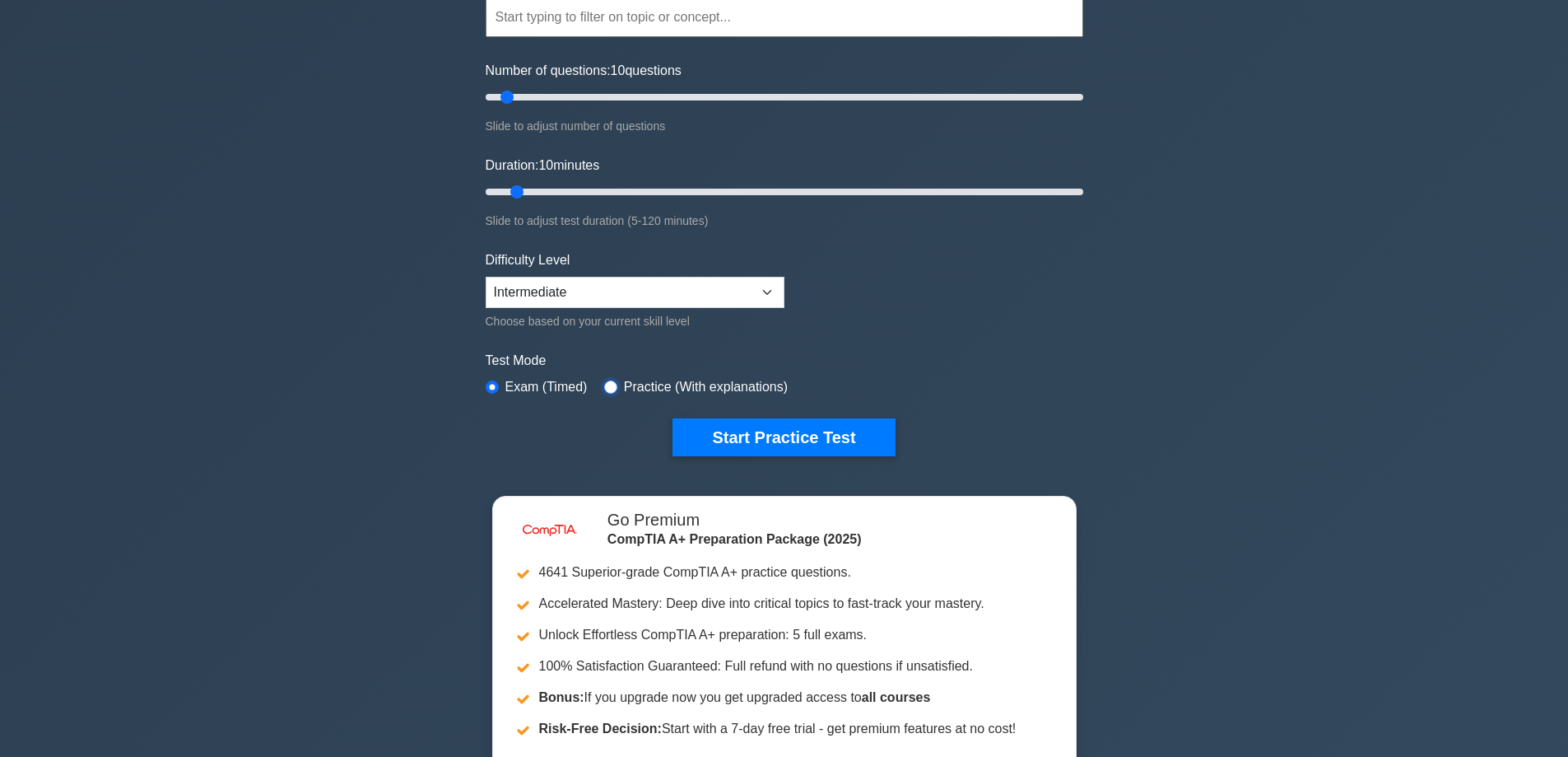
click at [605, 387] on input "radio" at bounding box center [611, 387] width 13 height 13
radio input "true"
click at [728, 288] on select "Beginner Intermediate Expert" at bounding box center [635, 292] width 299 height 31
click at [1089, 286] on div "image/svg+xml CompTIA A+ Customize Your Next Practice Test Topics Hardware Oper…" at bounding box center [784, 191] width 618 height 608
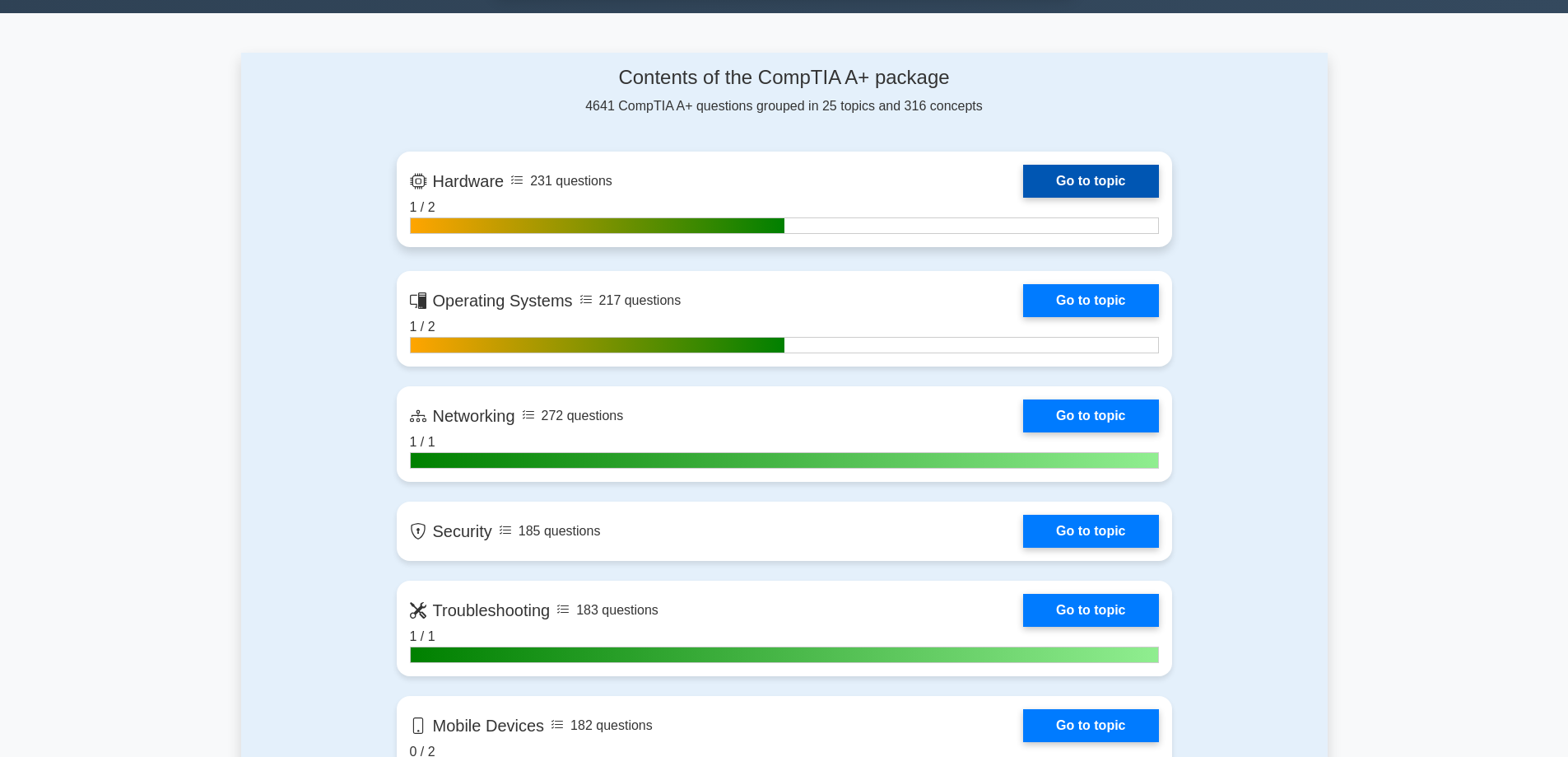
scroll to position [988, 0]
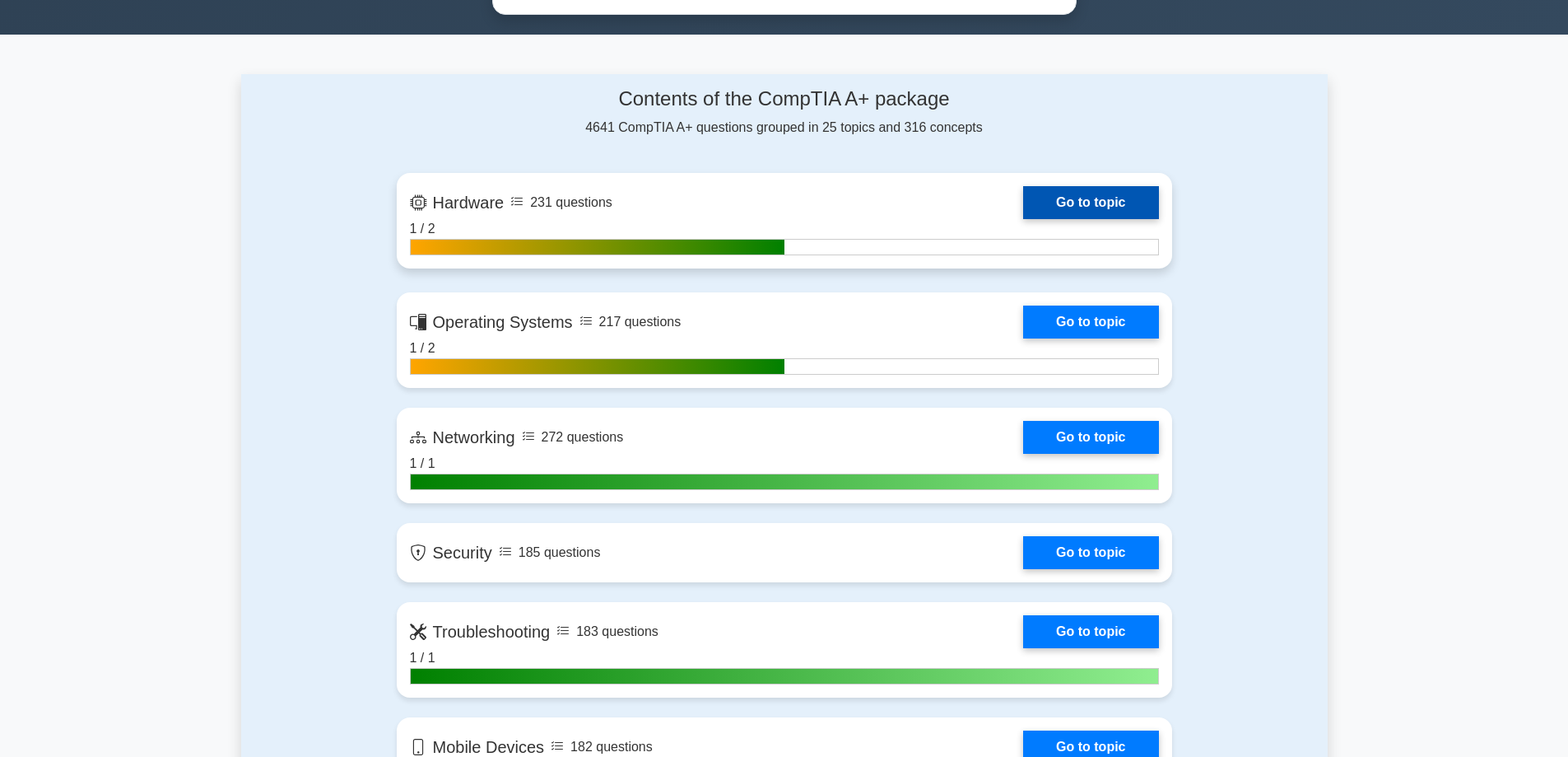
click at [1085, 205] on link "Go to topic" at bounding box center [1090, 203] width 135 height 33
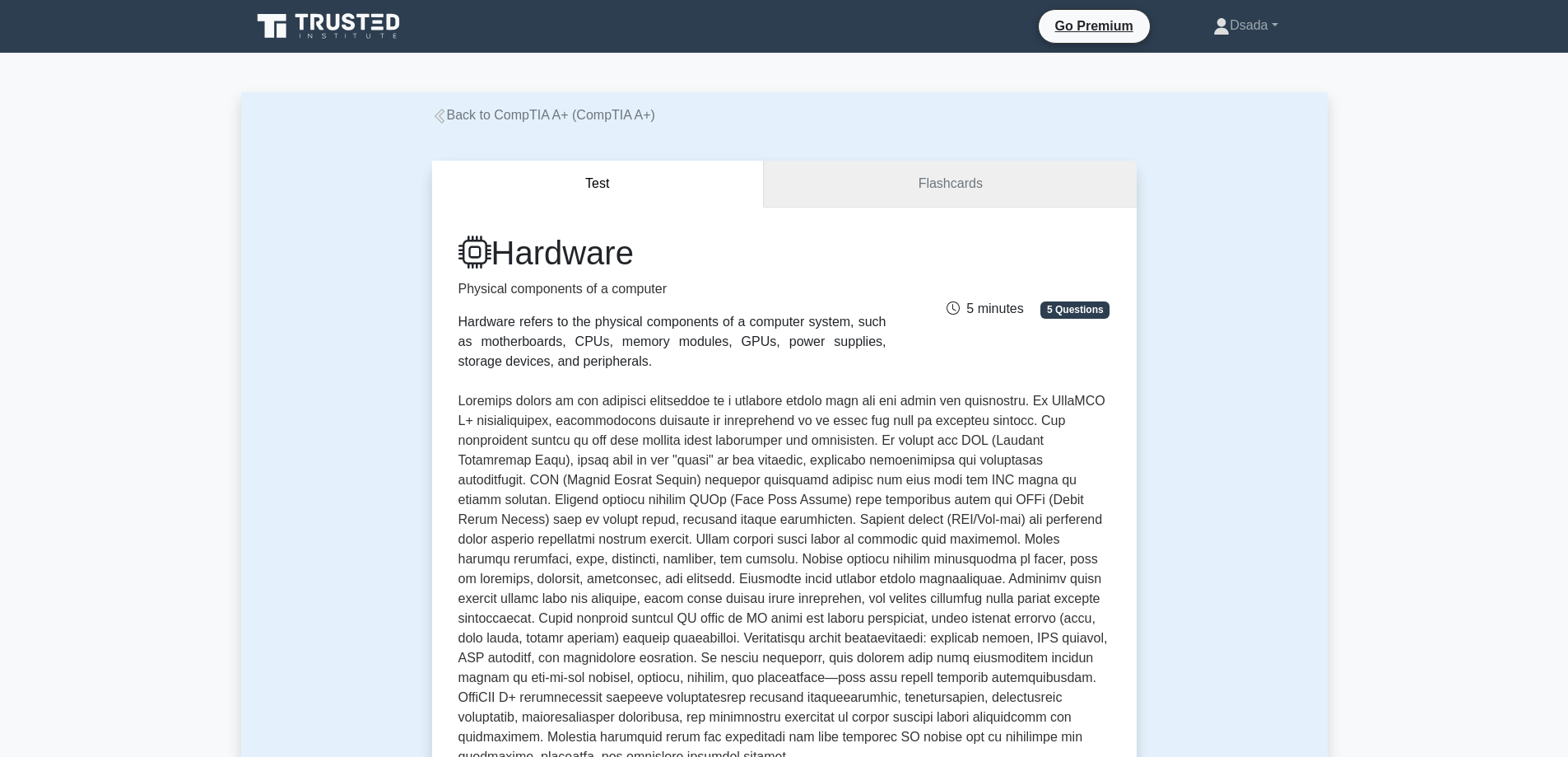
click at [949, 186] on link "Flashcards" at bounding box center [949, 184] width 372 height 47
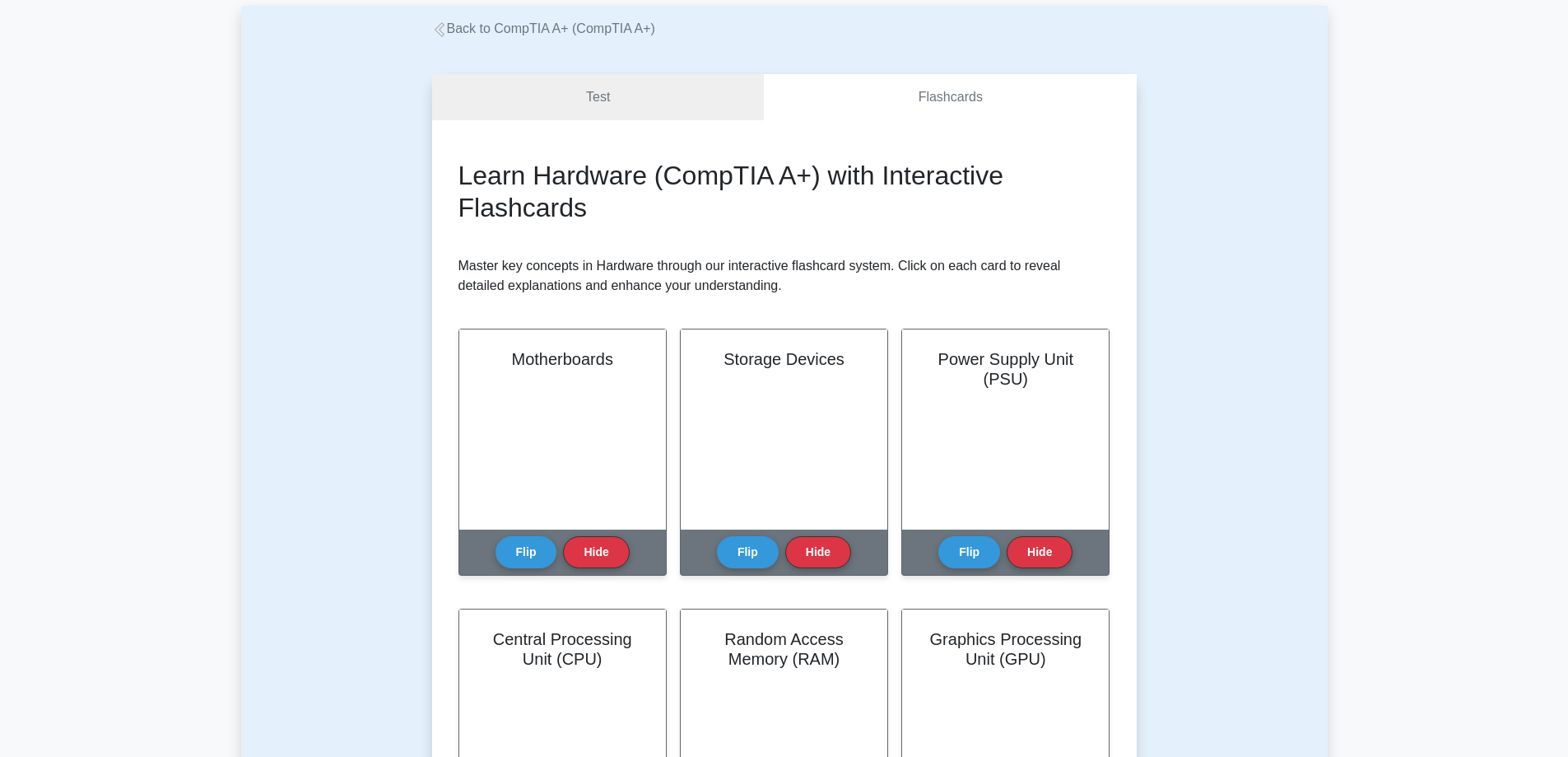
scroll to position [83, 0]
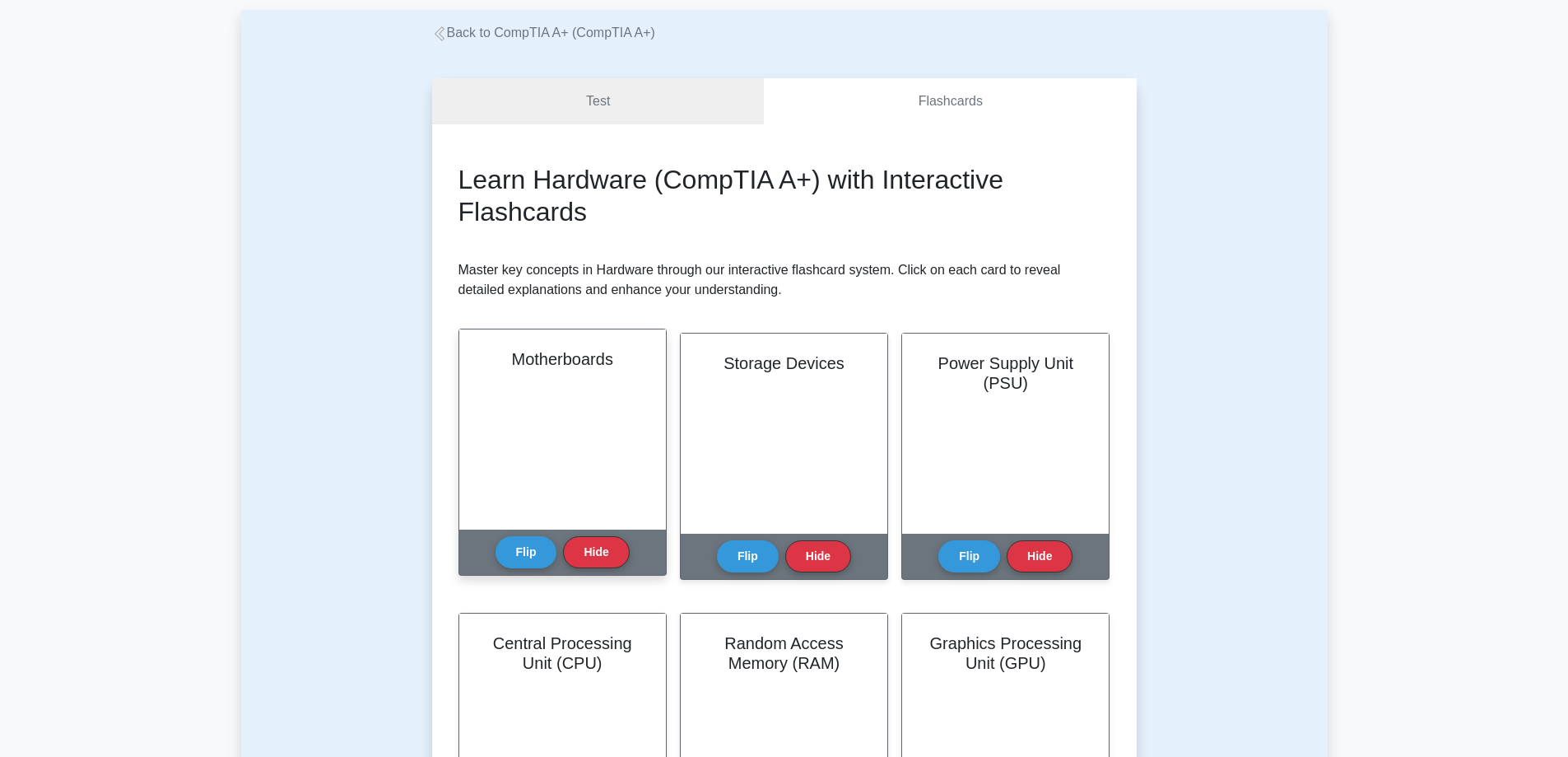
click at [574, 385] on div "Motherboards" at bounding box center [563, 429] width 207 height 200
click at [510, 544] on button "Flip" at bounding box center [526, 551] width 62 height 32
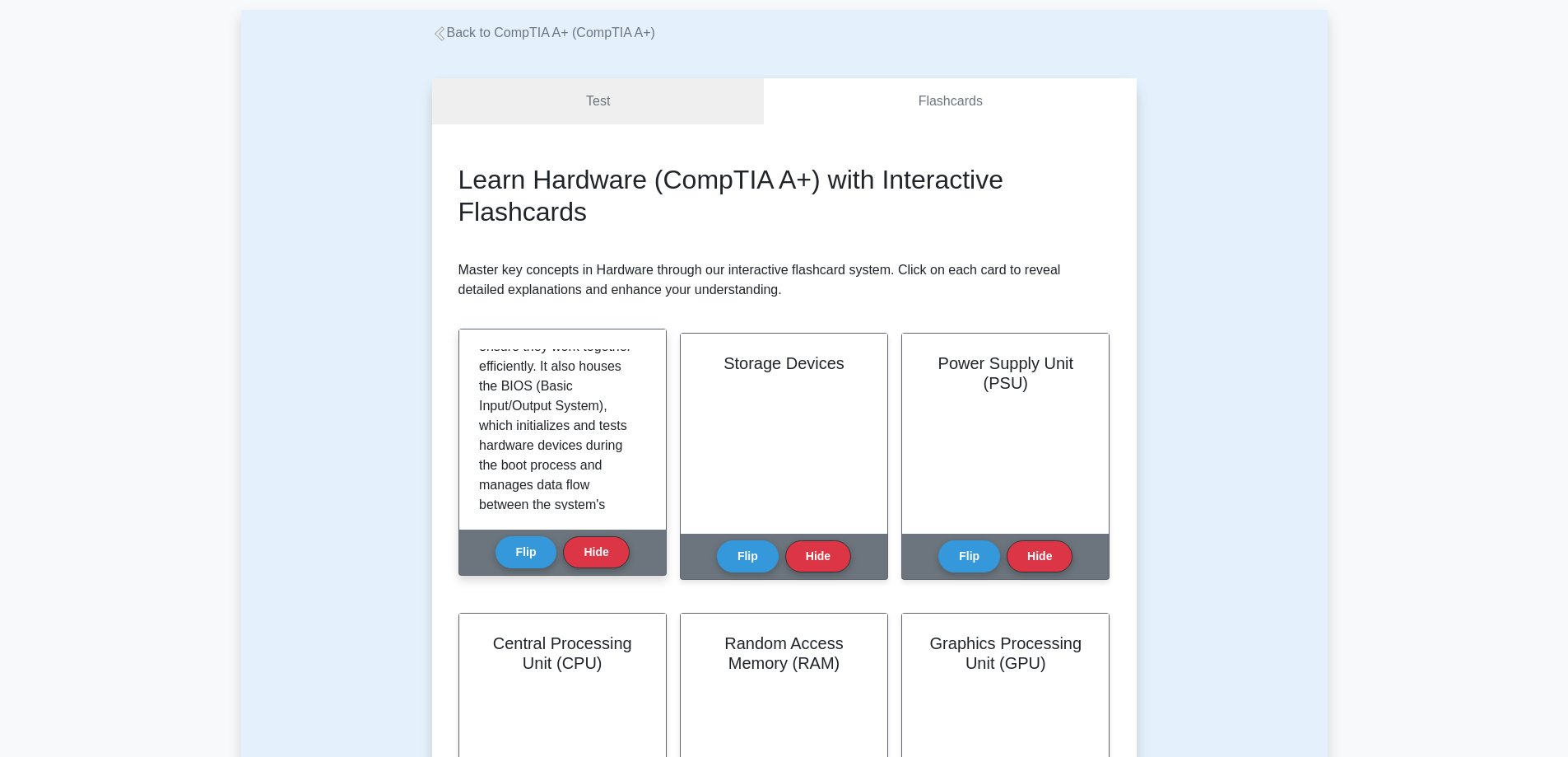
scroll to position [426, 0]
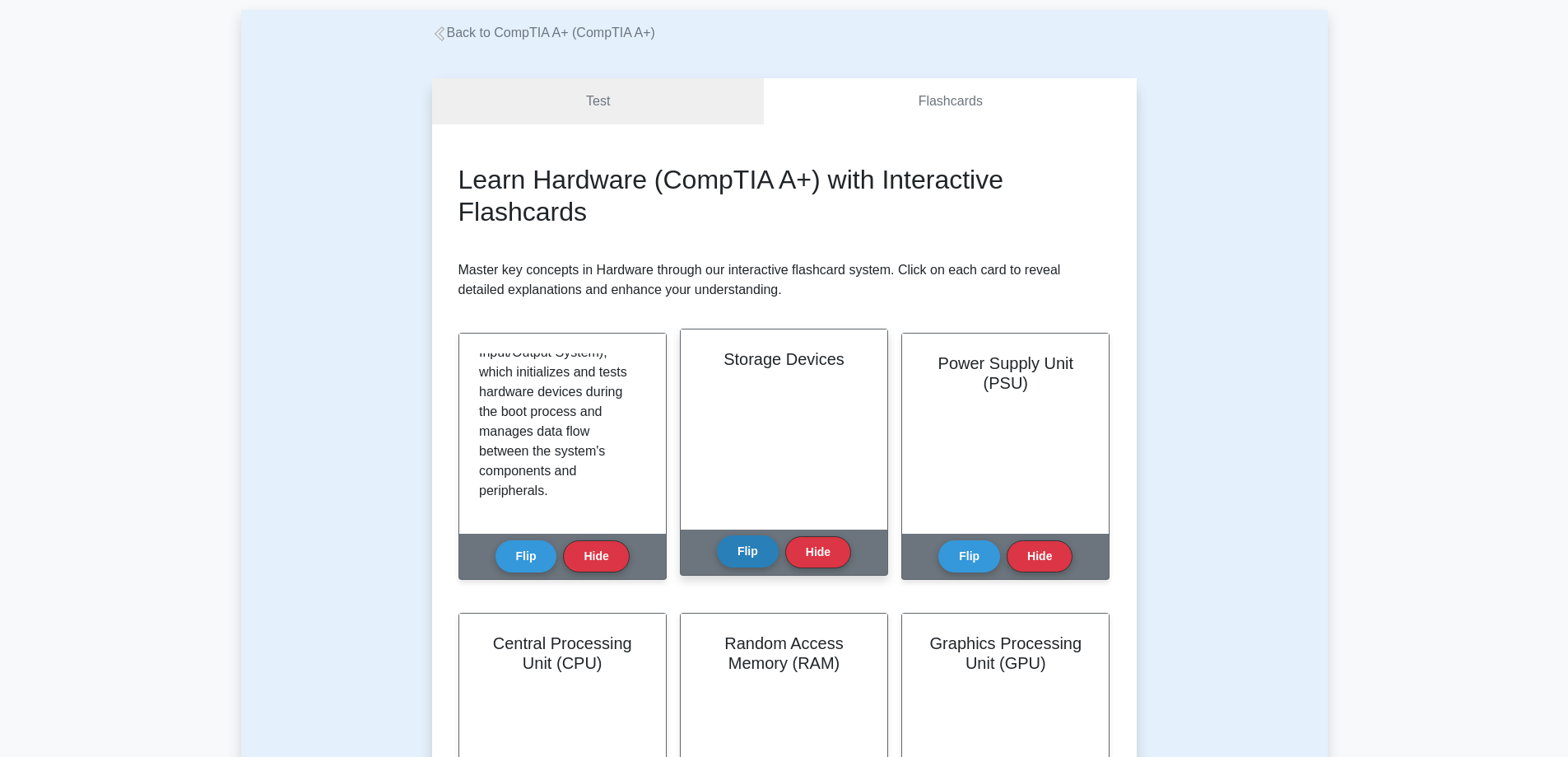
click at [751, 561] on button "Flip" at bounding box center [747, 551] width 62 height 32
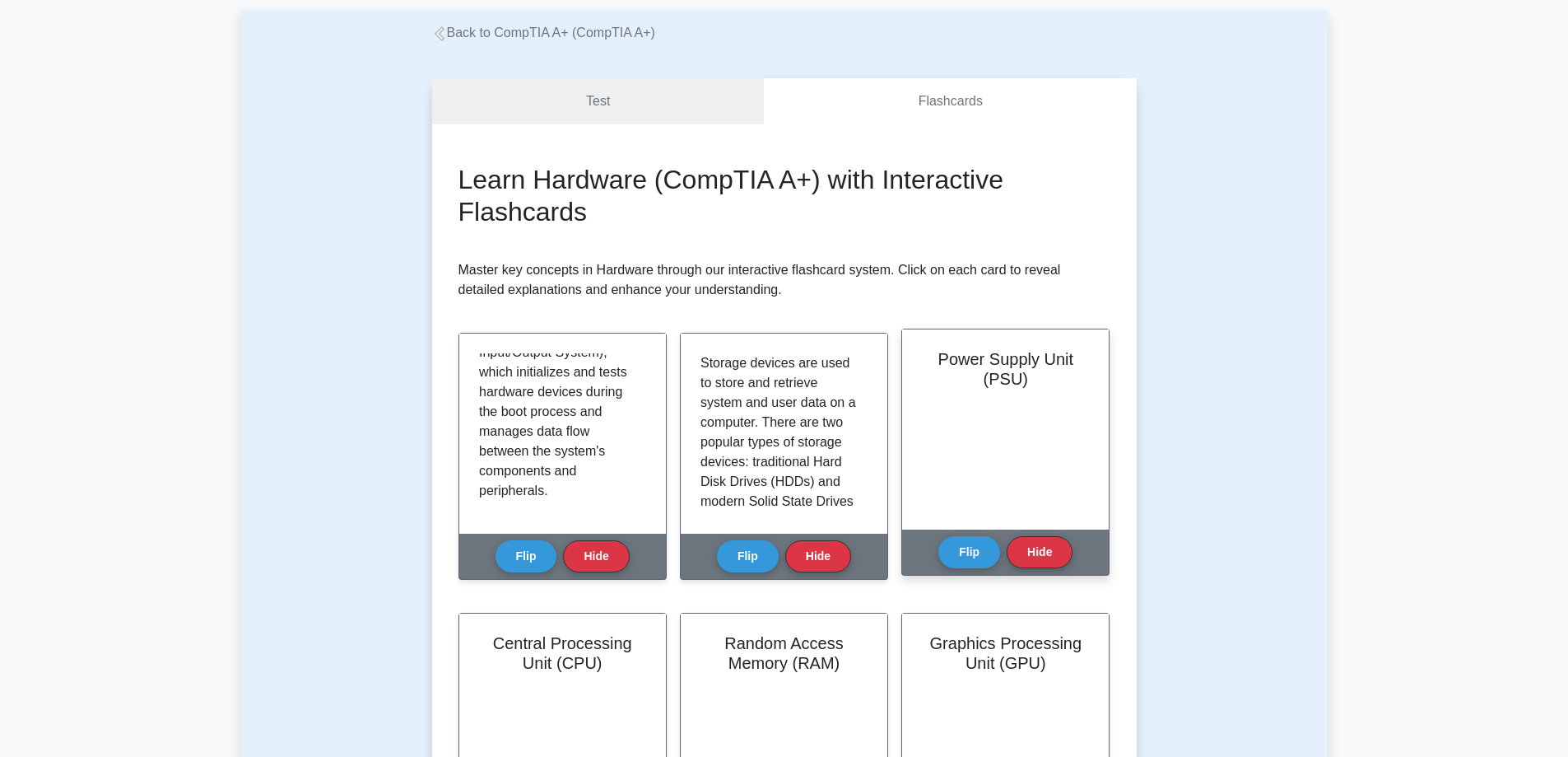
click at [943, 540] on div "Flip Hide" at bounding box center [1005, 552] width 134 height 45
click at [970, 549] on button "Flip" at bounding box center [969, 551] width 62 height 32
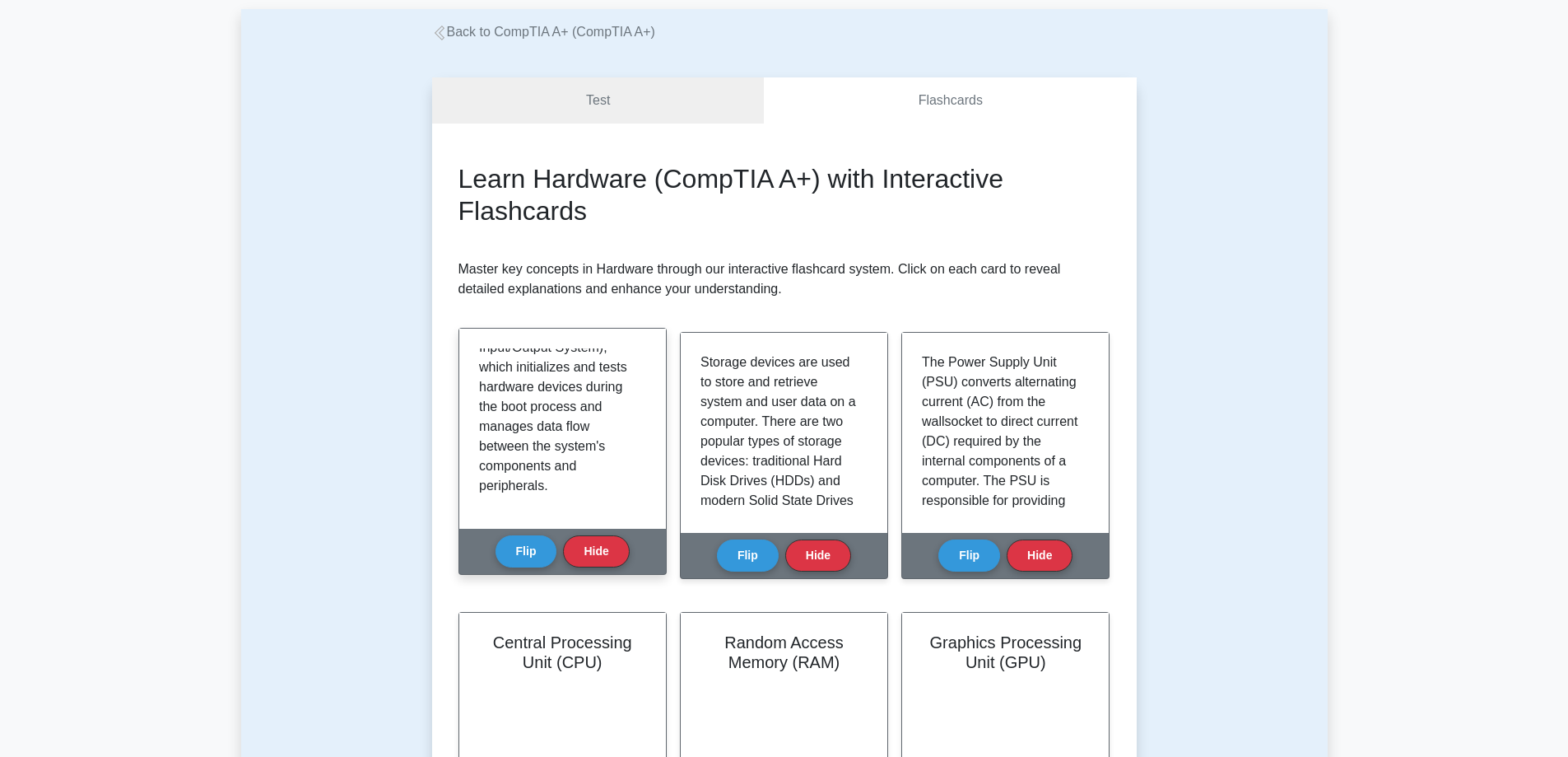
scroll to position [83, 0]
click at [572, 103] on link "Test" at bounding box center [599, 102] width 333 height 47
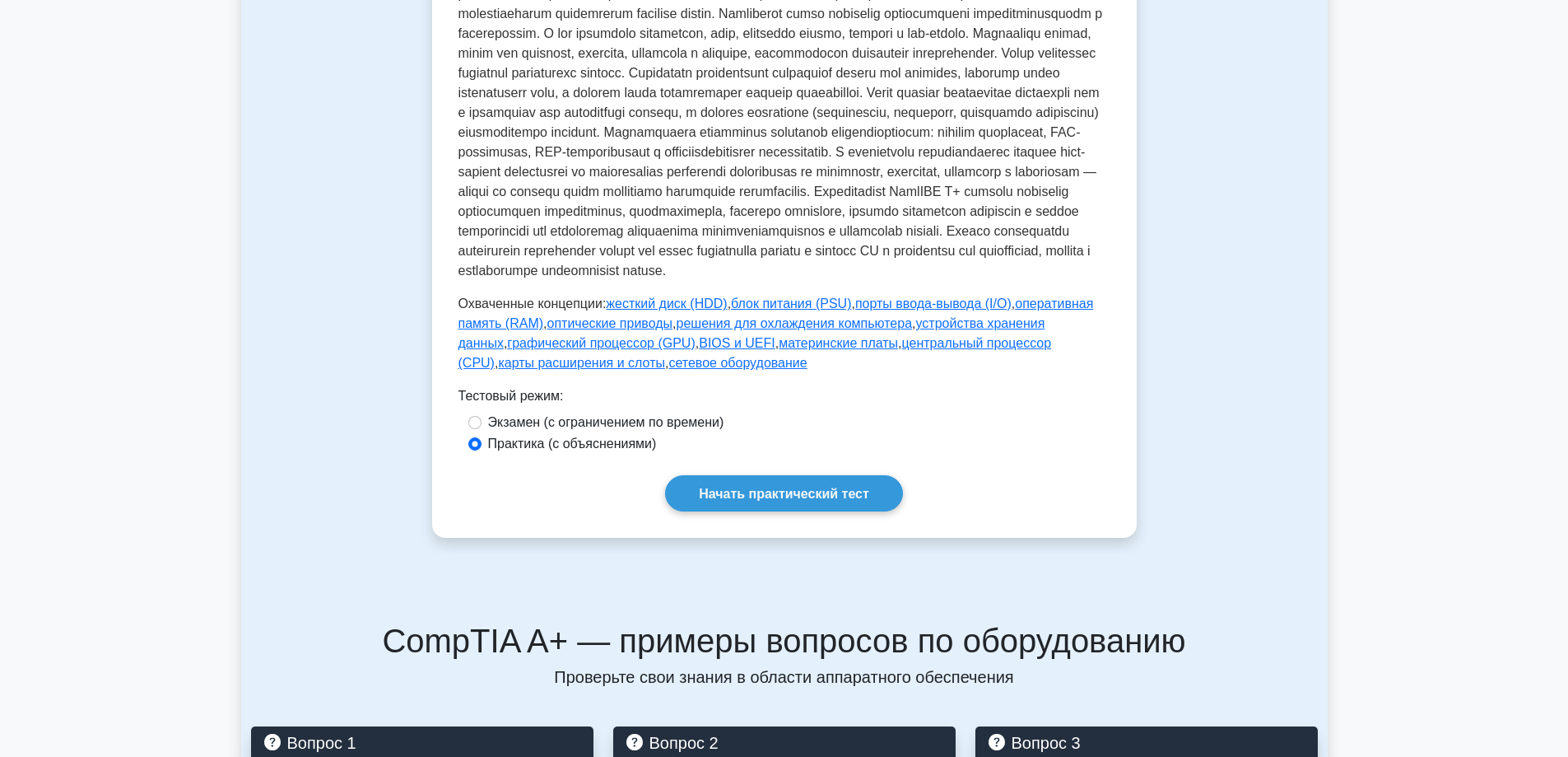
scroll to position [495, 0]
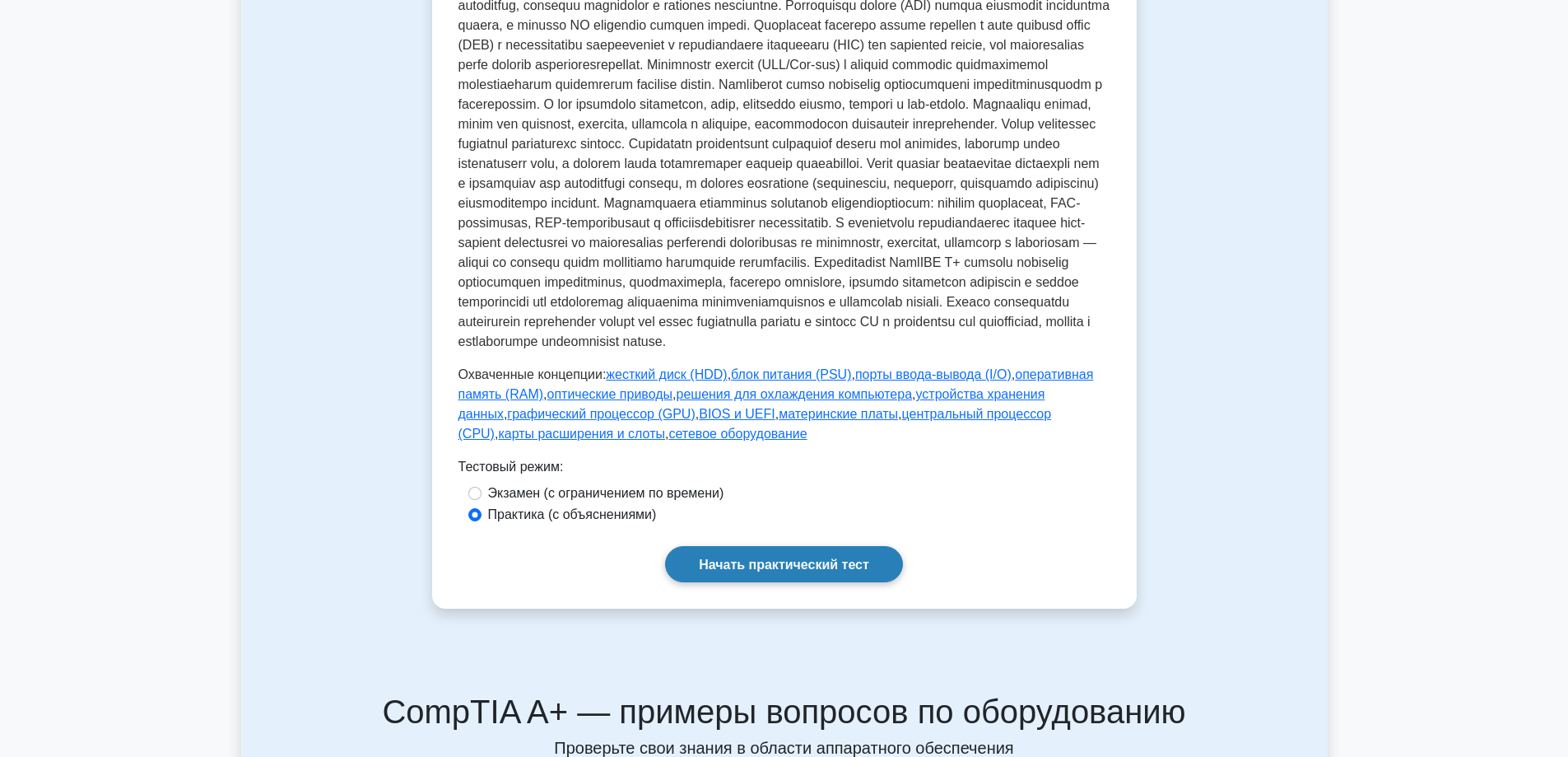
click at [813, 572] on font "Начать практический тест" at bounding box center [784, 565] width 170 height 14
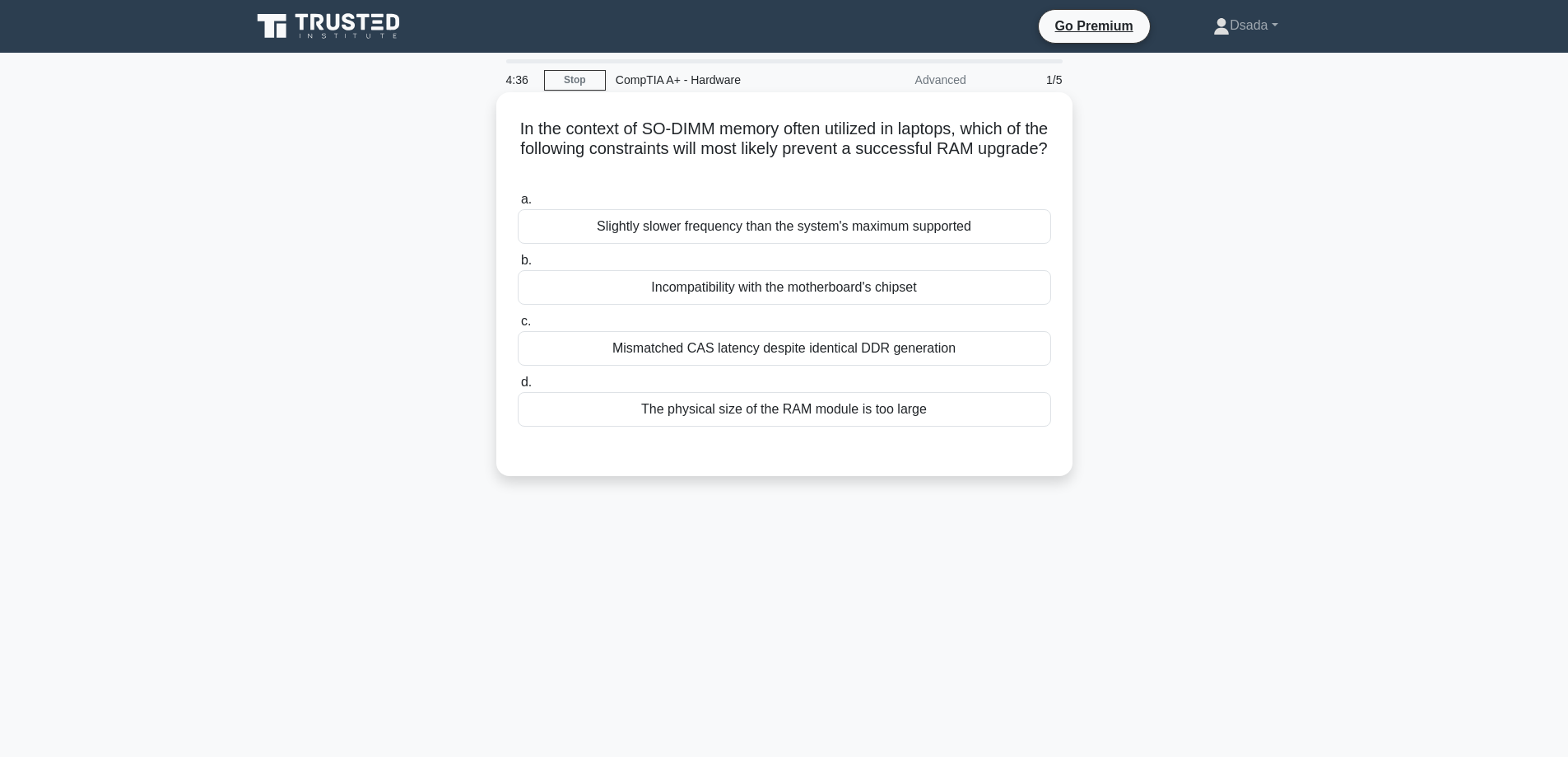
click at [751, 286] on div "Incompatibility with the motherboard's chipset" at bounding box center [784, 288] width 533 height 35
click at [518, 266] on input "b. Incompatibility with the motherboard's chipset" at bounding box center [518, 261] width 0 height 10
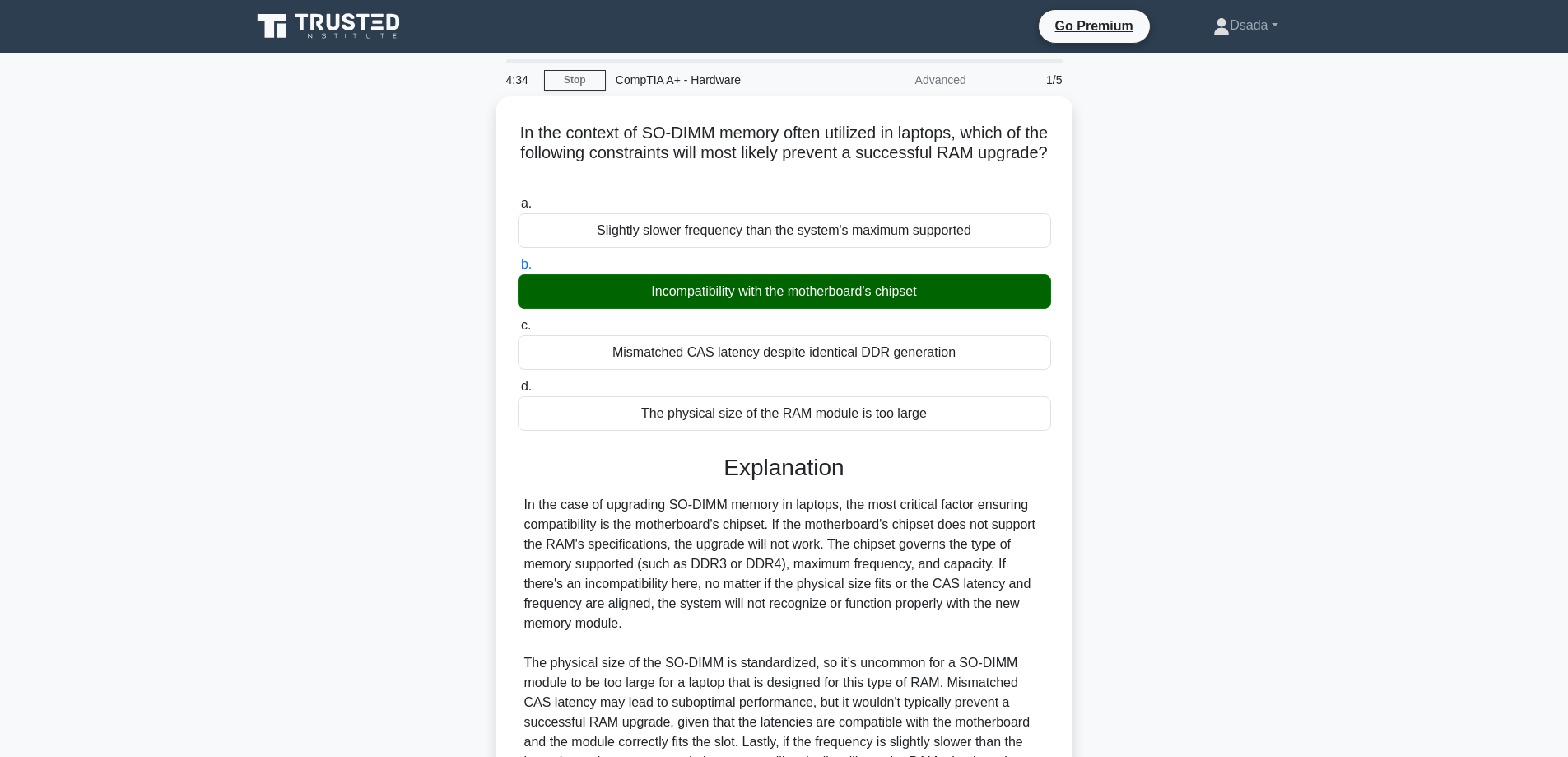
scroll to position [181, 0]
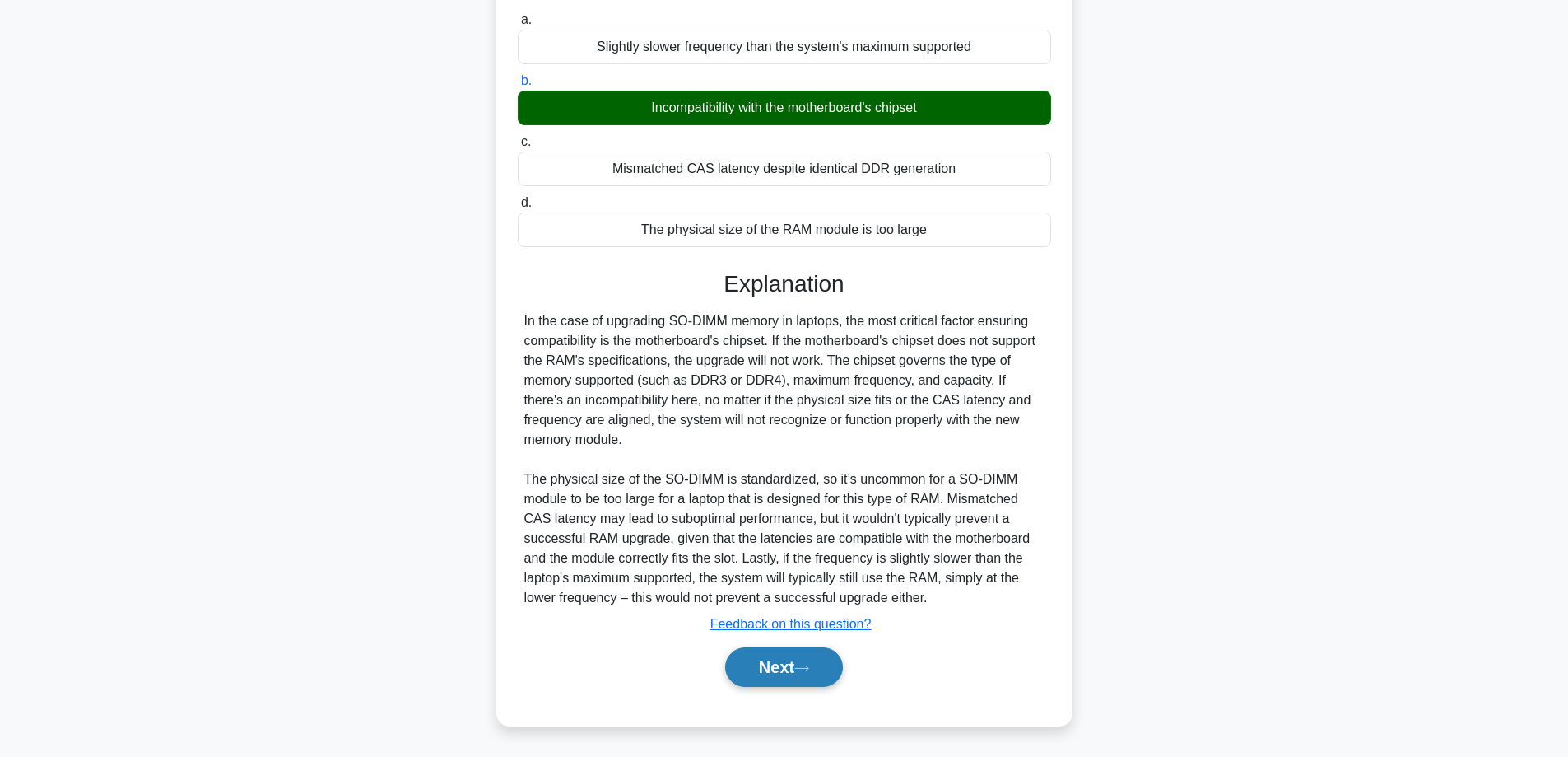
click at [783, 672] on button "Next" at bounding box center [784, 667] width 118 height 39
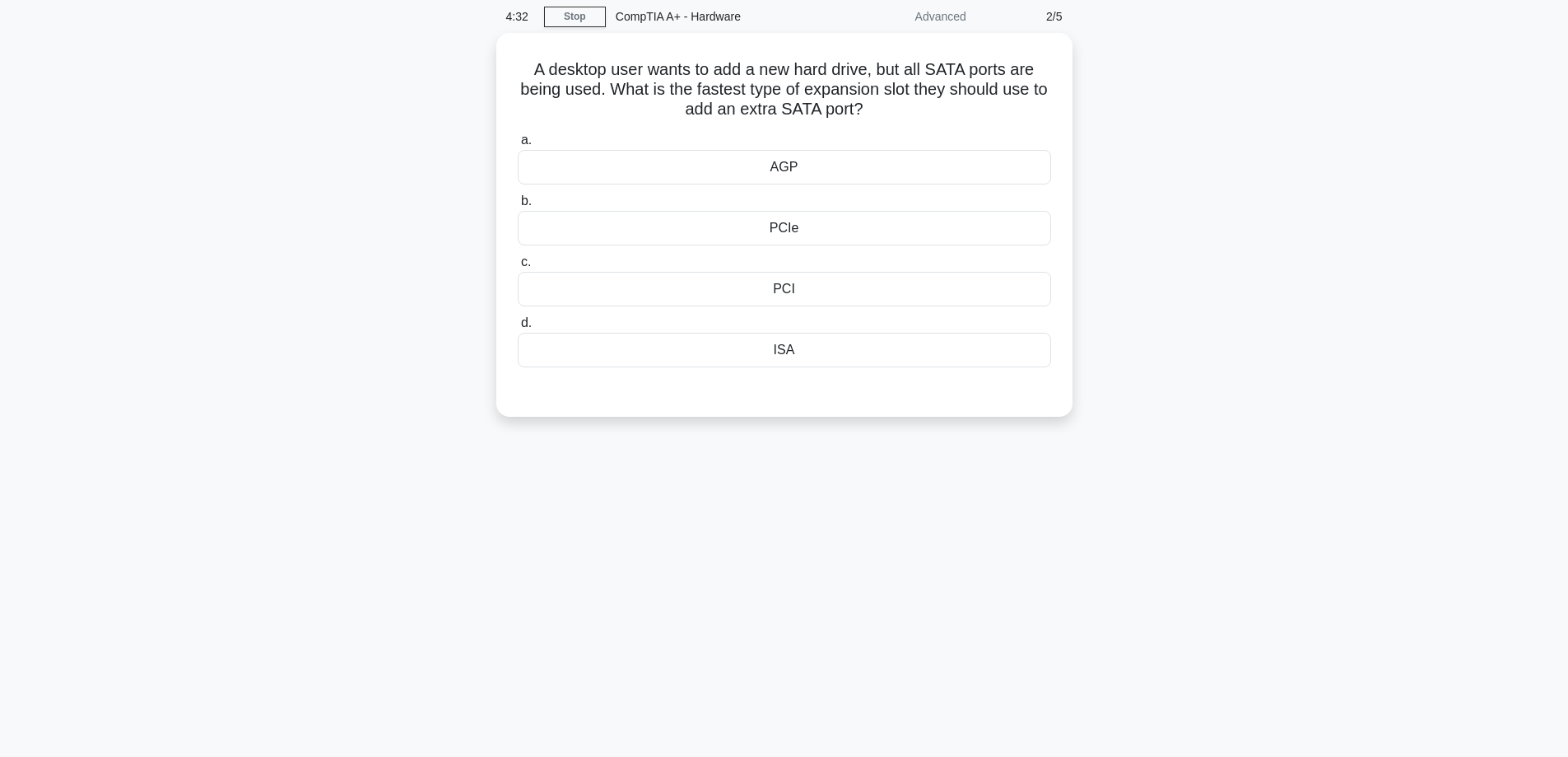
scroll to position [0, 0]
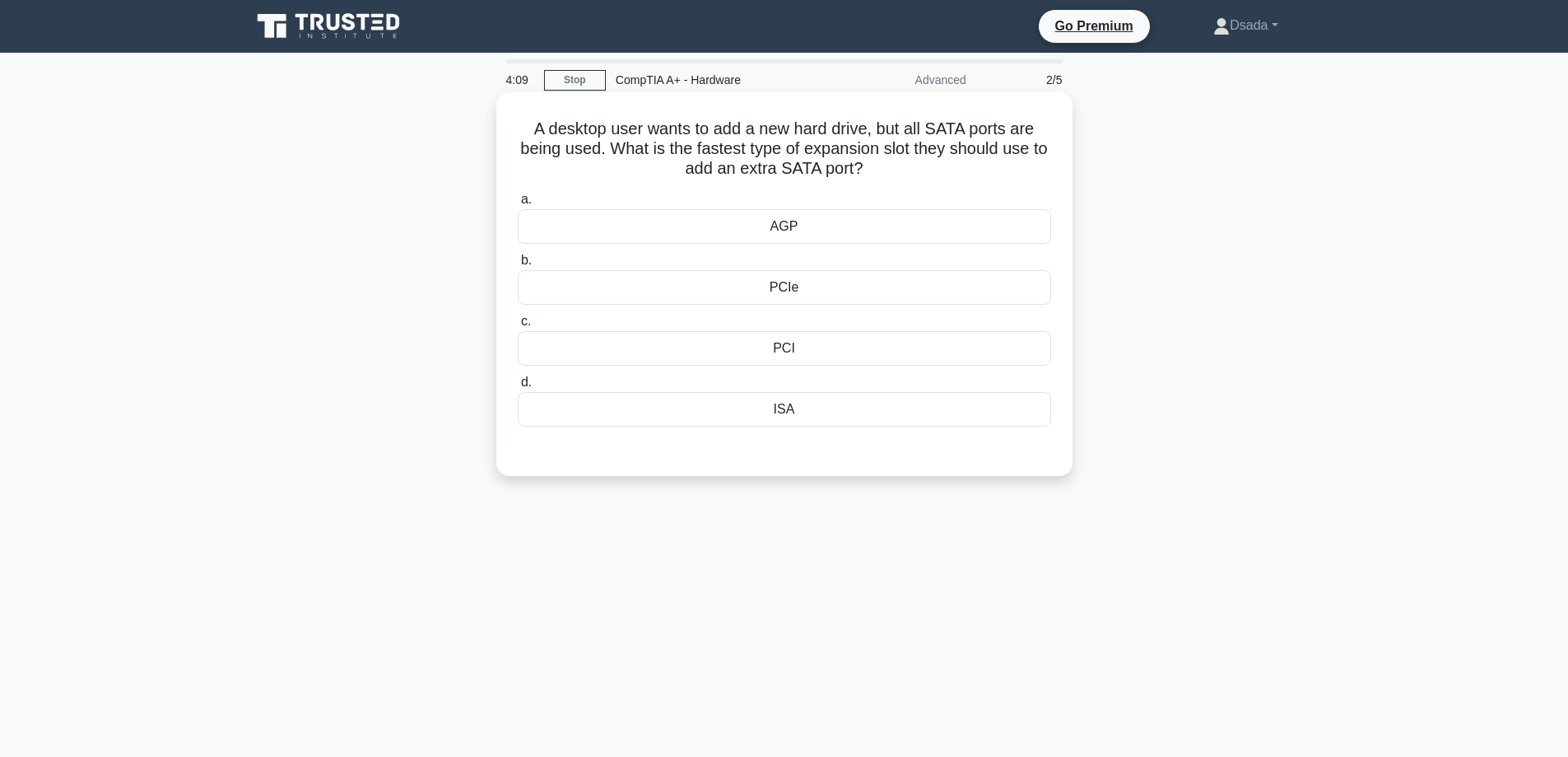
click at [778, 351] on div "PCI" at bounding box center [784, 349] width 533 height 35
click at [518, 327] on input "c. PCI" at bounding box center [518, 322] width 0 height 10
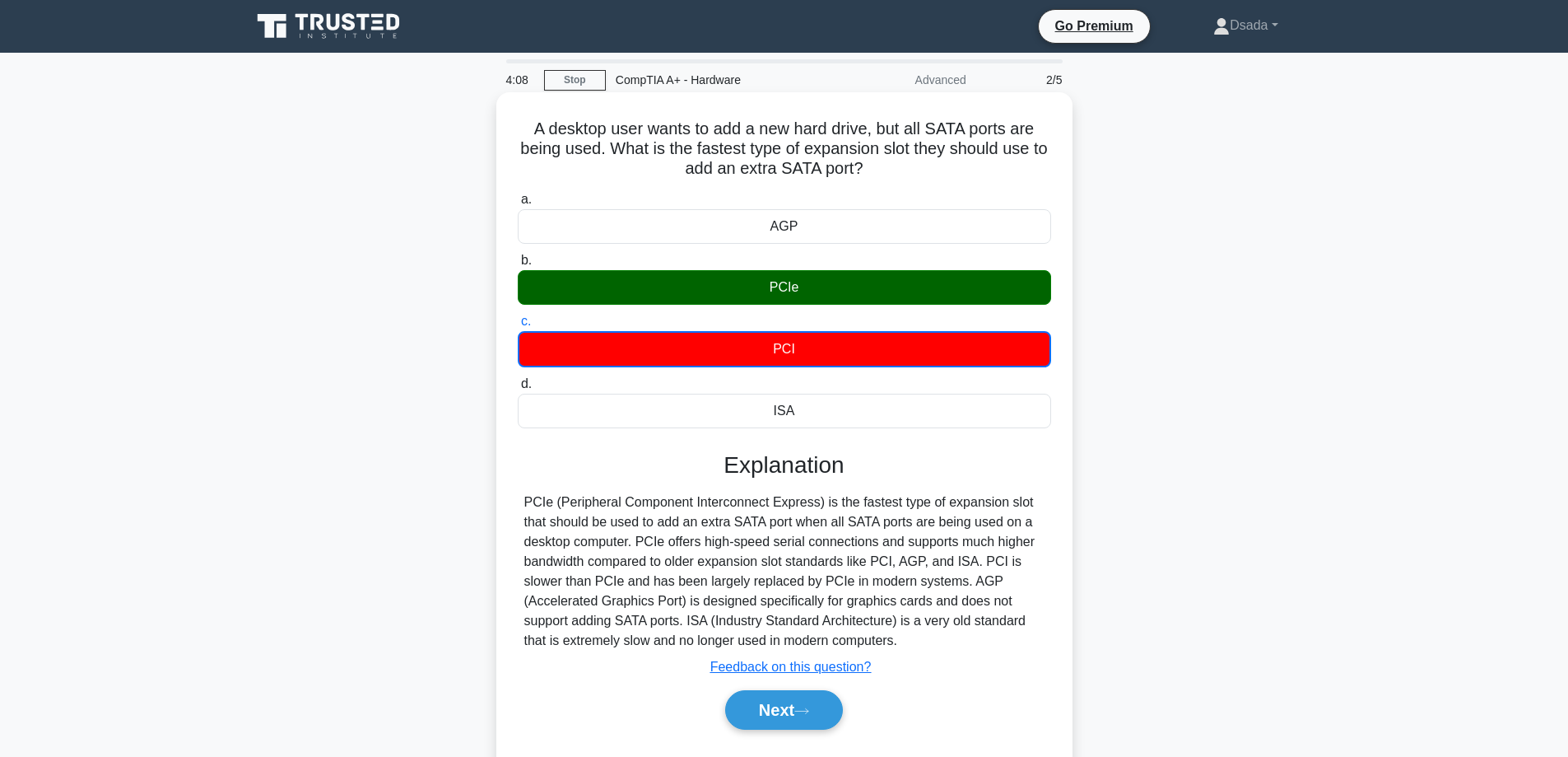
click at [811, 291] on div "PCIe" at bounding box center [784, 288] width 533 height 35
click at [518, 266] on input "b. PCIe" at bounding box center [518, 261] width 0 height 10
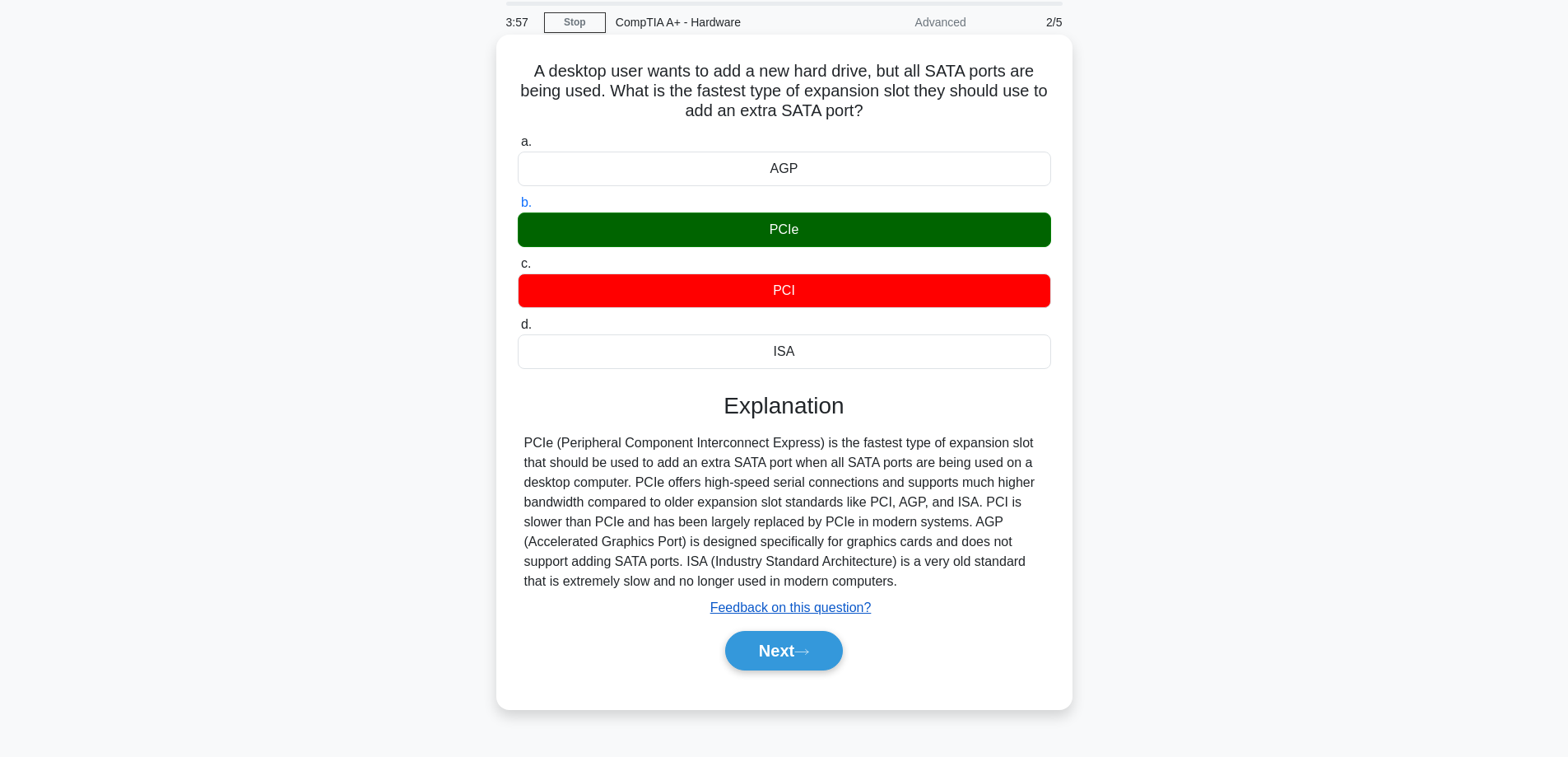
scroll to position [133, 0]
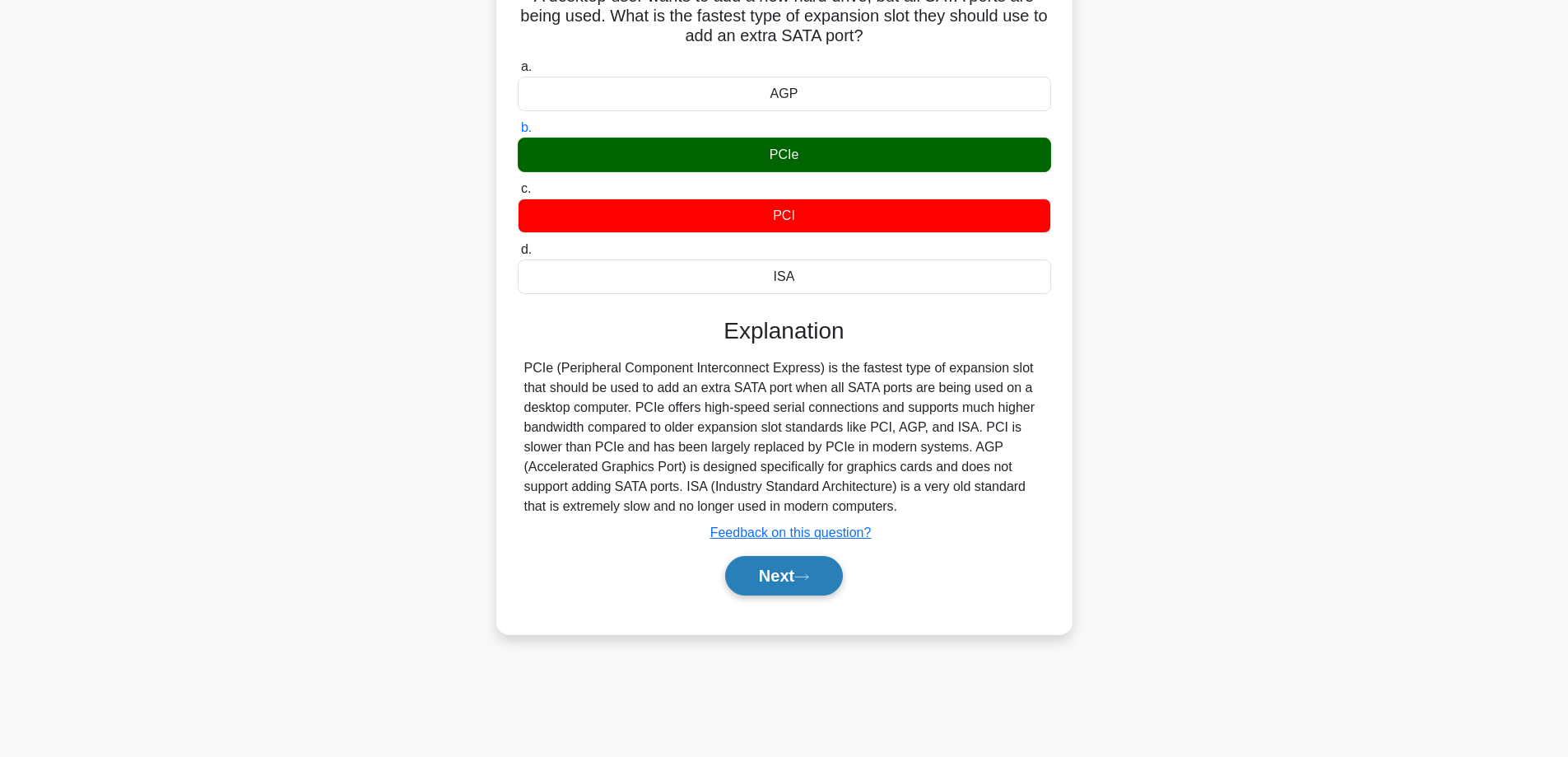
click at [781, 567] on button "Next" at bounding box center [784, 575] width 118 height 39
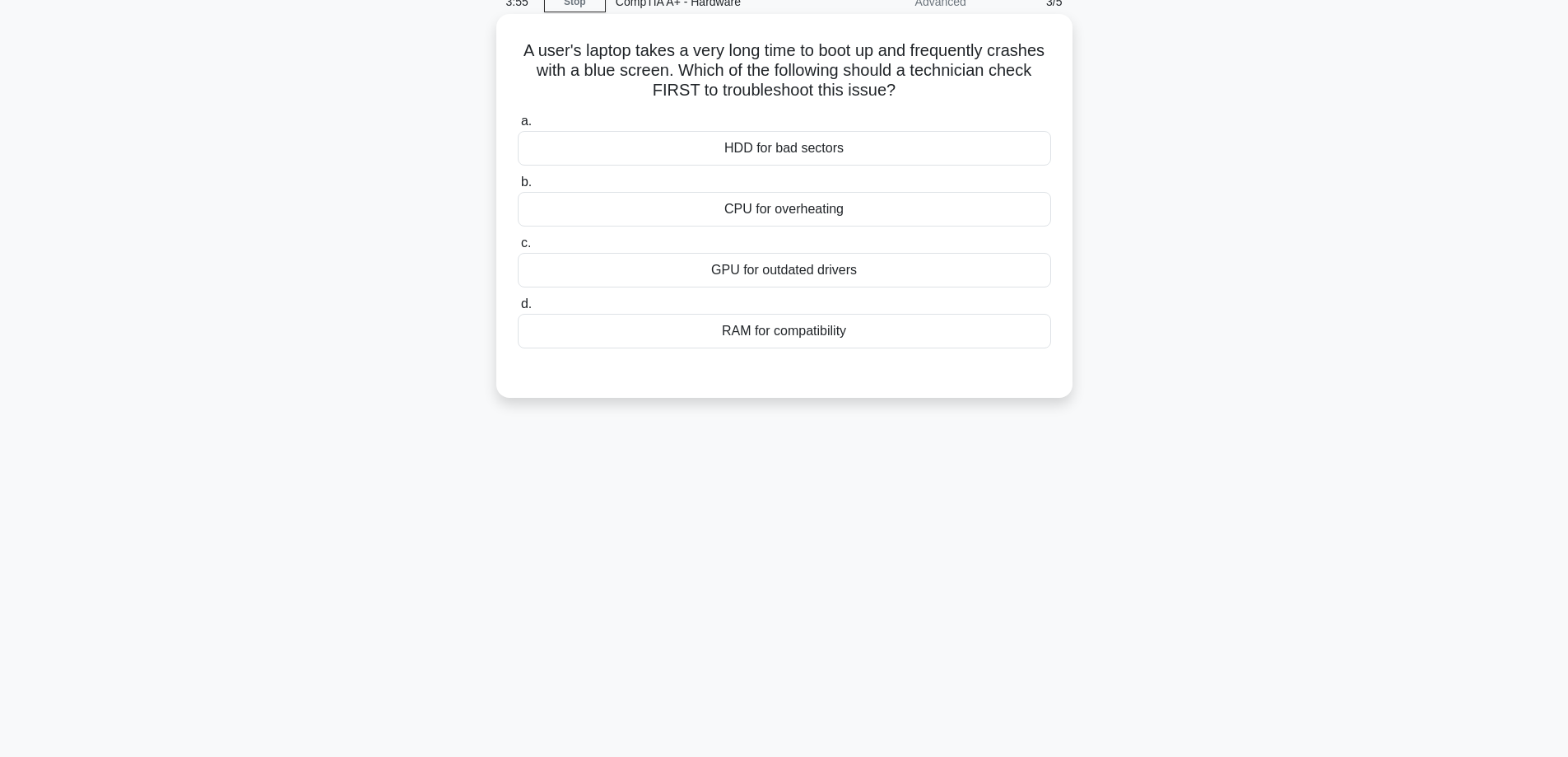
scroll to position [0, 0]
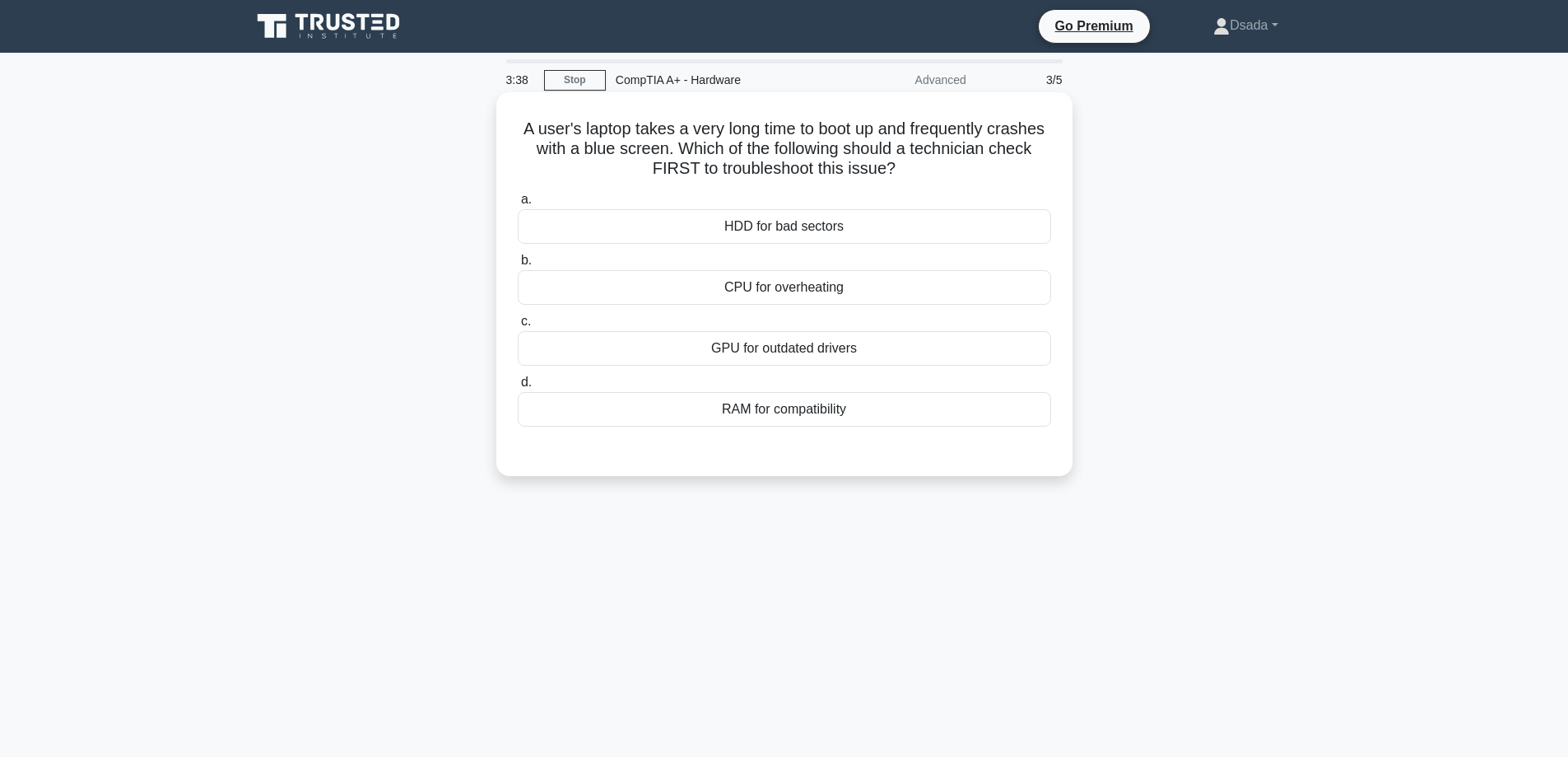
click at [784, 235] on div "HDD for bad sectors" at bounding box center [784, 227] width 533 height 35
click at [518, 205] on input "a. HDD for bad sectors" at bounding box center [518, 200] width 0 height 10
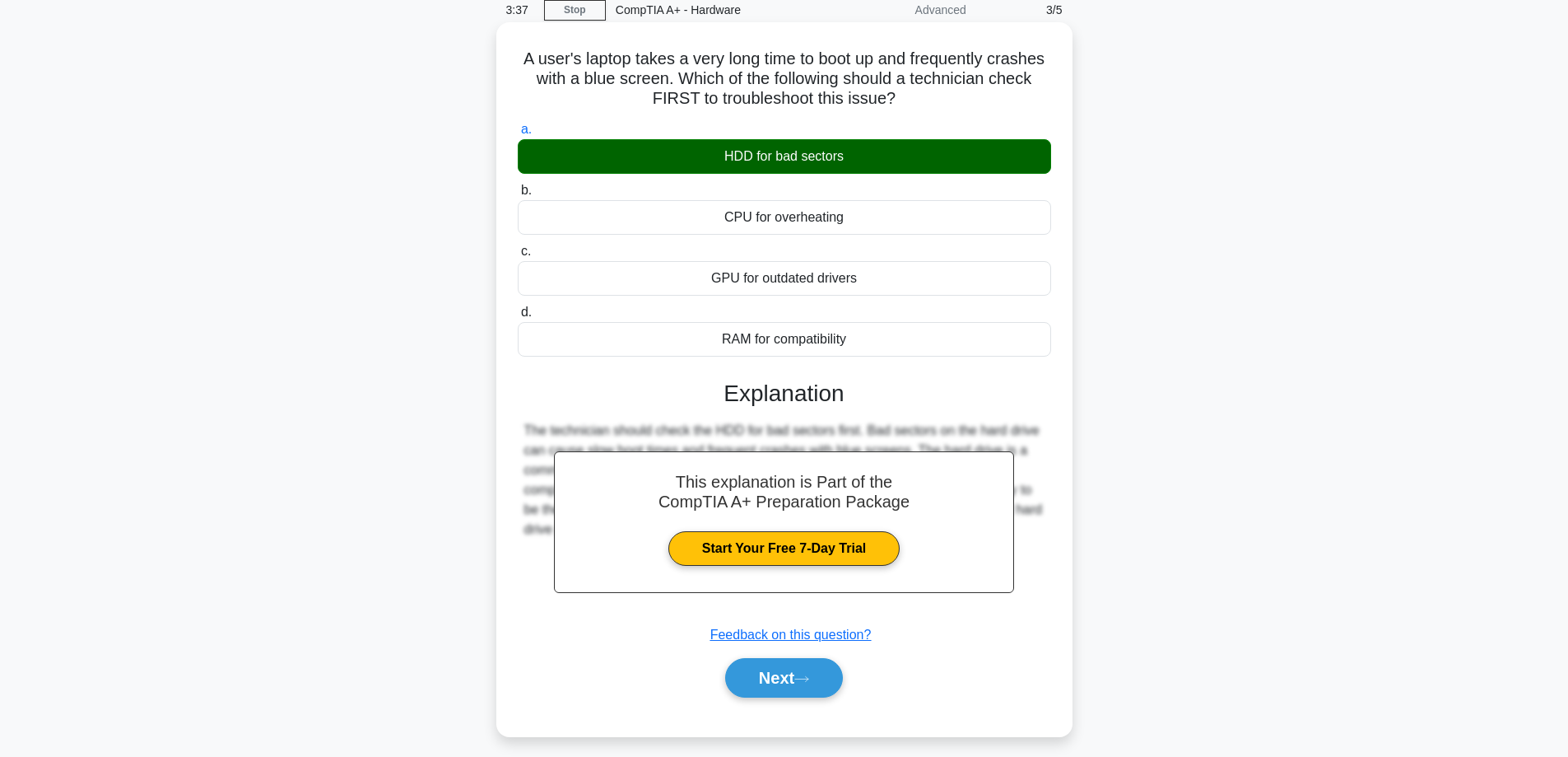
scroll to position [133, 0]
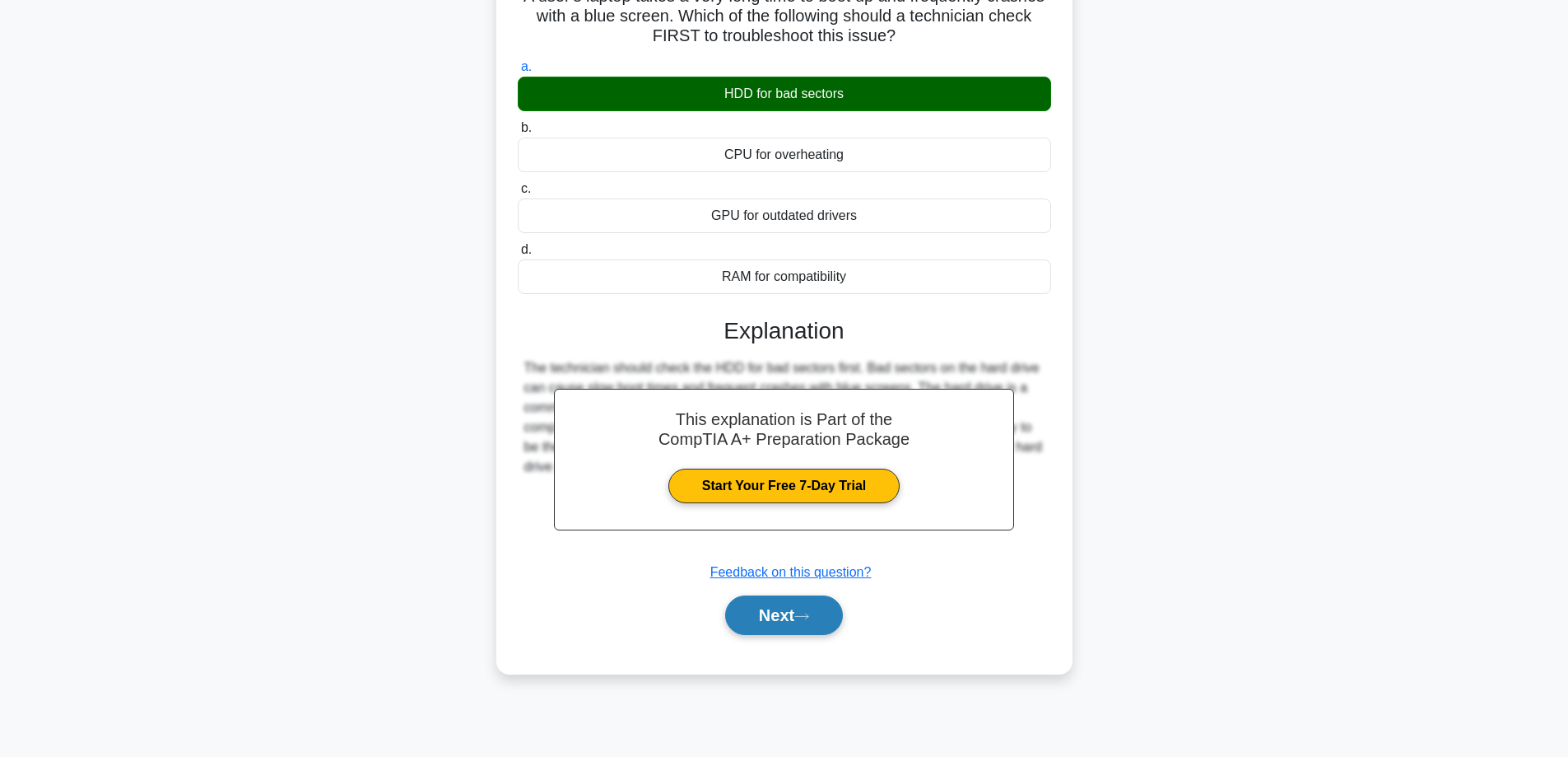
click at [794, 620] on button "Next" at bounding box center [784, 614] width 118 height 39
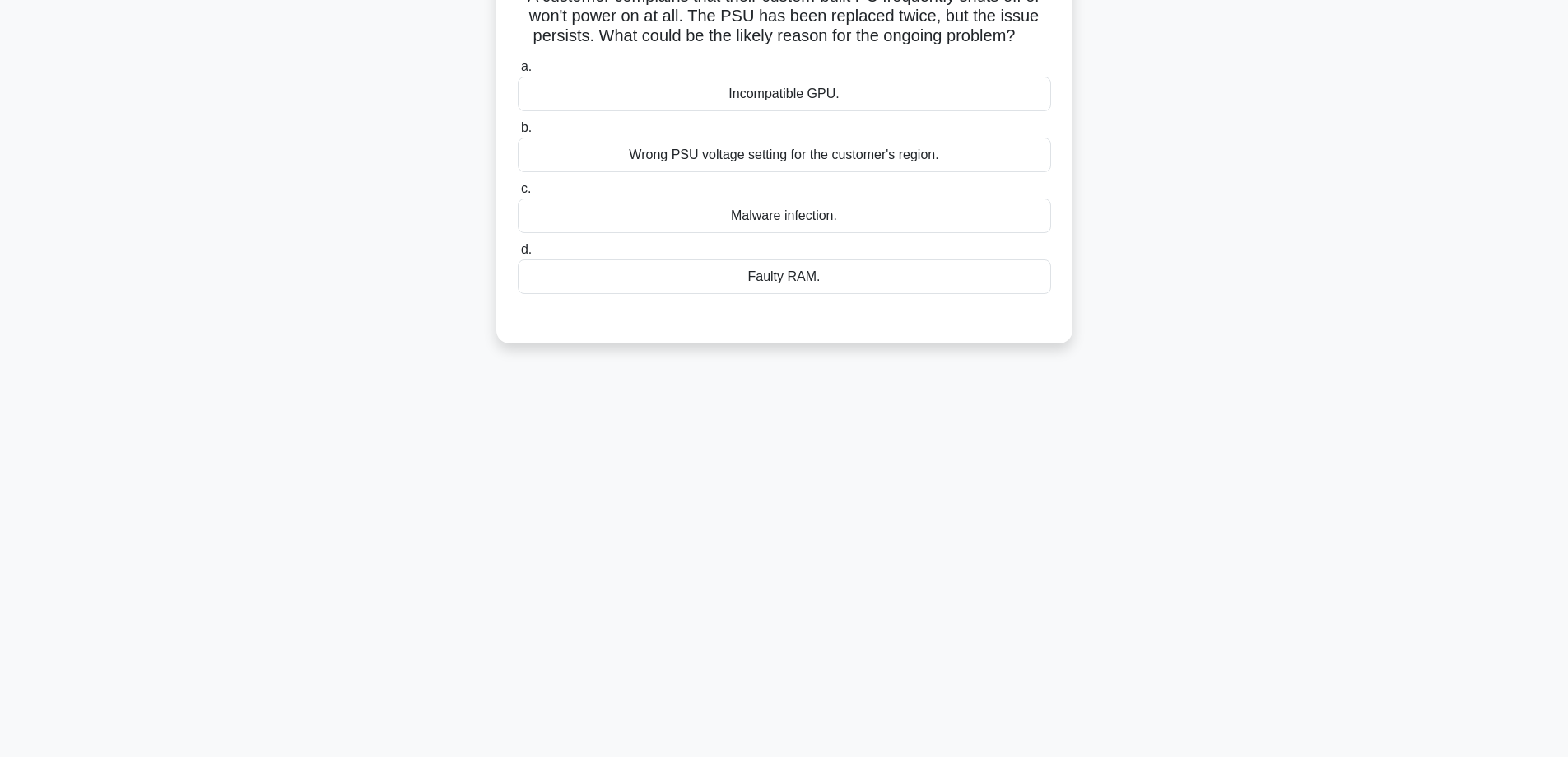
scroll to position [0, 0]
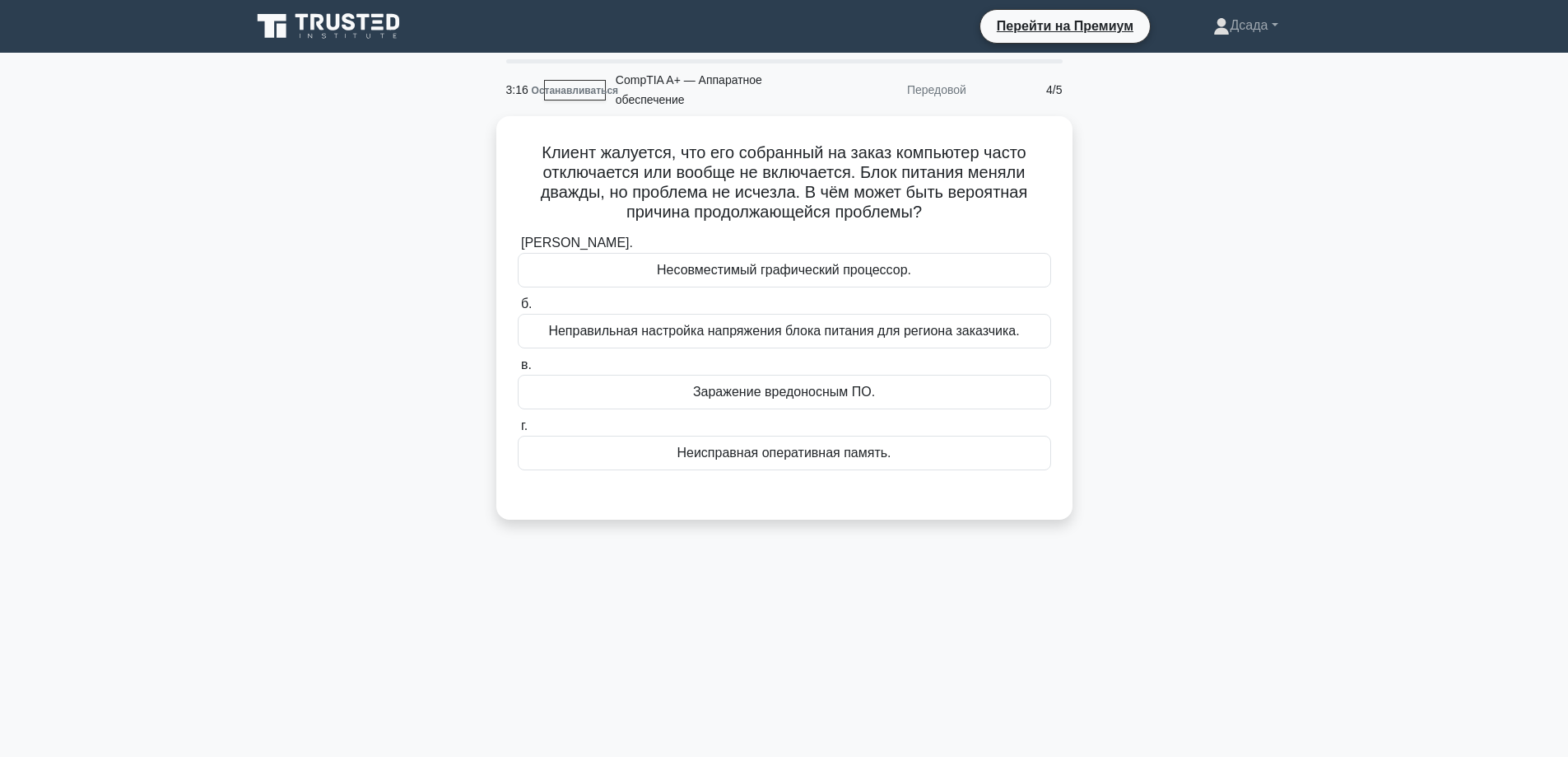
click at [1252, 229] on div "Клиент жалуется, что его собранный на заказ компьютер часто отключается или воо…" at bounding box center [784, 328] width 1087 height 423
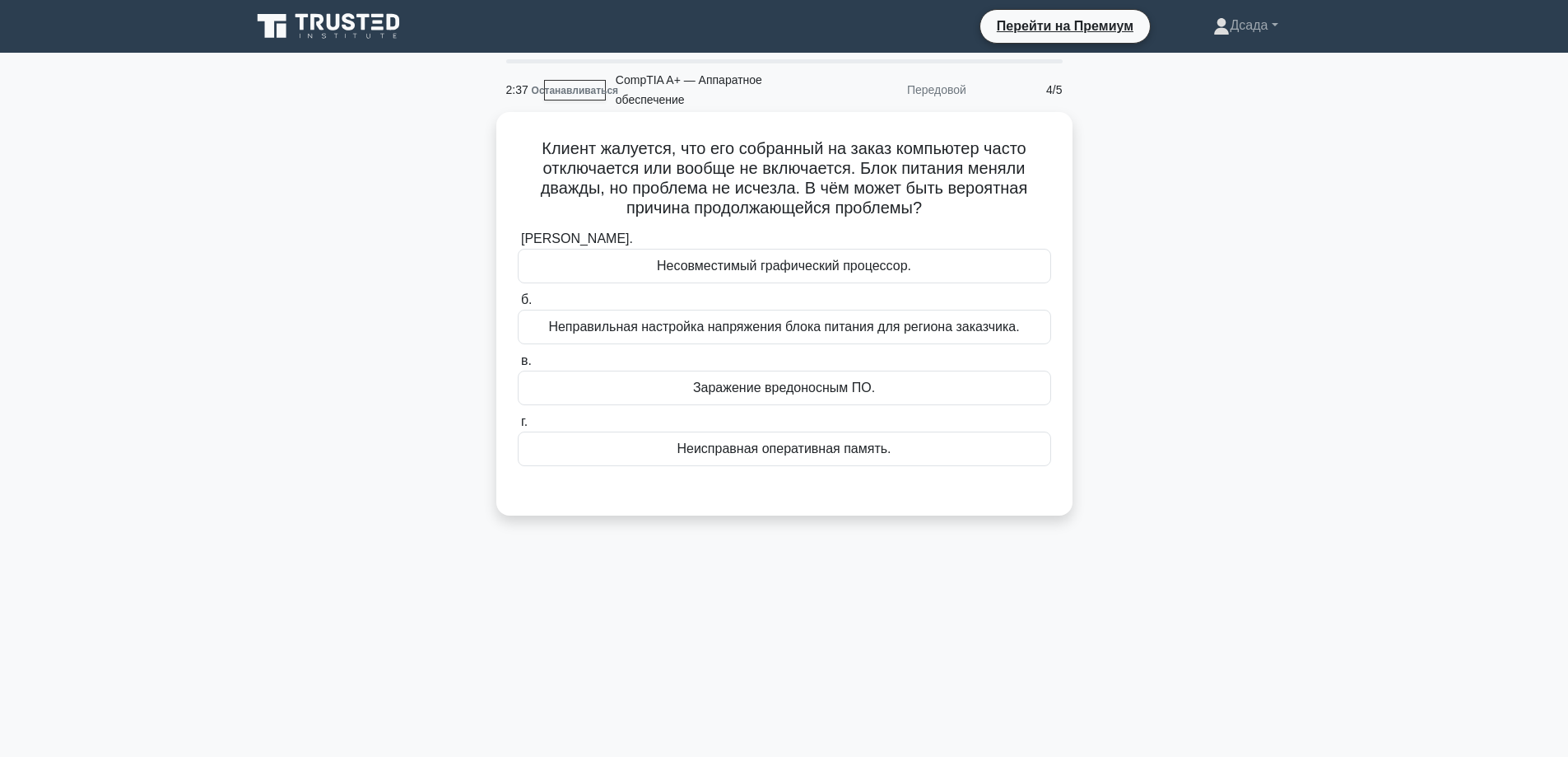
click at [788, 444] on font "Неисправная оперативная память." at bounding box center [784, 448] width 214 height 14
click at [518, 428] on input "г. Неисправная оперативная память." at bounding box center [518, 422] width 0 height 10
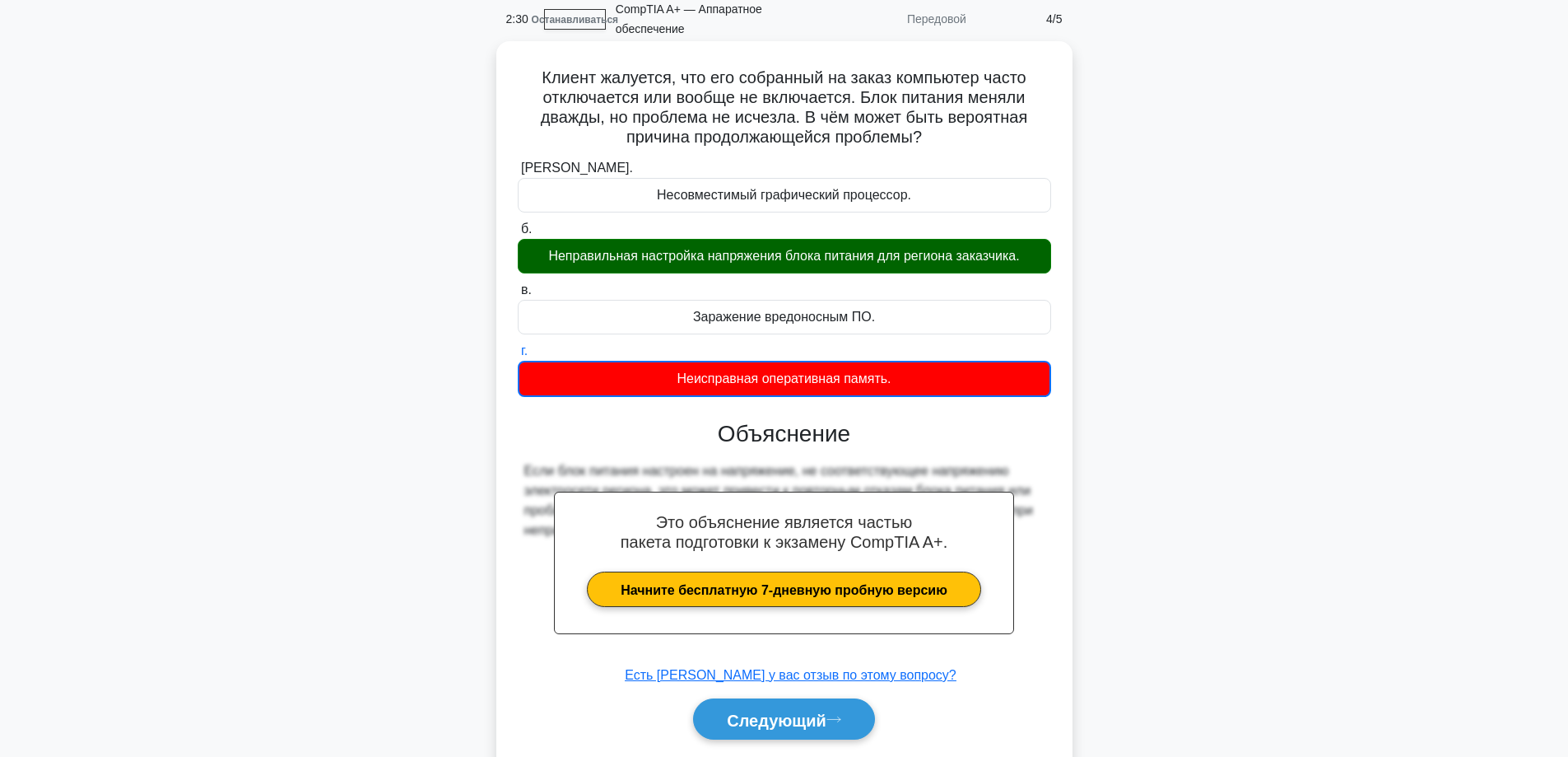
scroll to position [133, 0]
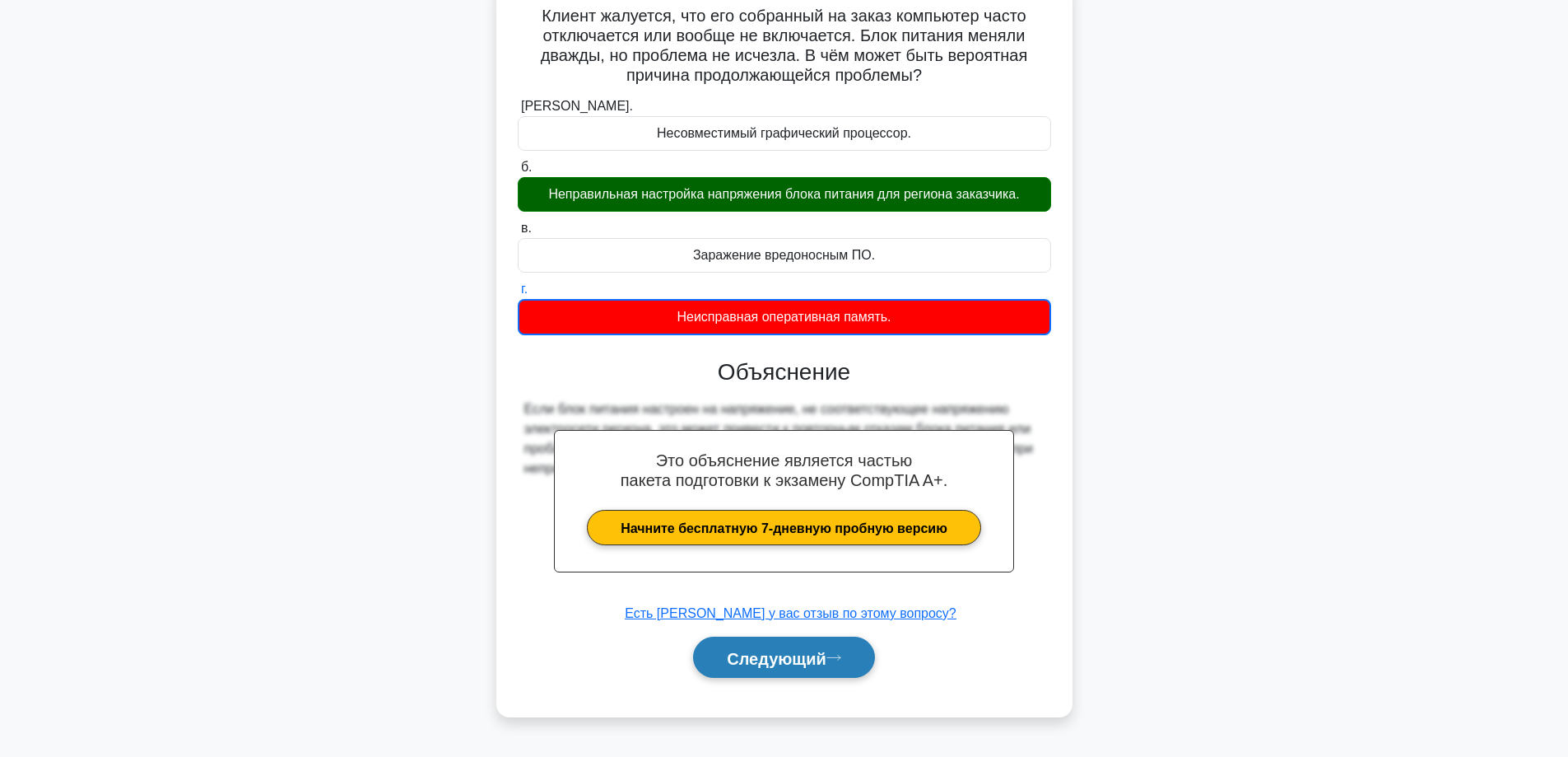
click at [779, 673] on button "Следующий" at bounding box center [784, 658] width 182 height 42
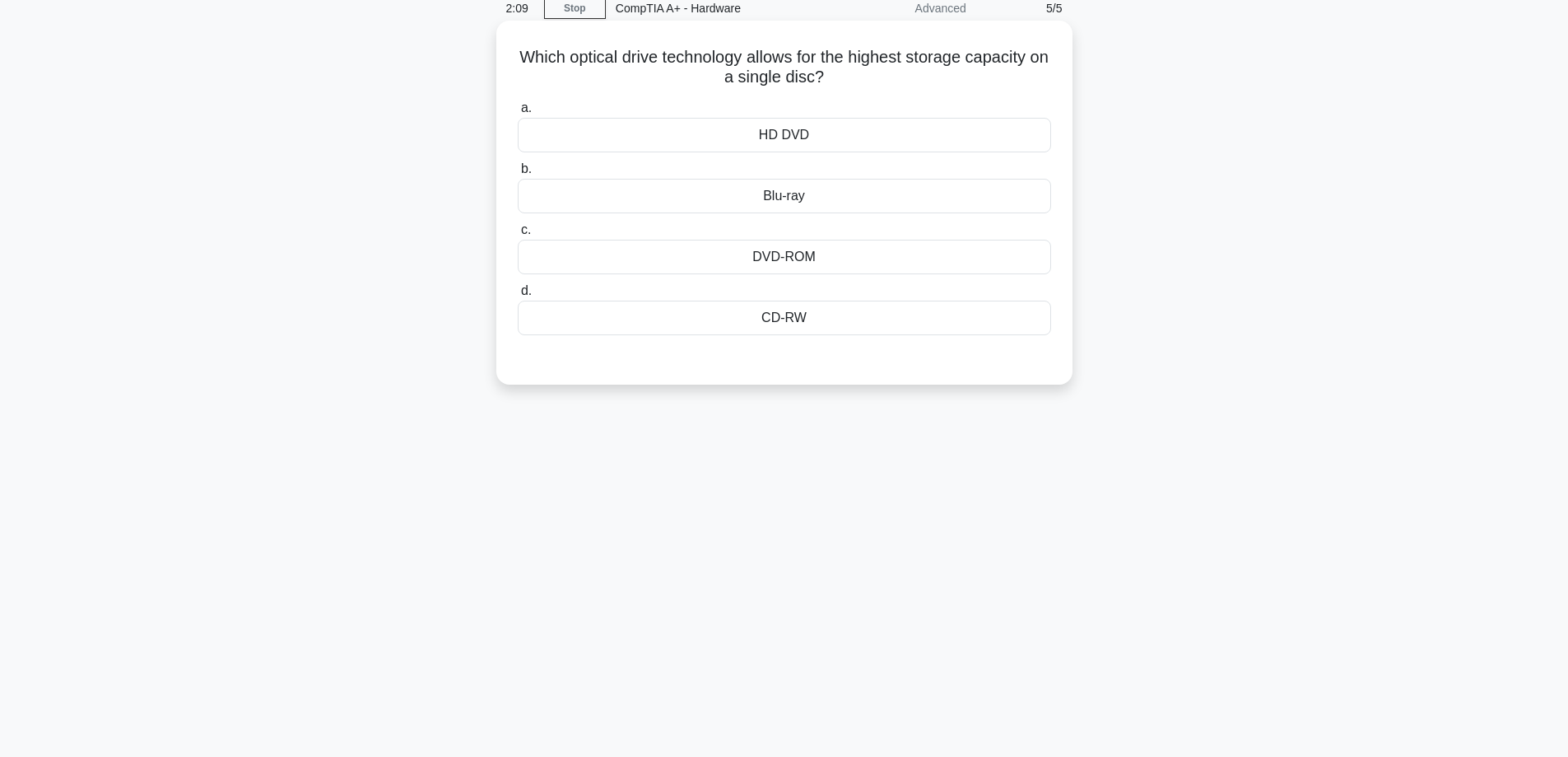
scroll to position [0, 0]
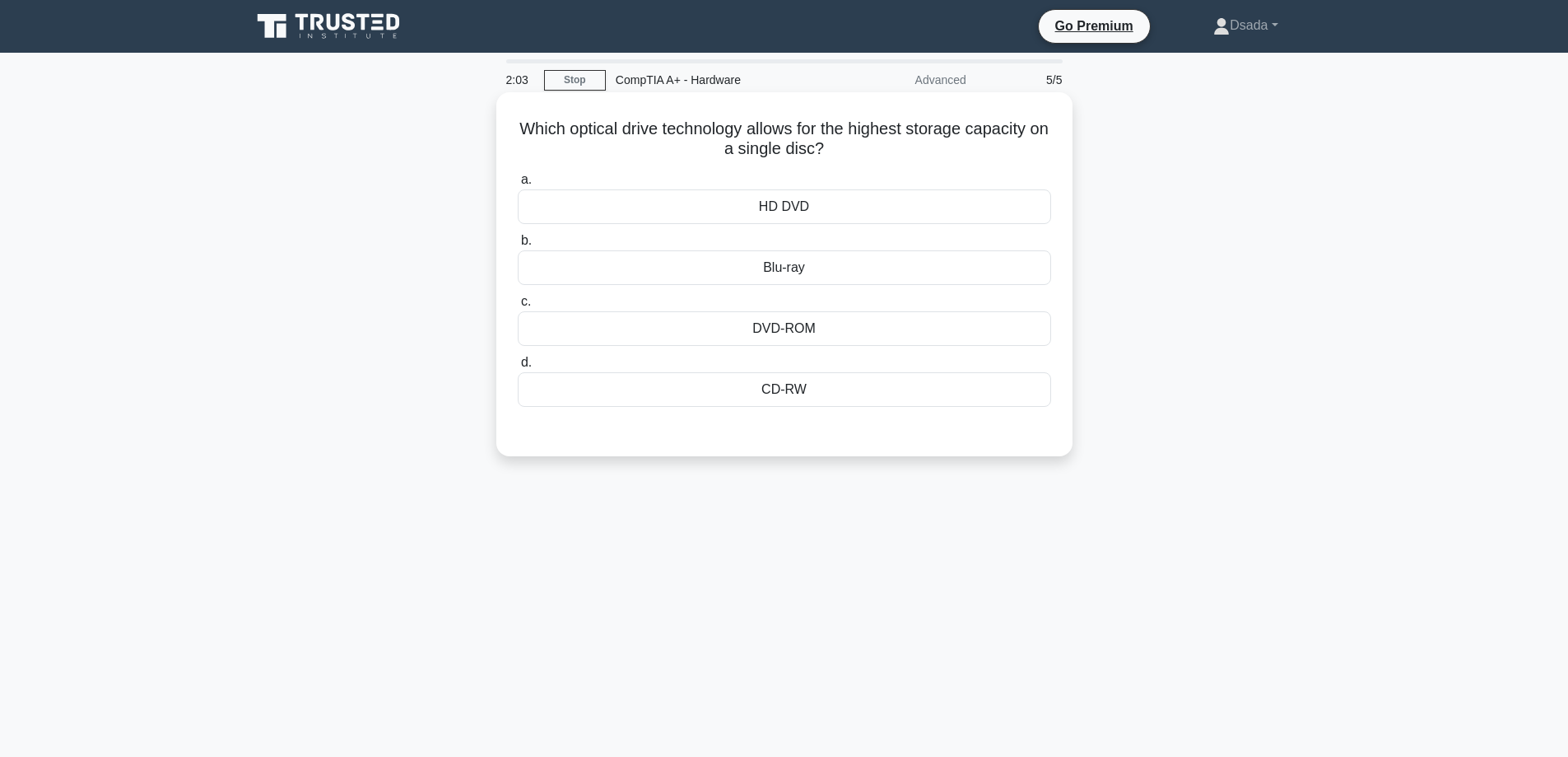
drag, startPoint x: 747, startPoint y: 196, endPoint x: 835, endPoint y: 401, distance: 223.1
click at [835, 401] on div "a. HD DVD b. Blu-ray c. d." at bounding box center [784, 288] width 553 height 243
copy div "HD DVD b. Blu-ray c. DVD-ROM d. CD-RW"
click at [791, 253] on div "Blu-ray" at bounding box center [784, 268] width 533 height 35
click at [518, 246] on input "b. Blu-ray" at bounding box center [518, 241] width 0 height 10
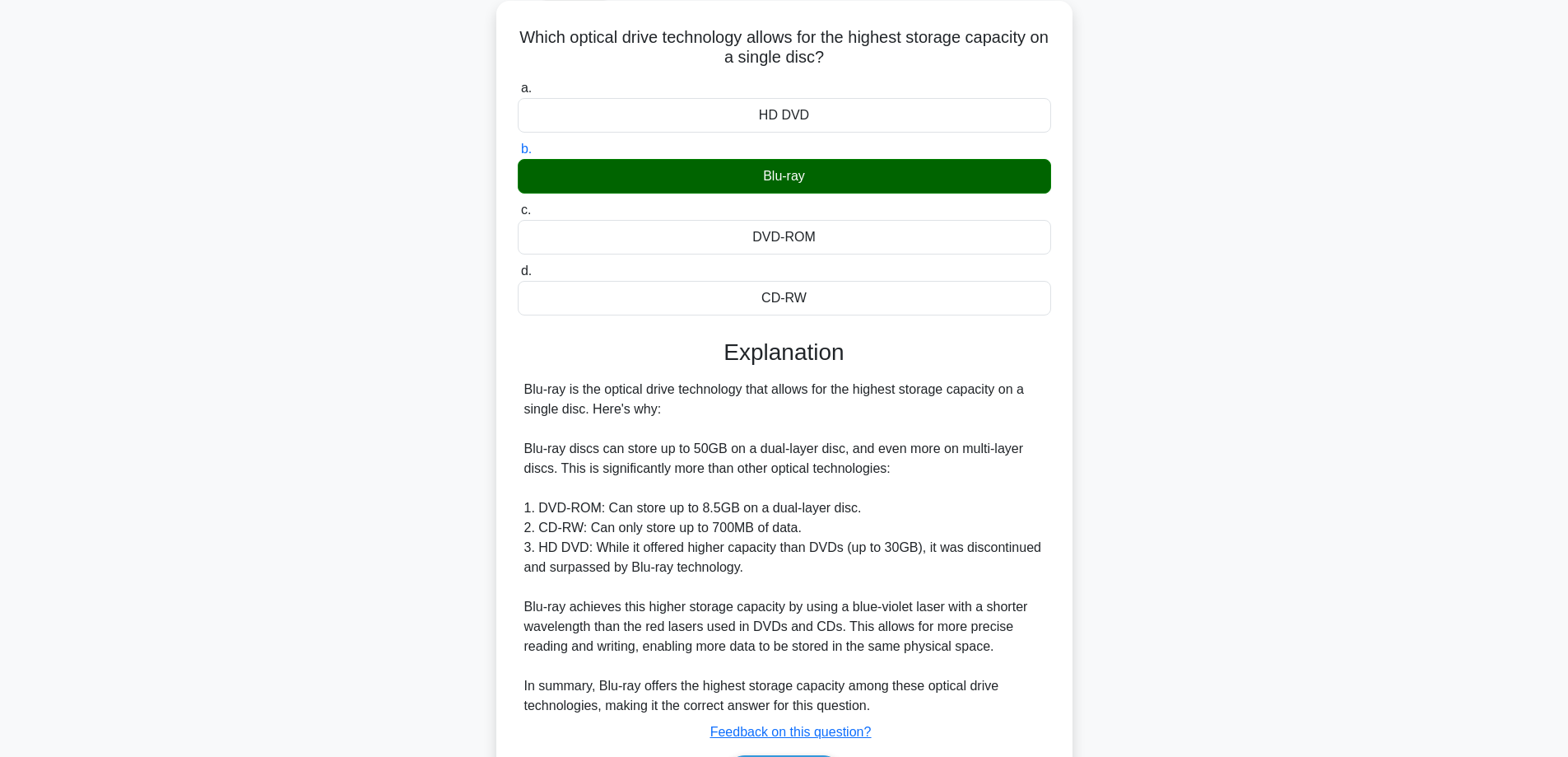
scroll to position [200, 0]
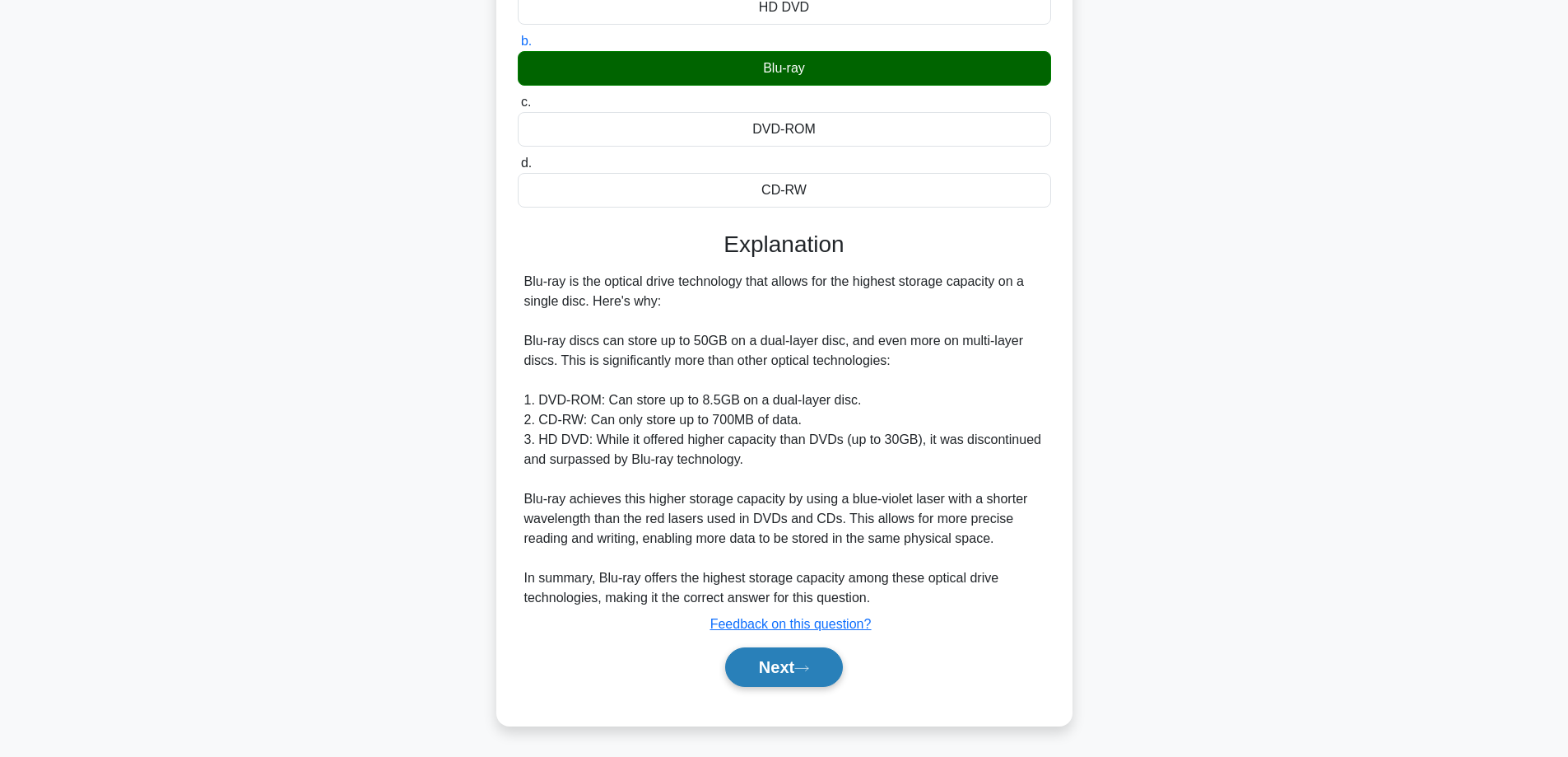
click at [804, 665] on icon at bounding box center [801, 668] width 15 height 9
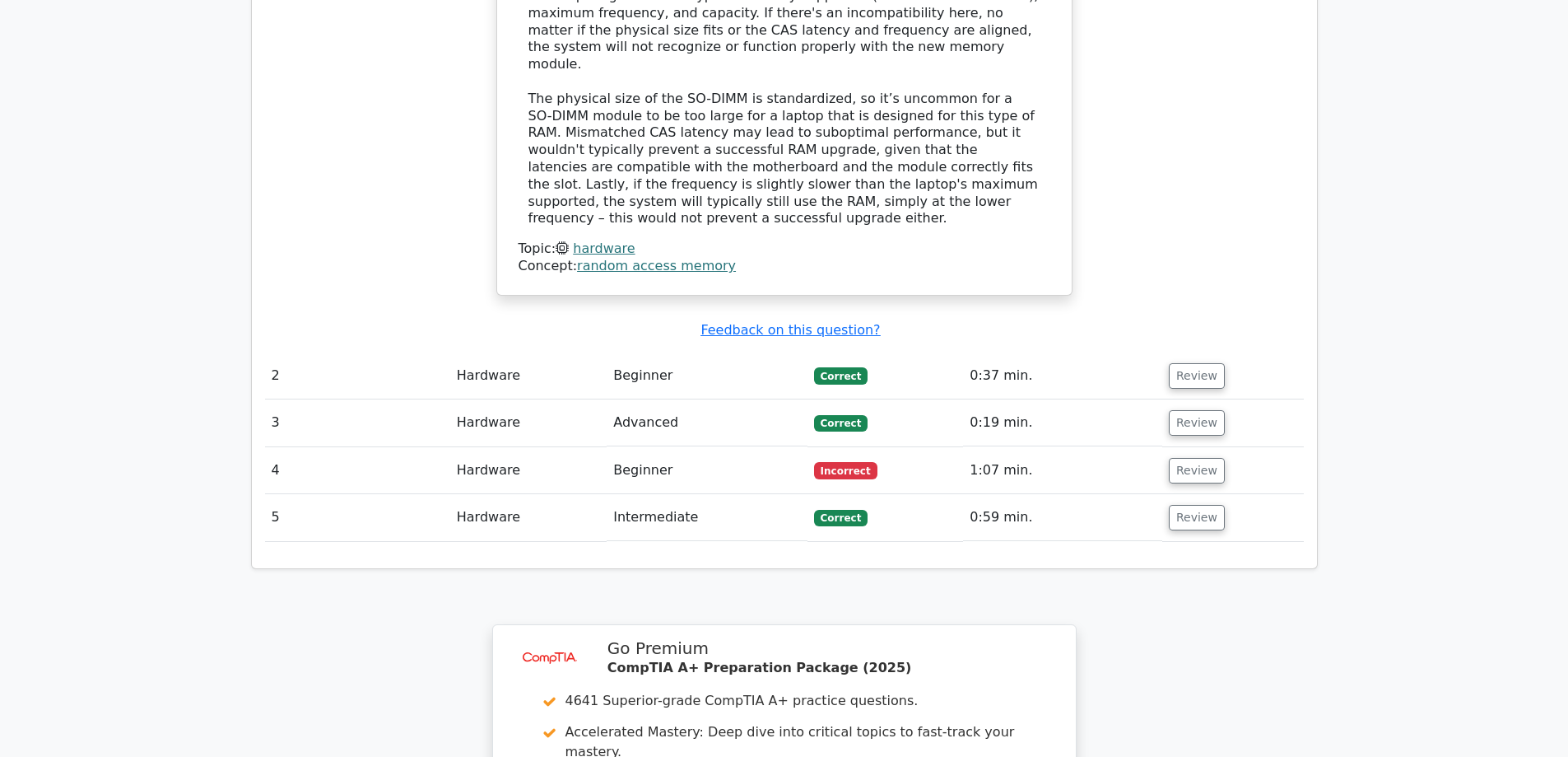
scroll to position [1730, 0]
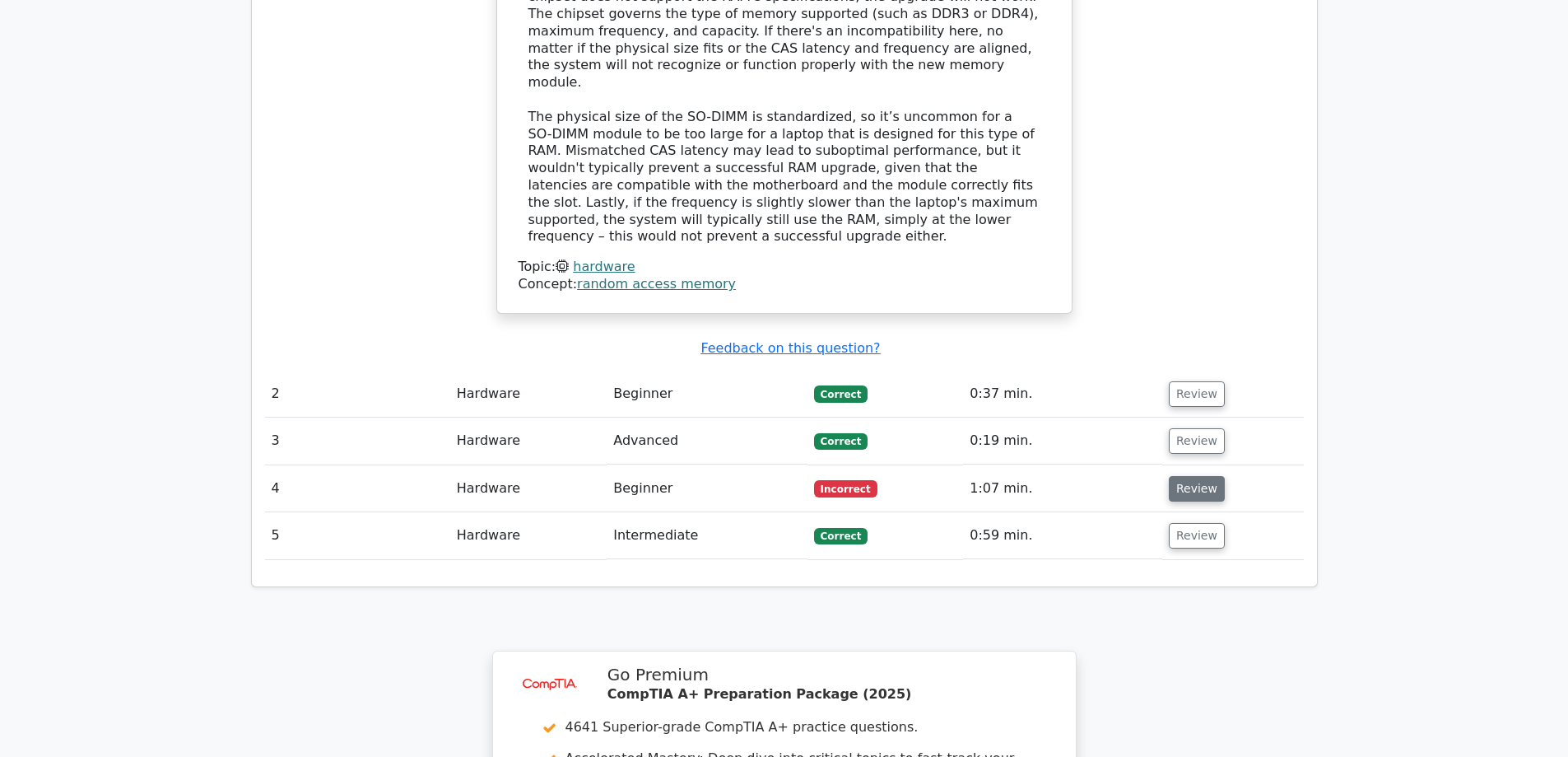
click at [1194, 476] on button "Review" at bounding box center [1197, 488] width 56 height 25
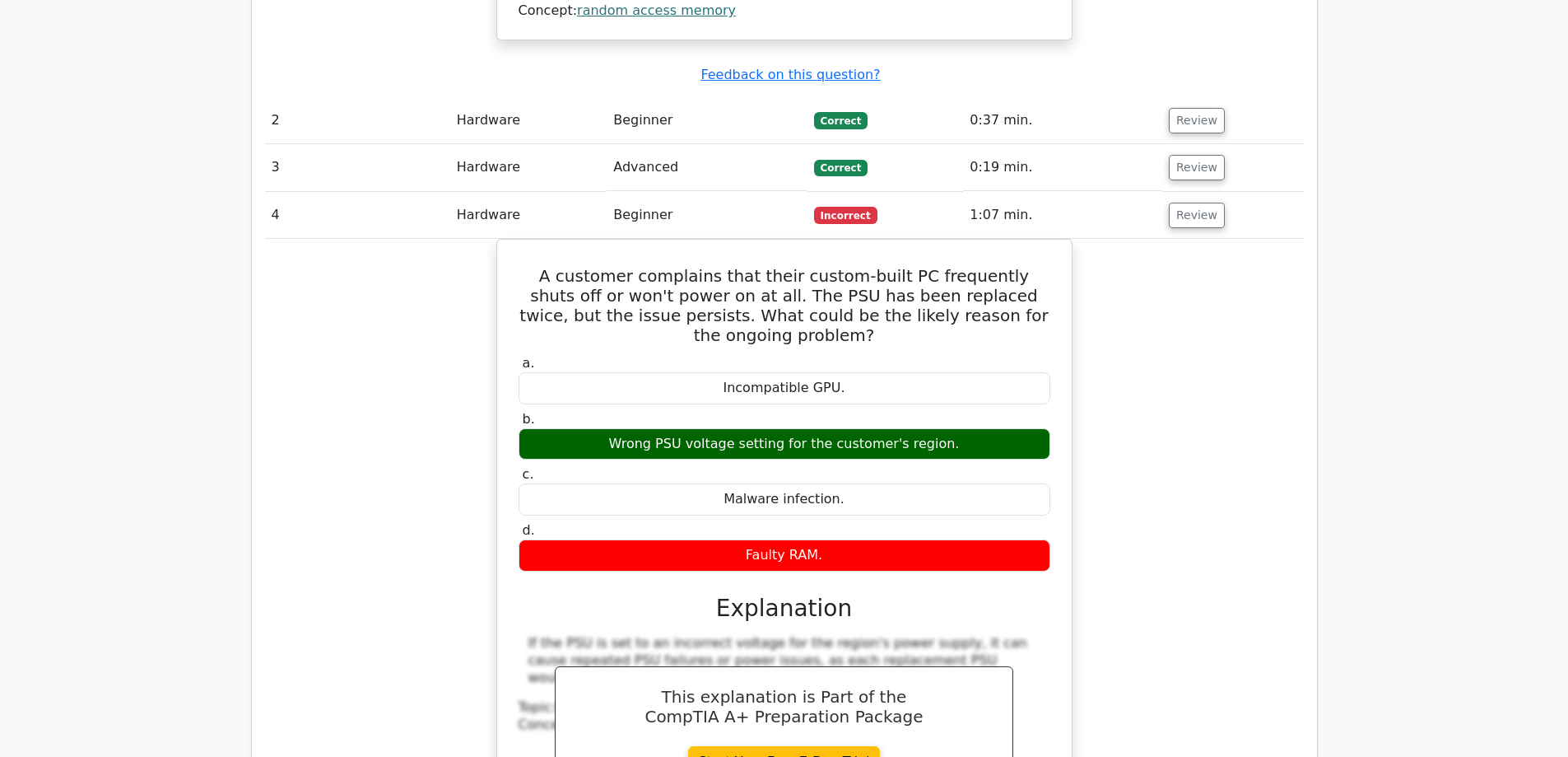
scroll to position [1976, 0]
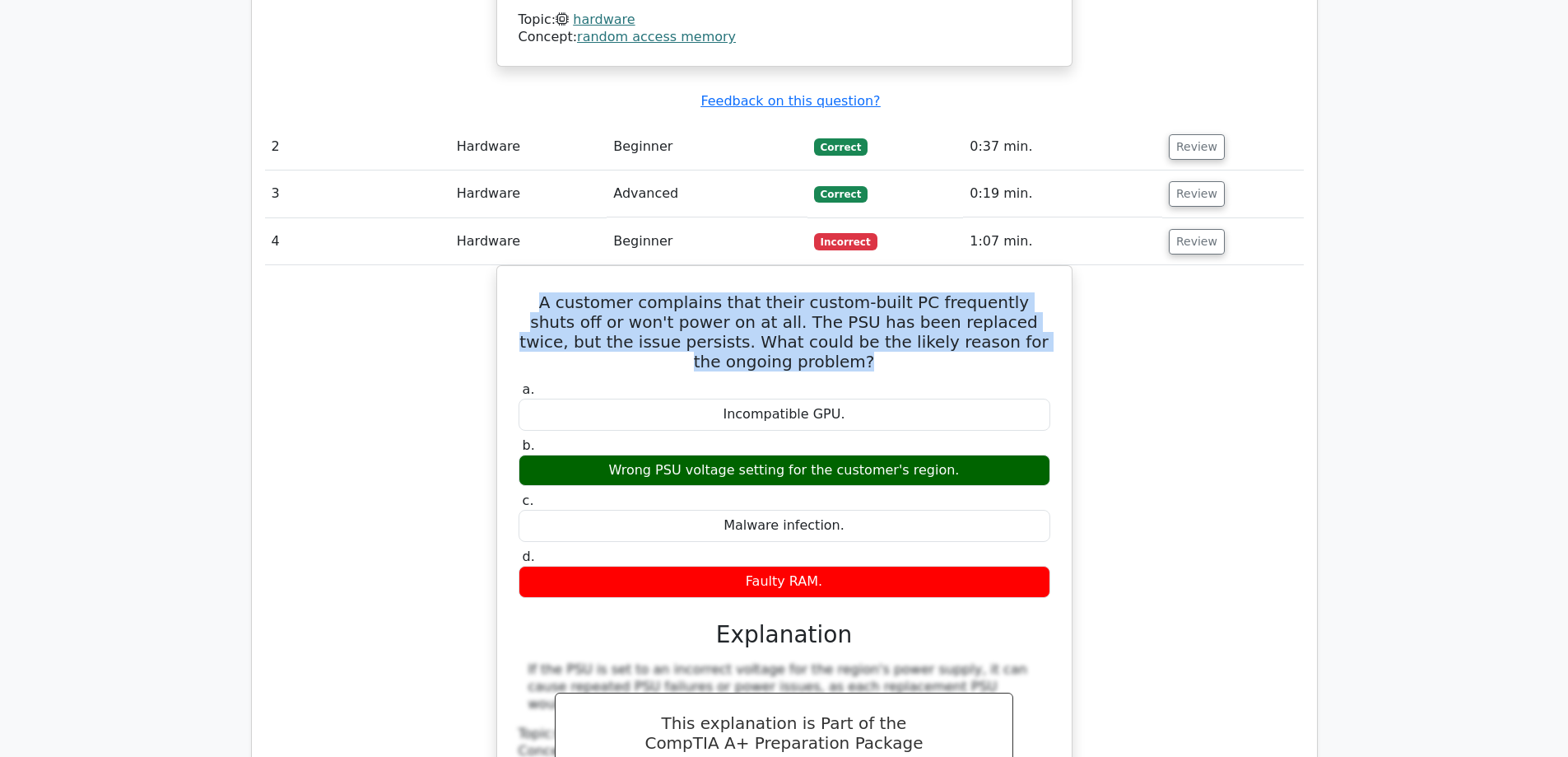
drag, startPoint x: 516, startPoint y: 198, endPoint x: 1102, endPoint y: 243, distance: 587.7
click at [1102, 265] on div "A customer complains that their custom-built PC frequently shuts off or won't p…" at bounding box center [784, 599] width 1039 height 667
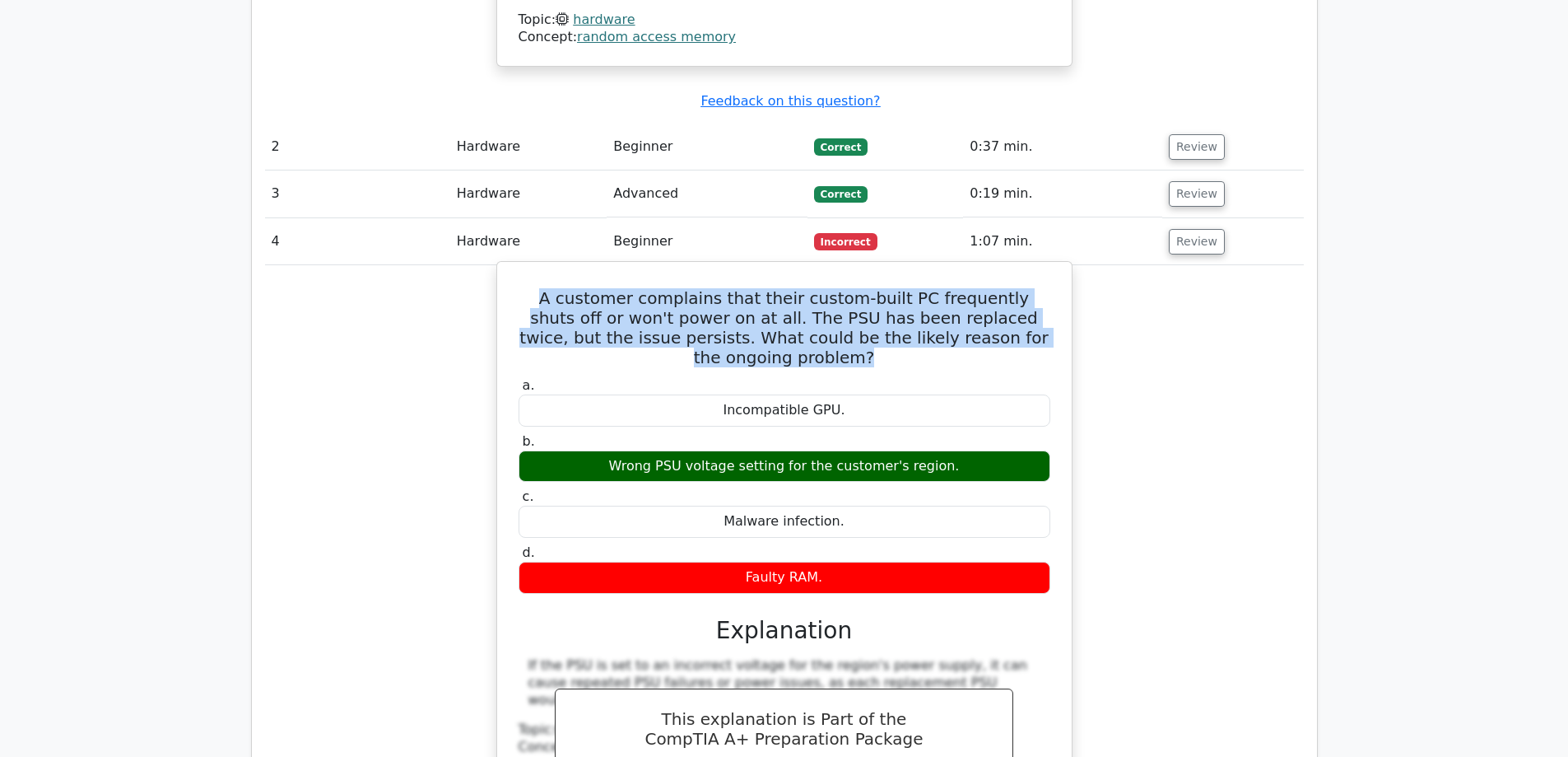
copy h5 "A customer complains that their custom-built PC frequently shuts off or won't p…"
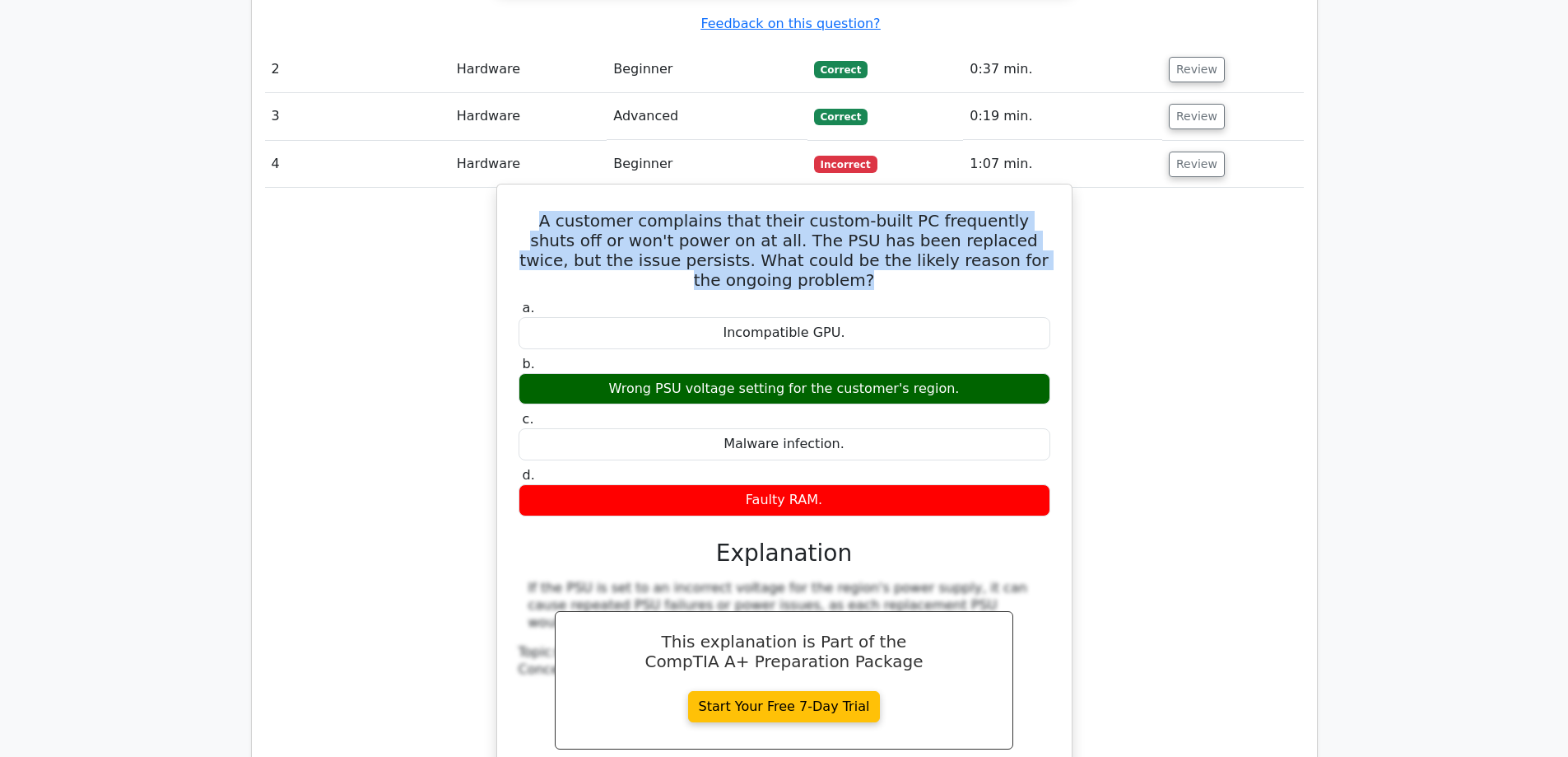
scroll to position [2224, 0]
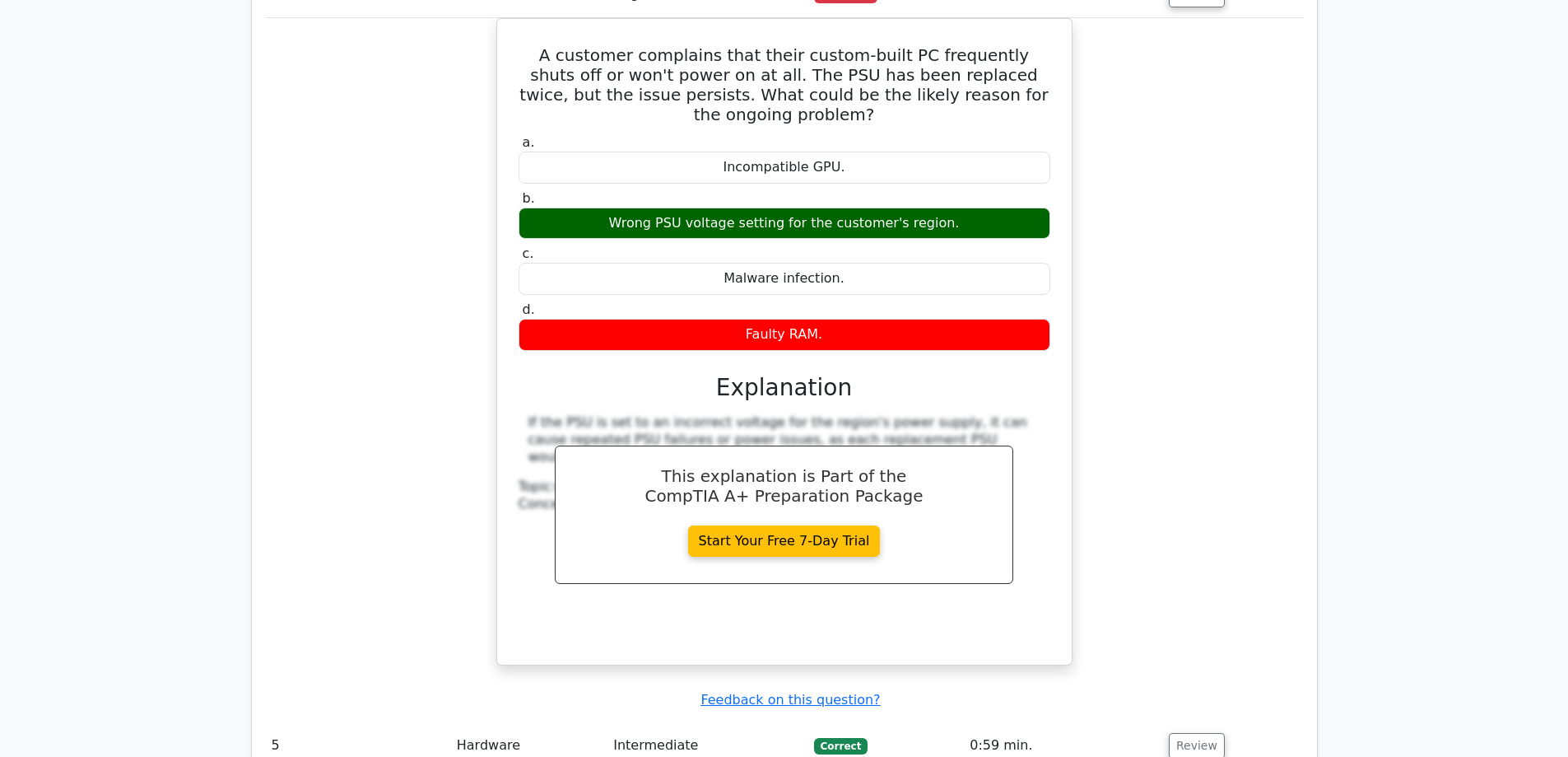
click at [1163, 206] on div "A customer complains that their custom-built PC frequently shuts off or won't p…" at bounding box center [784, 352] width 1039 height 667
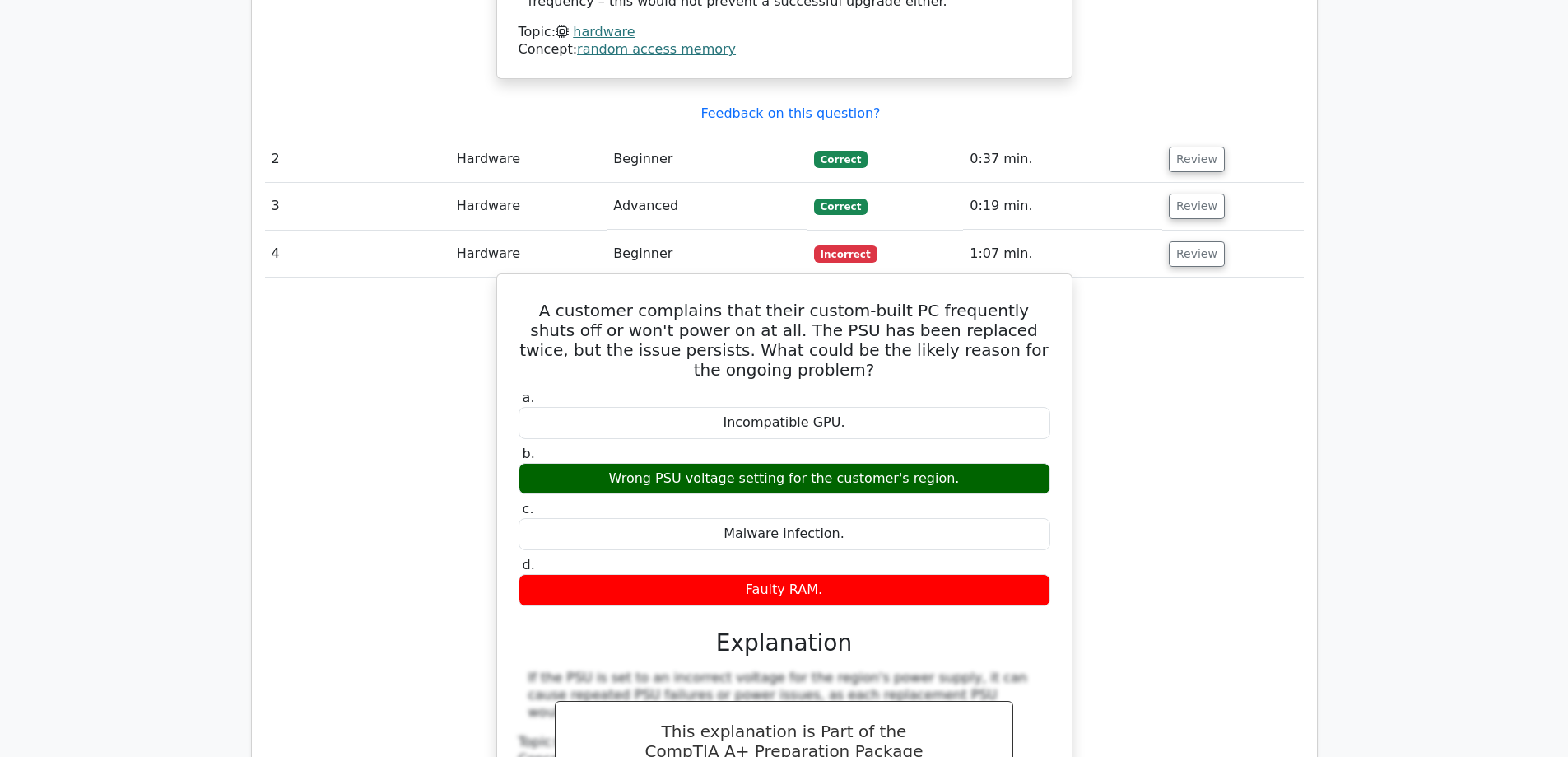
scroll to position [2059, 0]
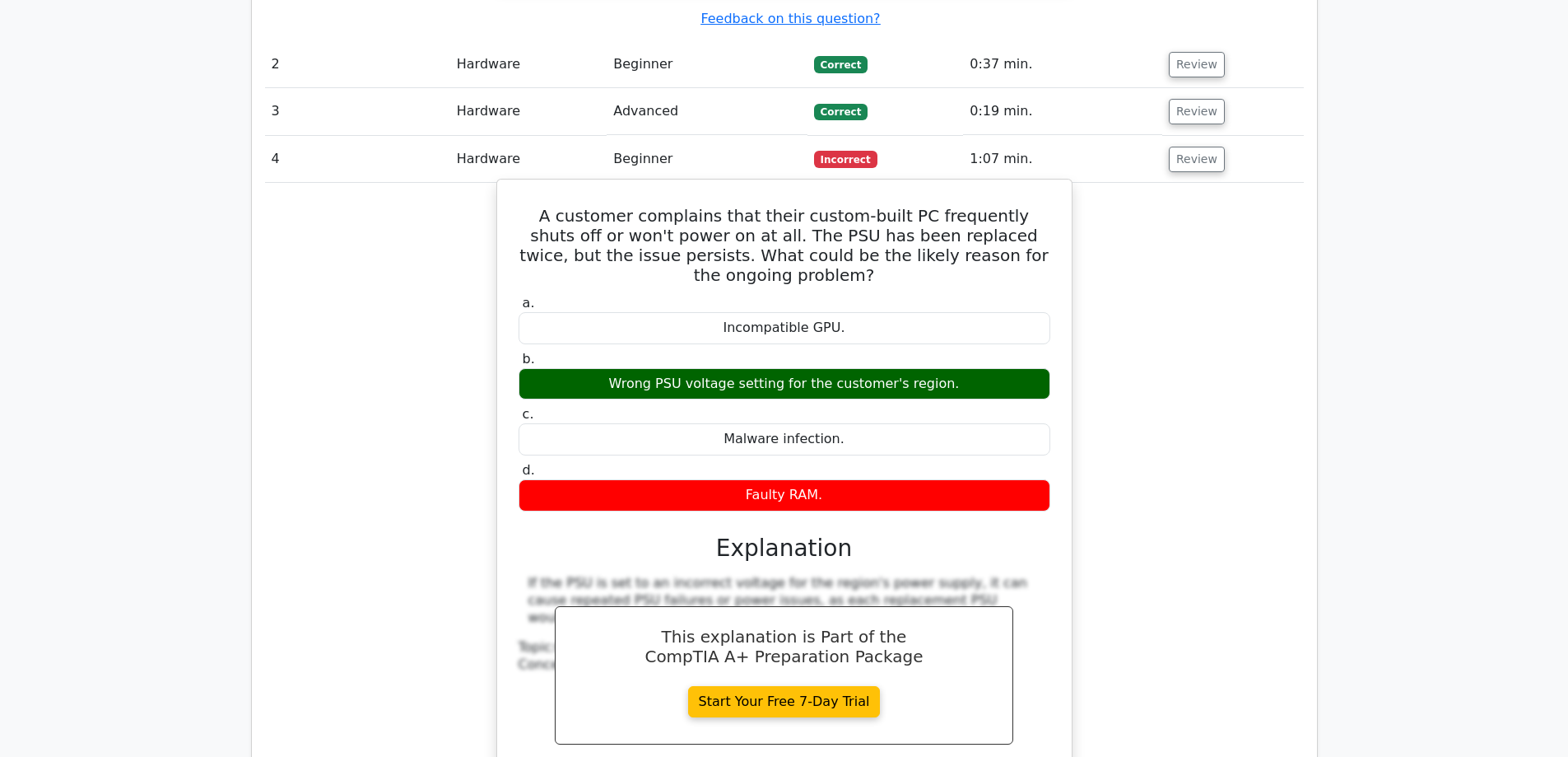
drag, startPoint x: 507, startPoint y: 187, endPoint x: 1016, endPoint y: 388, distance: 547.2
click at [1016, 388] on div "A customer complains that their custom-built PC frequently shuts off or won't p…" at bounding box center [784, 502] width 561 height 633
copy div "a. Incompatible GPU. b. Wrong PSU voltage setting for the customer's region. c.…"
